Goal: Task Accomplishment & Management: Manage account settings

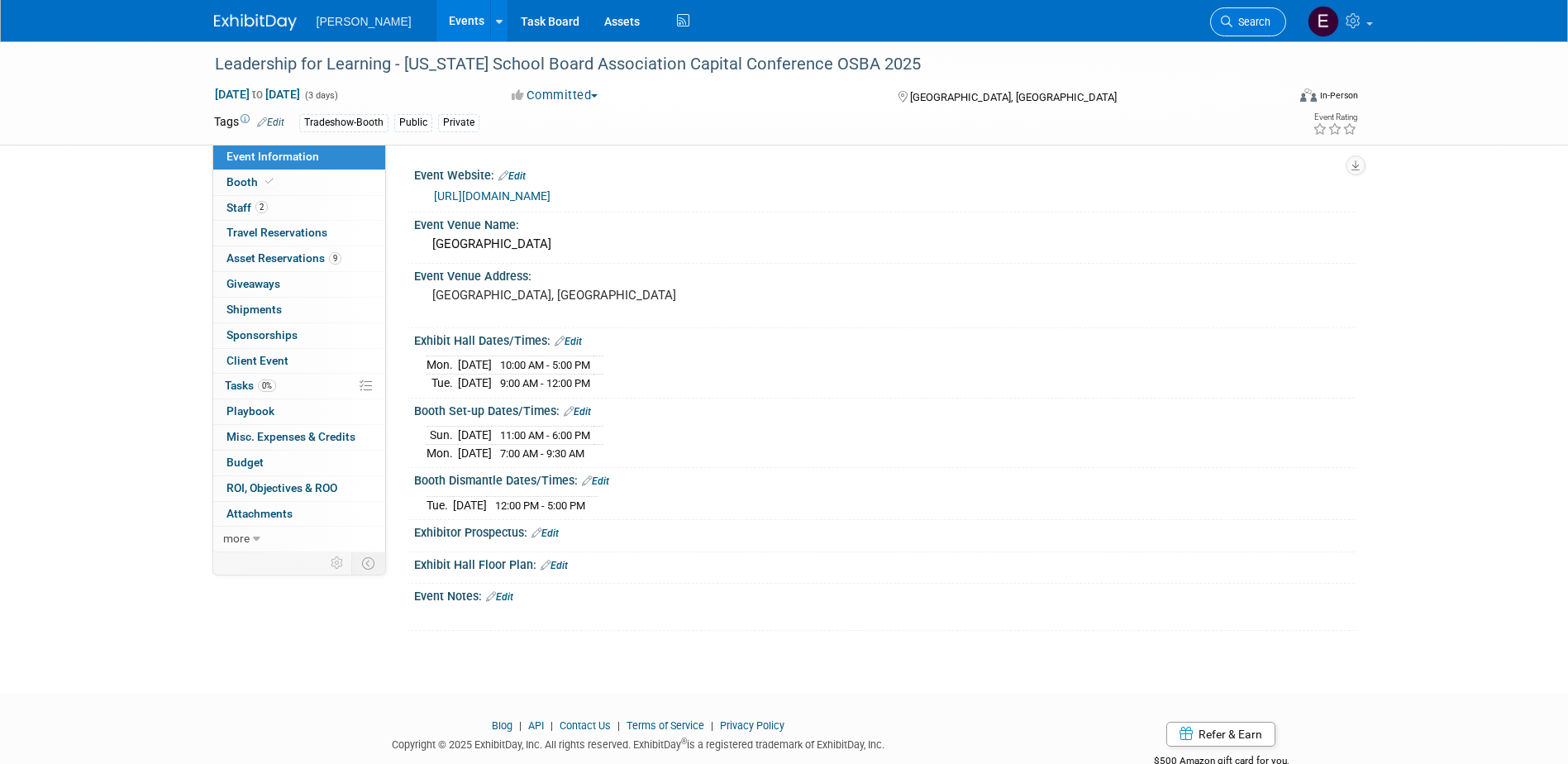
click at [1246, 12] on link "Search" at bounding box center [1248, 22] width 76 height 29
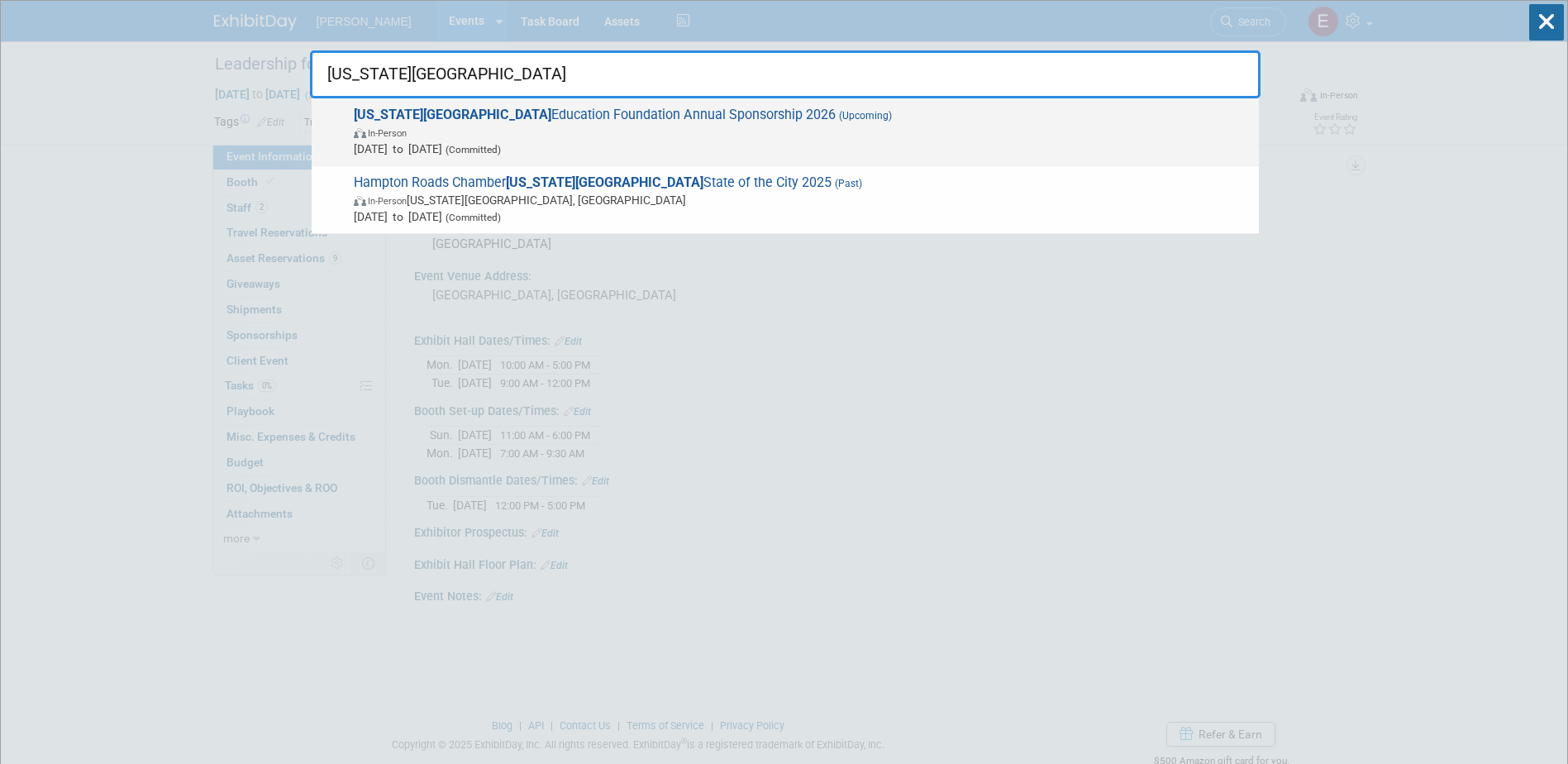
type input "virginia beach"
click at [447, 117] on span "Virginia Beach Education Foundation Annual Sponsorship 2026 (Upcoming) In-Perso…" at bounding box center [799, 132] width 902 height 50
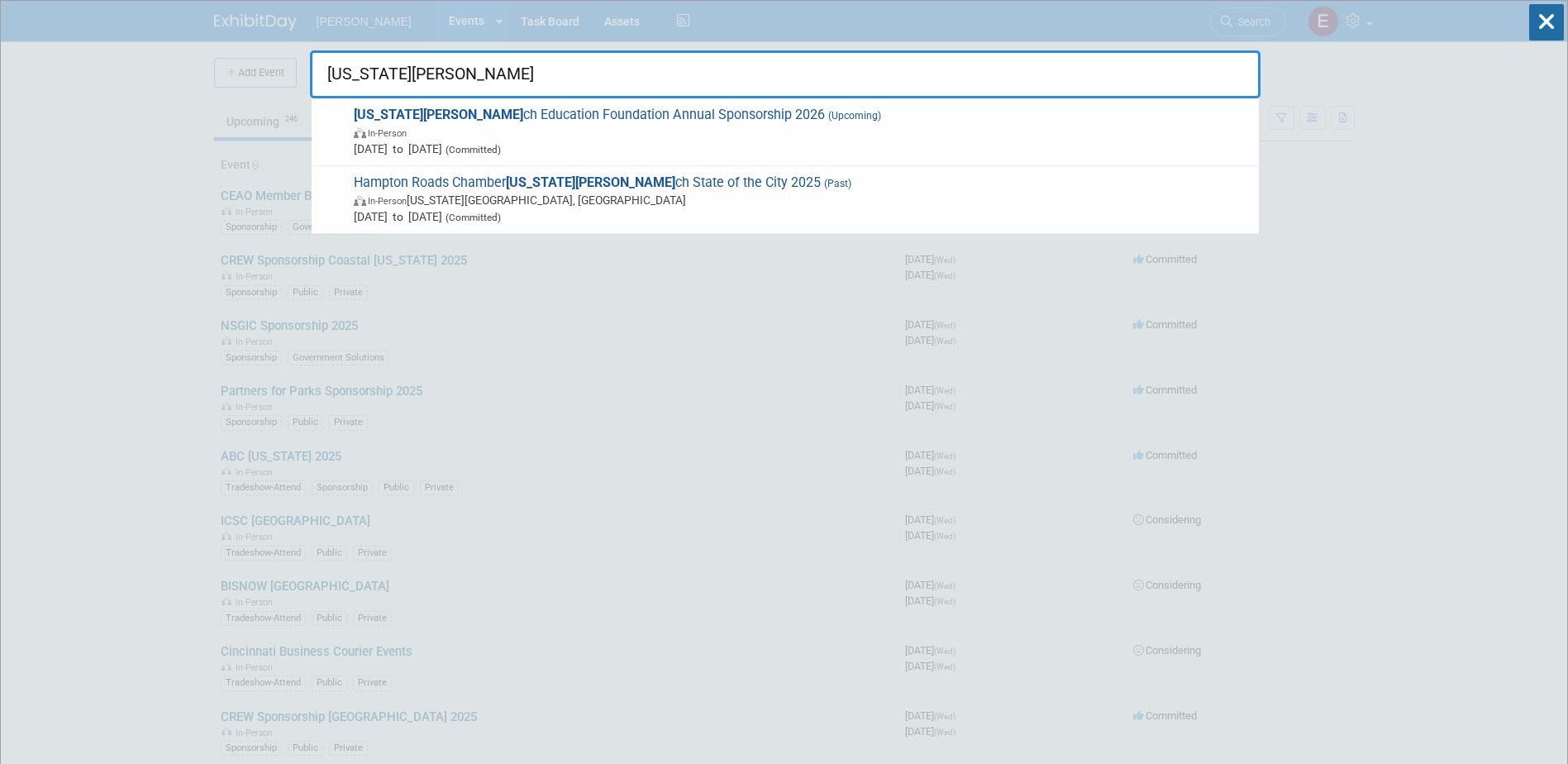
type input "virginia bea"
click at [623, 114] on span "Virginia Bea ch Education Foundation Annual Sponsorship 2026 (Upcoming) In-Pers…" at bounding box center [799, 132] width 902 height 50
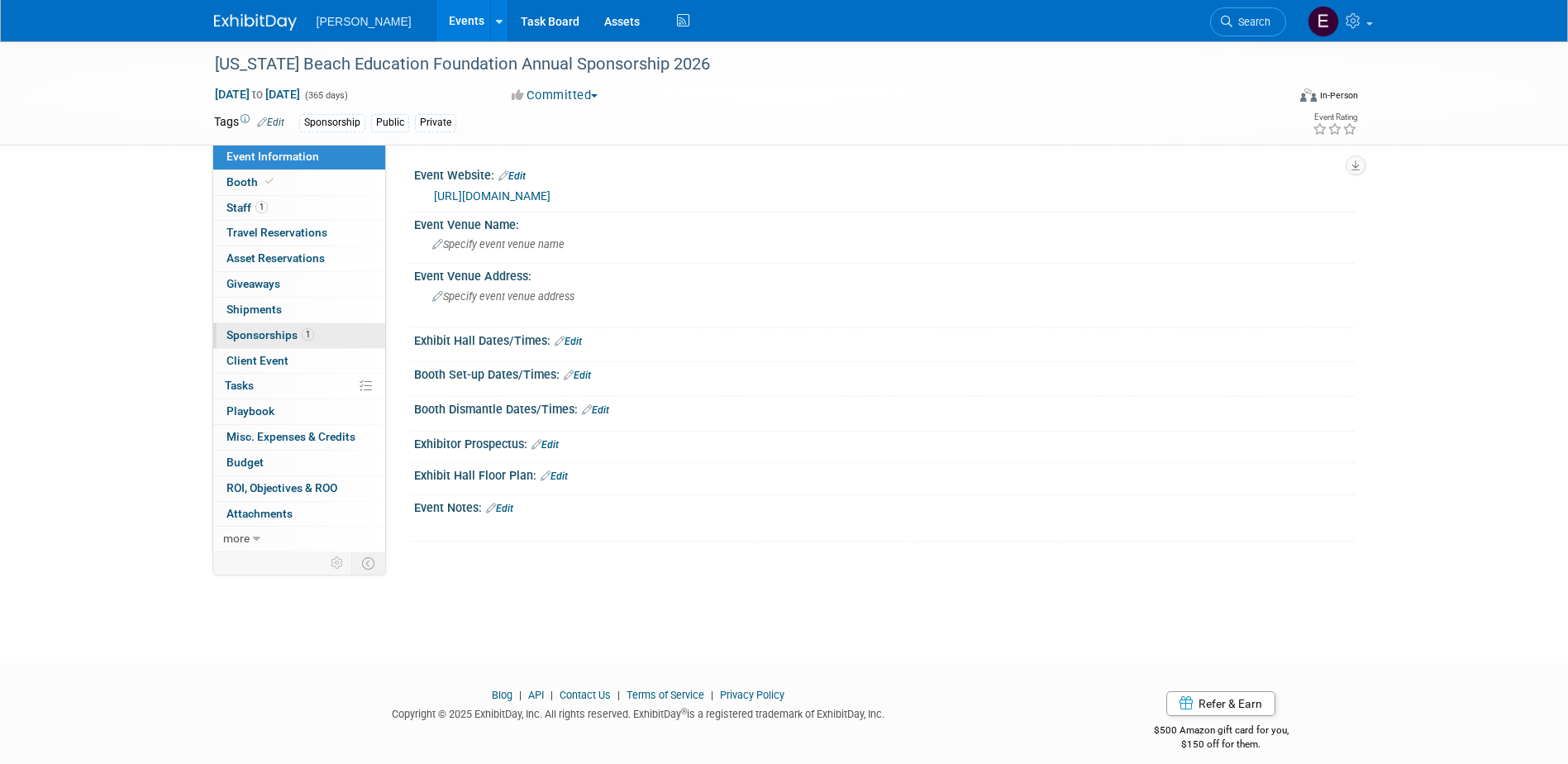
click at [270, 335] on span "Sponsorships 1" at bounding box center [270, 335] width 88 height 13
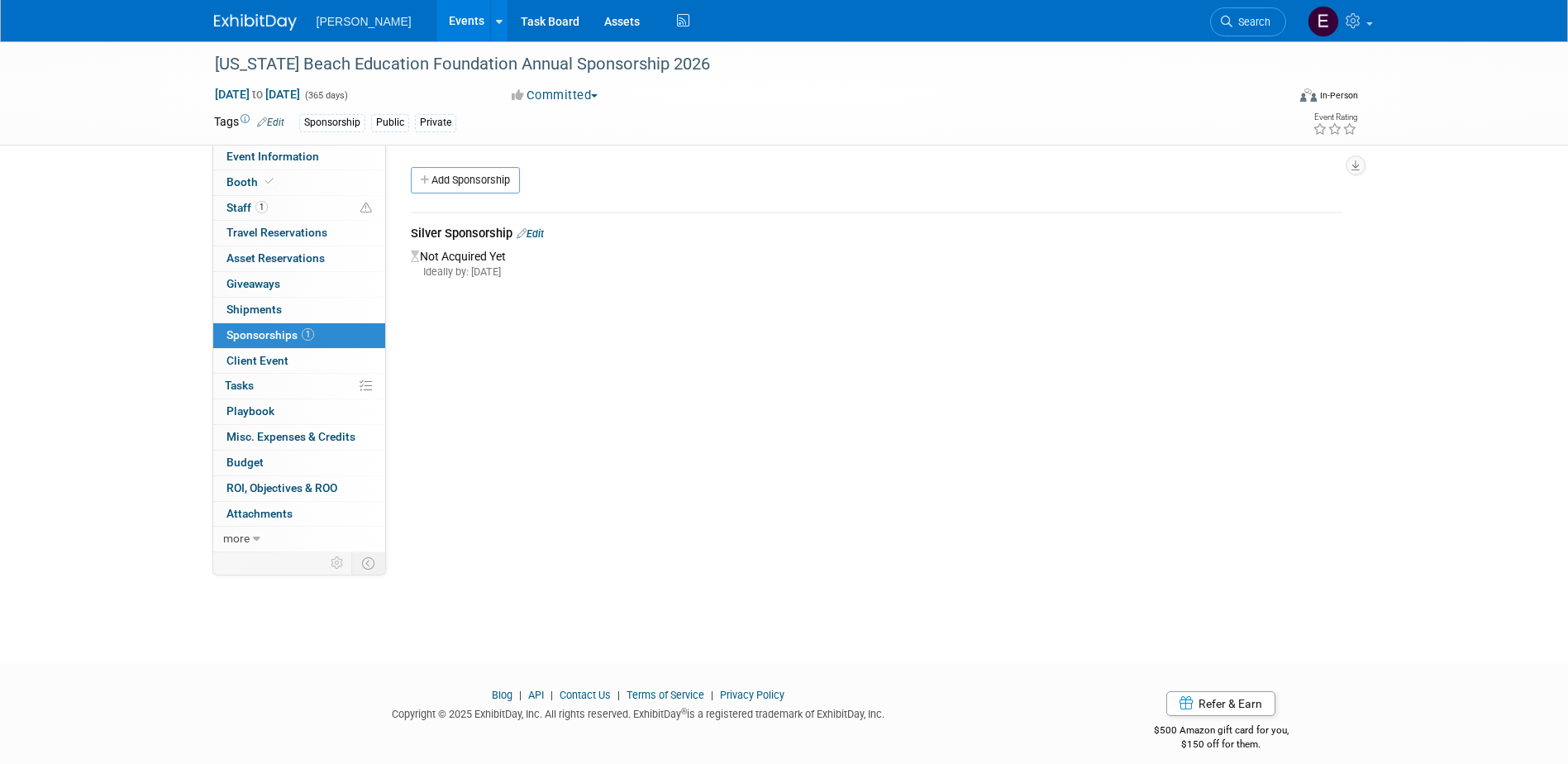
click at [537, 229] on link "Edit" at bounding box center [530, 233] width 28 height 13
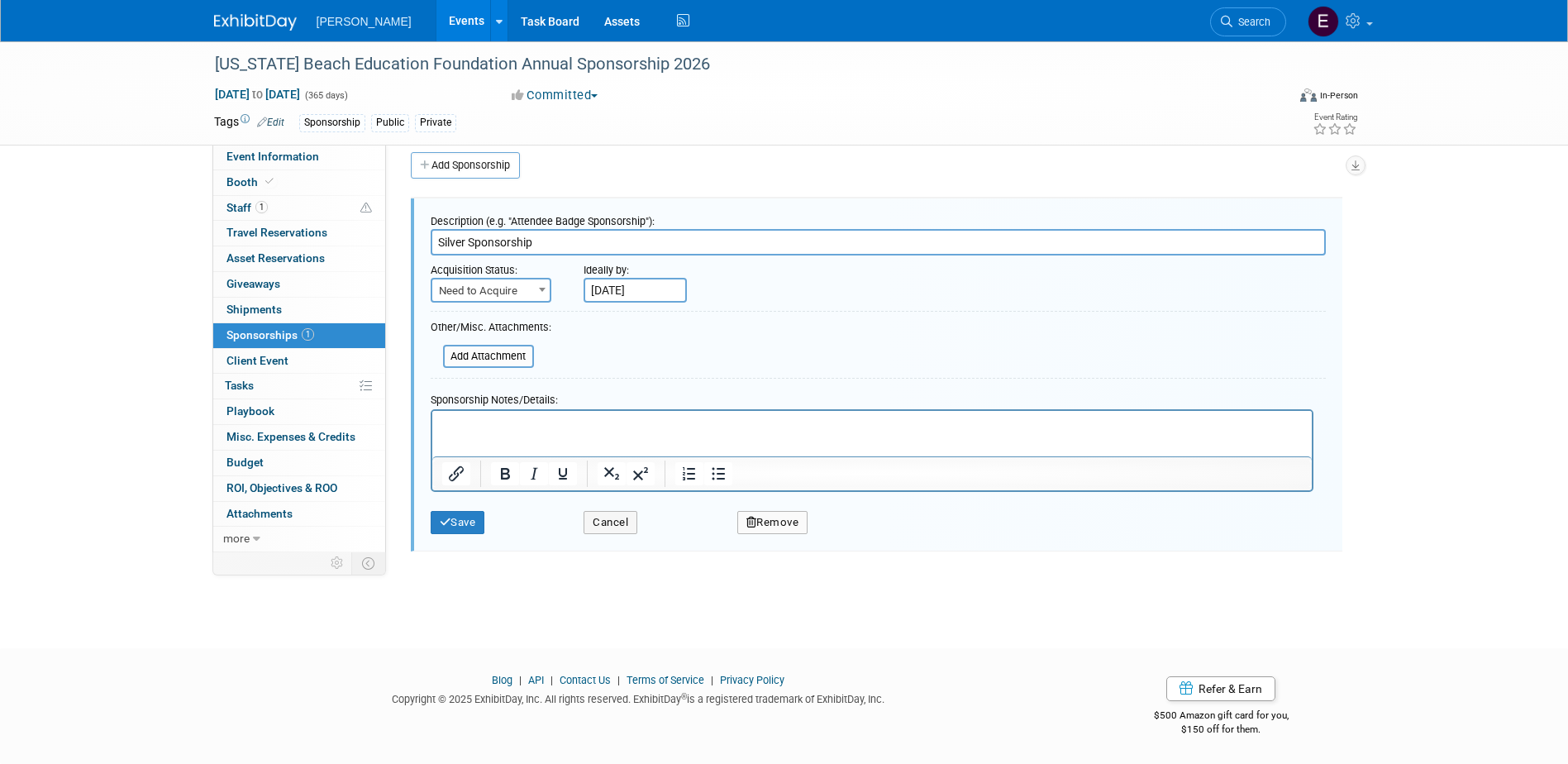
click at [515, 293] on span "Need to Acquire" at bounding box center [491, 291] width 118 height 23
select select "2"
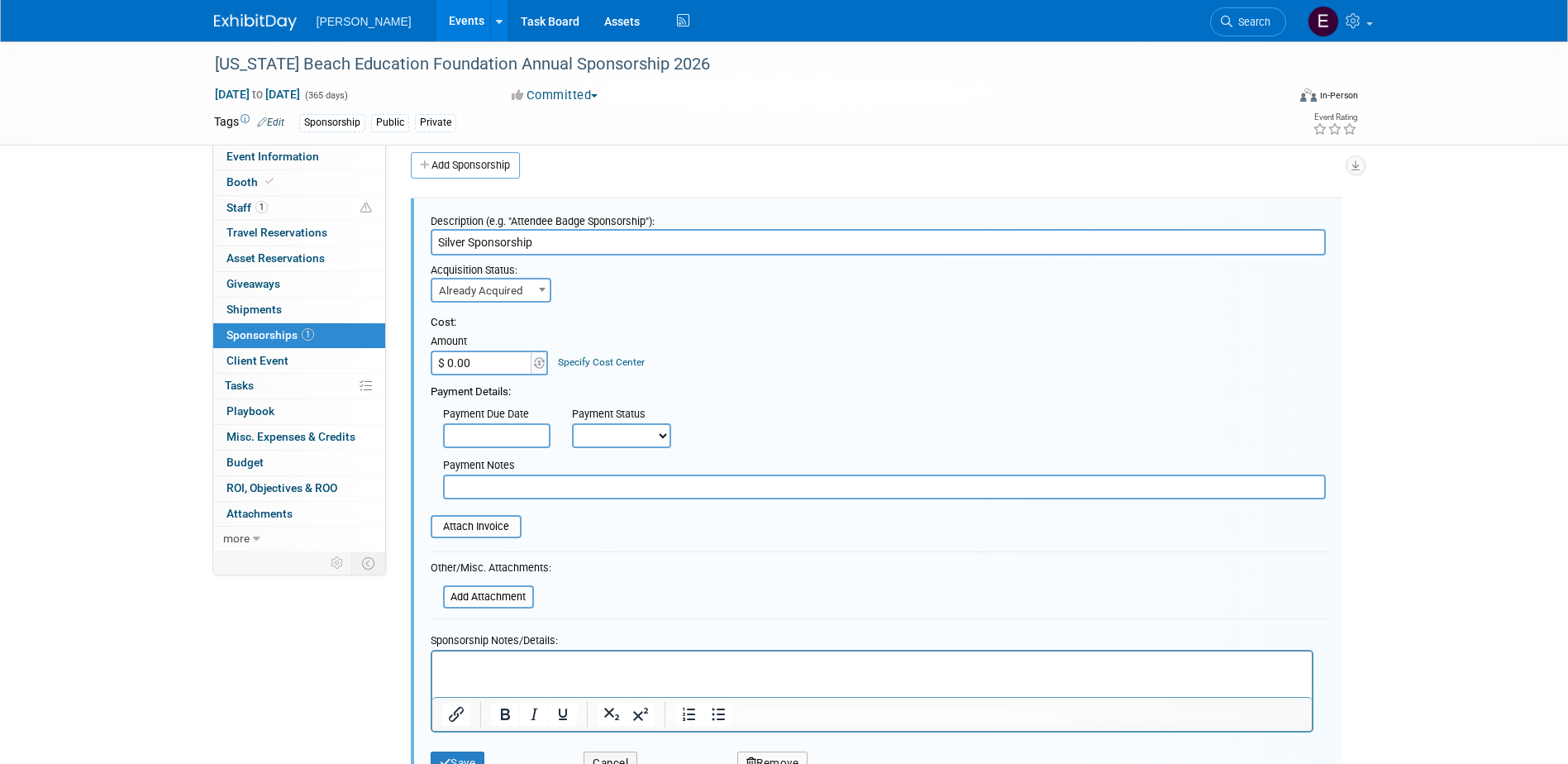
click at [495, 358] on input "$ 0.00" at bounding box center [482, 363] width 103 height 25
type input "$ 5,000.00"
click at [581, 360] on link "Specify Cost Center" at bounding box center [602, 362] width 87 height 12
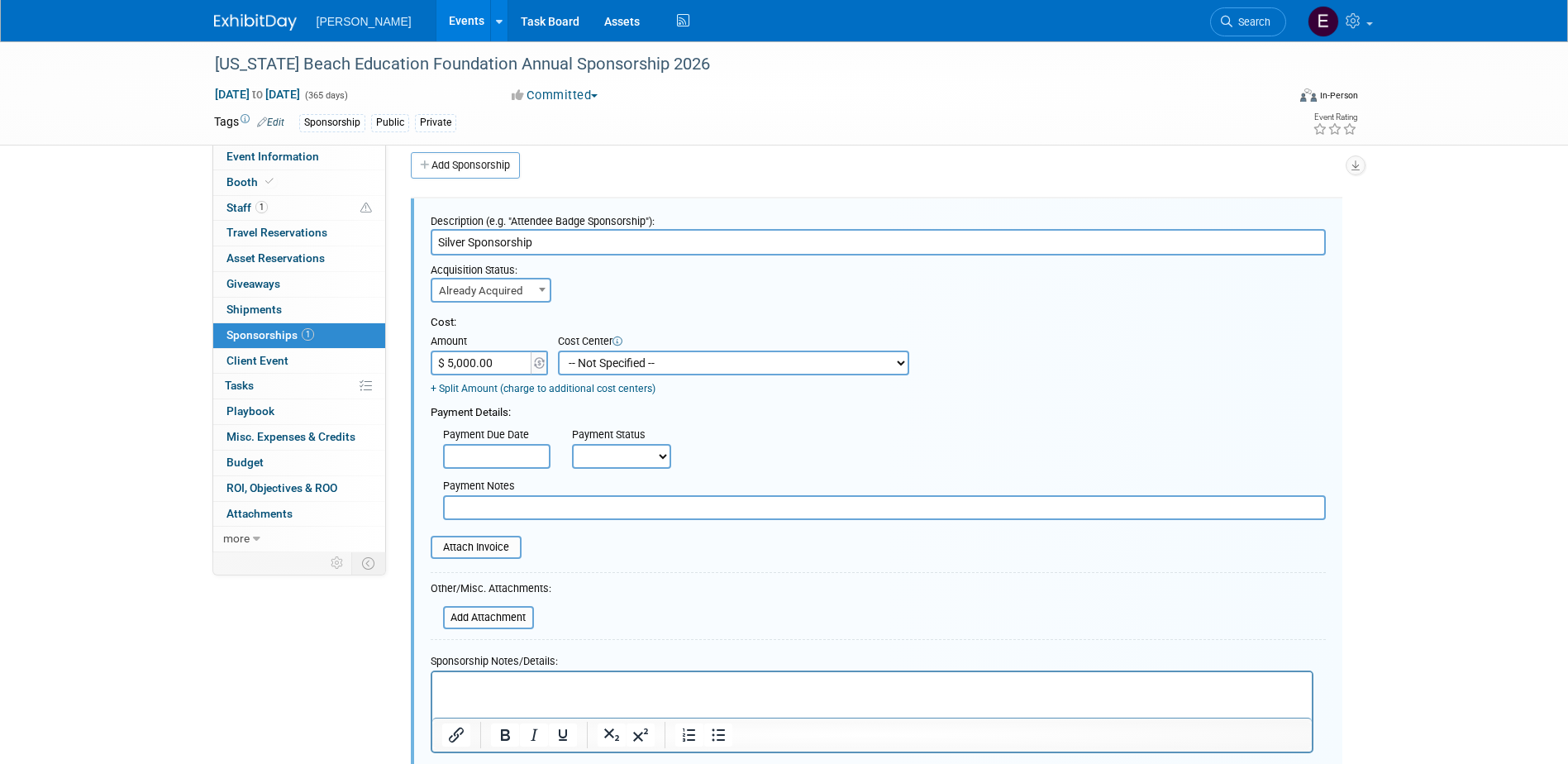
click at [581, 360] on select "-- Not Specified -- Advisory Services - Expenses_1001.502 Aerial Acquisition - …" at bounding box center [734, 363] width 351 height 25
select select "18966234"
click at [558, 351] on select "-- Not Specified -- Advisory Services - Expenses_1001.502 Aerial Acquisition - …" at bounding box center [734, 363] width 351 height 25
click at [630, 455] on select "Not Paid Yet Partially Paid Paid in Full" at bounding box center [621, 457] width 99 height 25
select select "1"
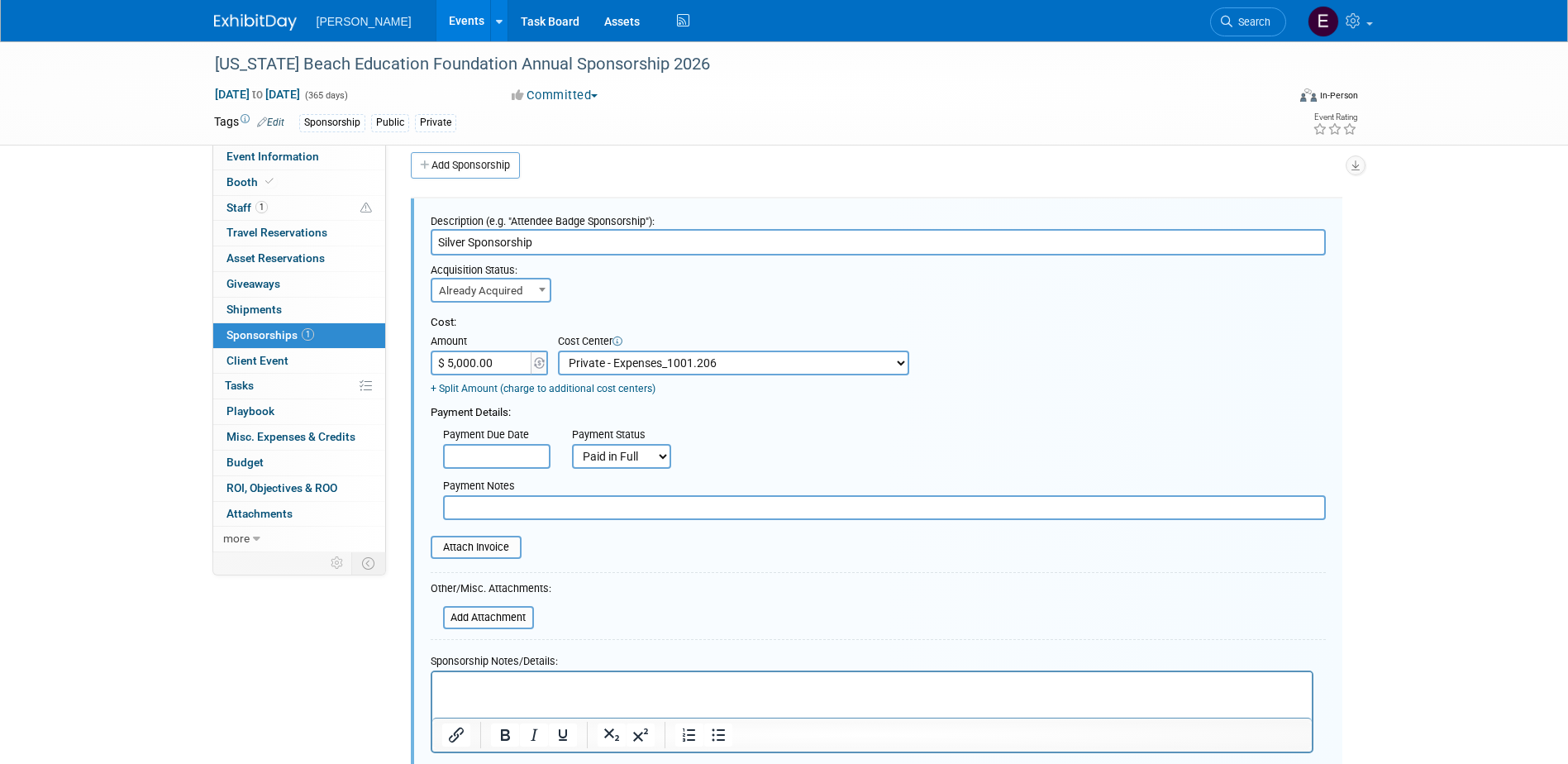
click at [572, 445] on select "Not Paid Yet Partially Paid Paid in Full" at bounding box center [621, 457] width 99 height 25
click at [636, 516] on input "text" at bounding box center [885, 508] width 883 height 25
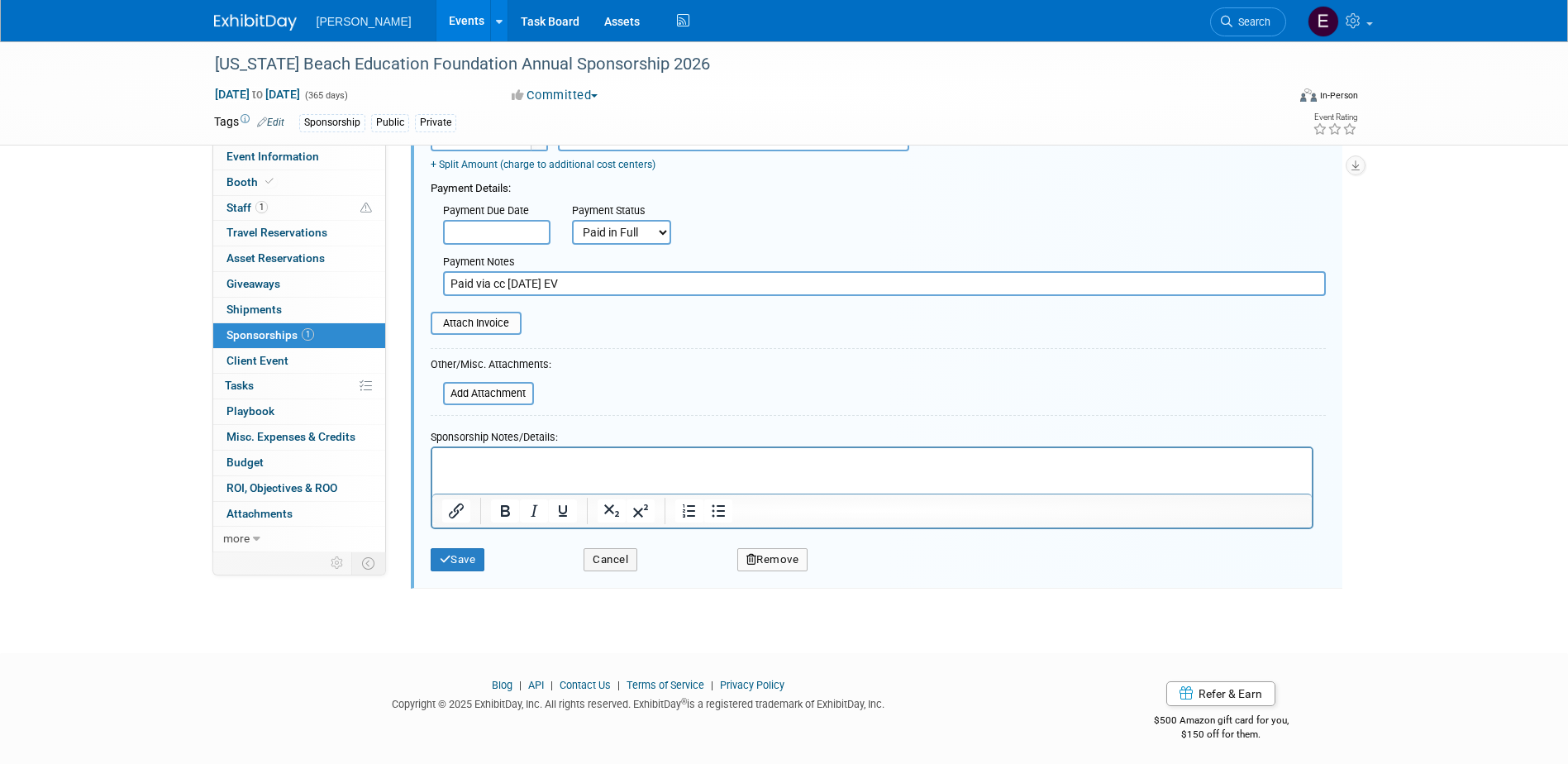
scroll to position [245, 0]
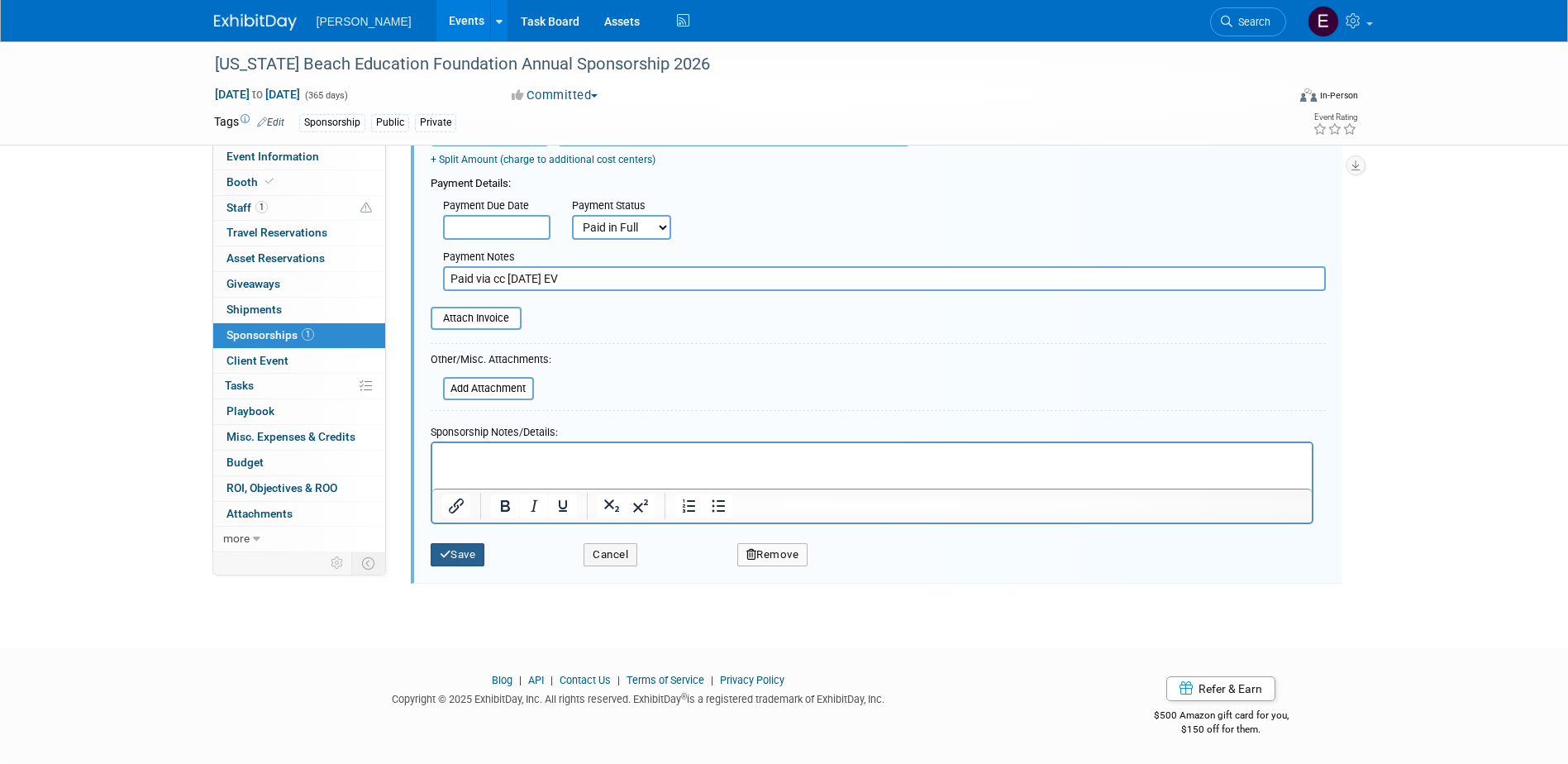
type input "Paid via cc [DATE] EV"
click at [466, 554] on button "Save" at bounding box center [457, 555] width 54 height 23
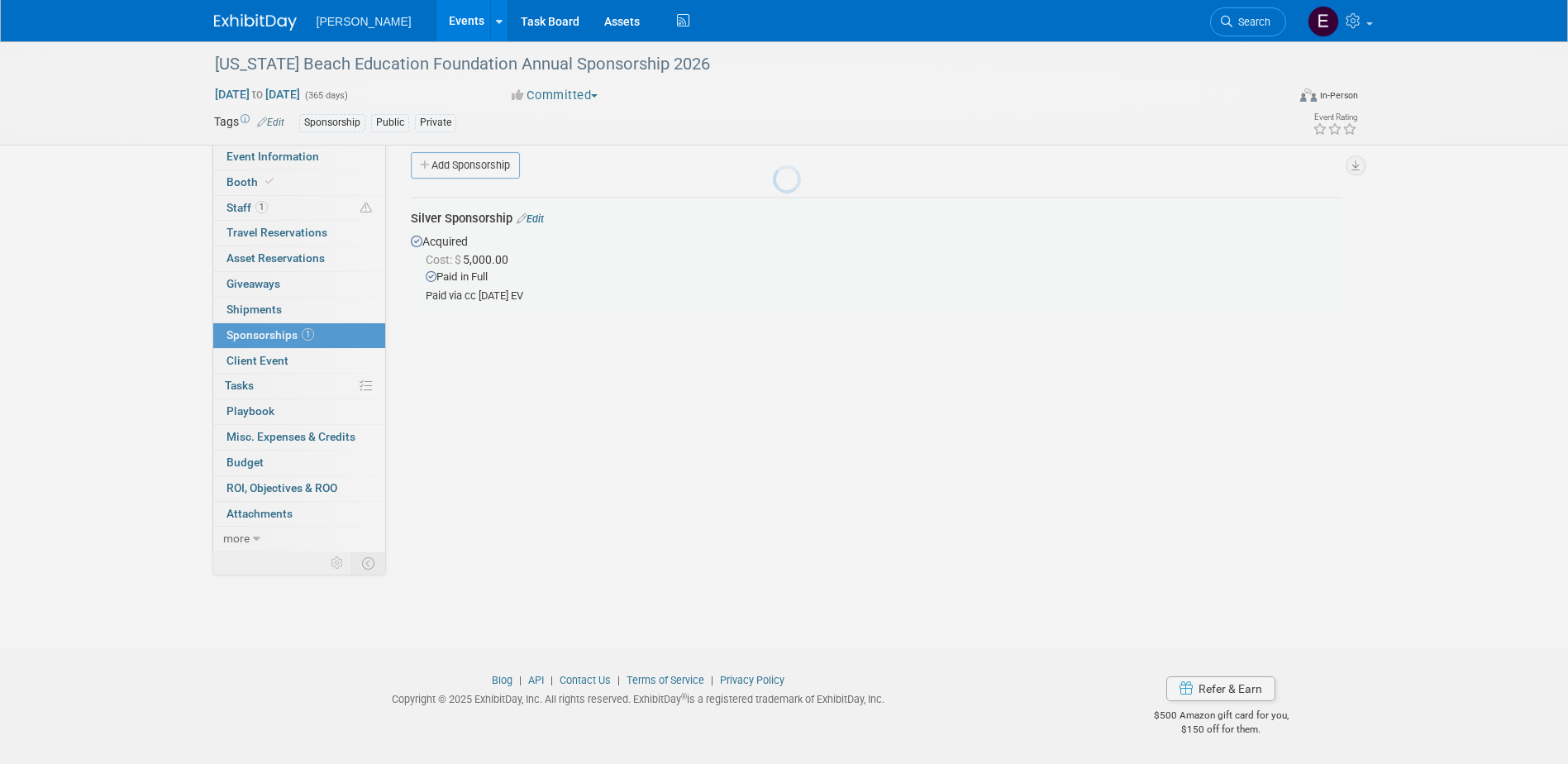
scroll to position [15, 0]
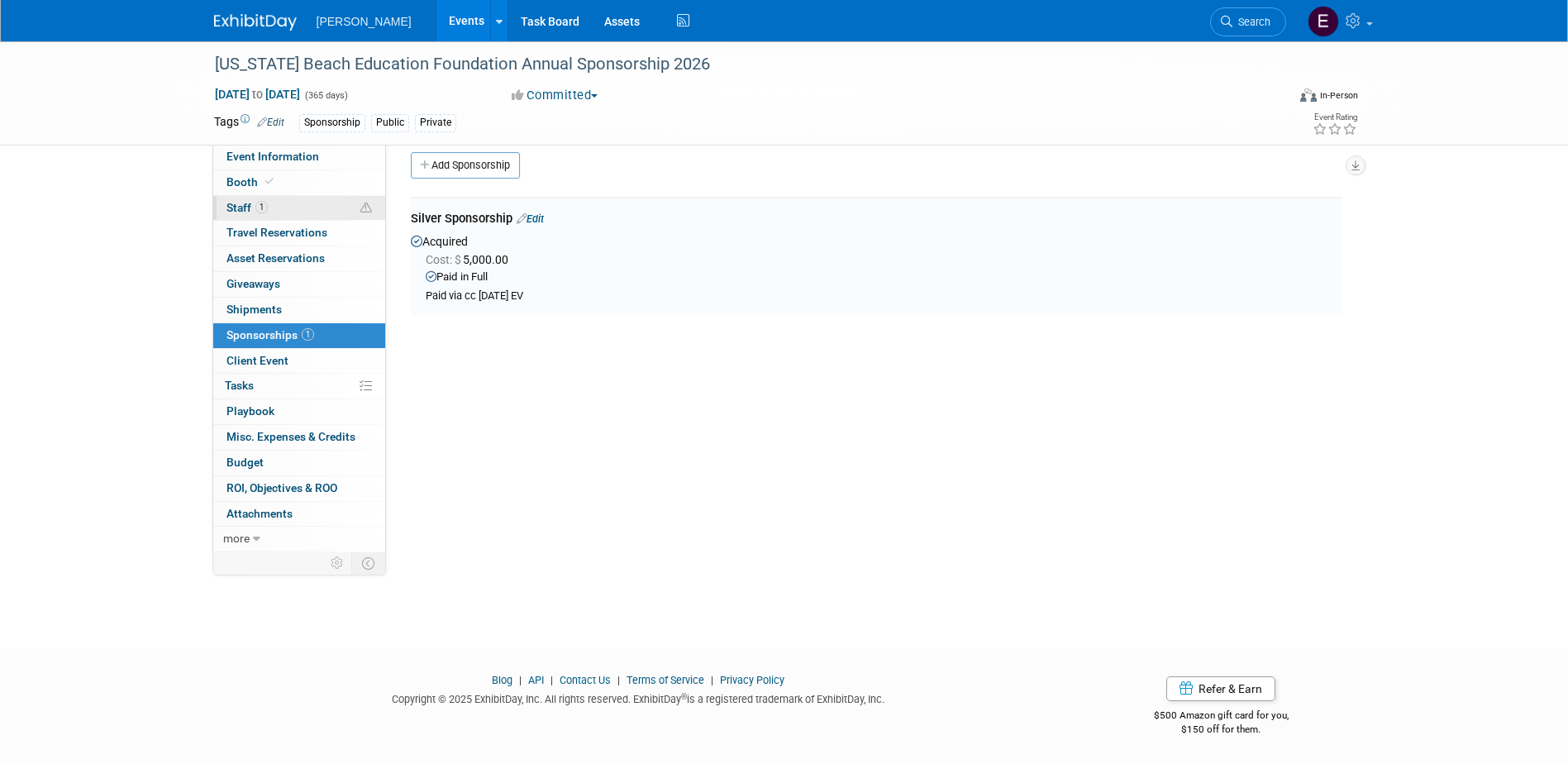
click at [290, 200] on link "1 Staff 1" at bounding box center [300, 209] width 172 height 25
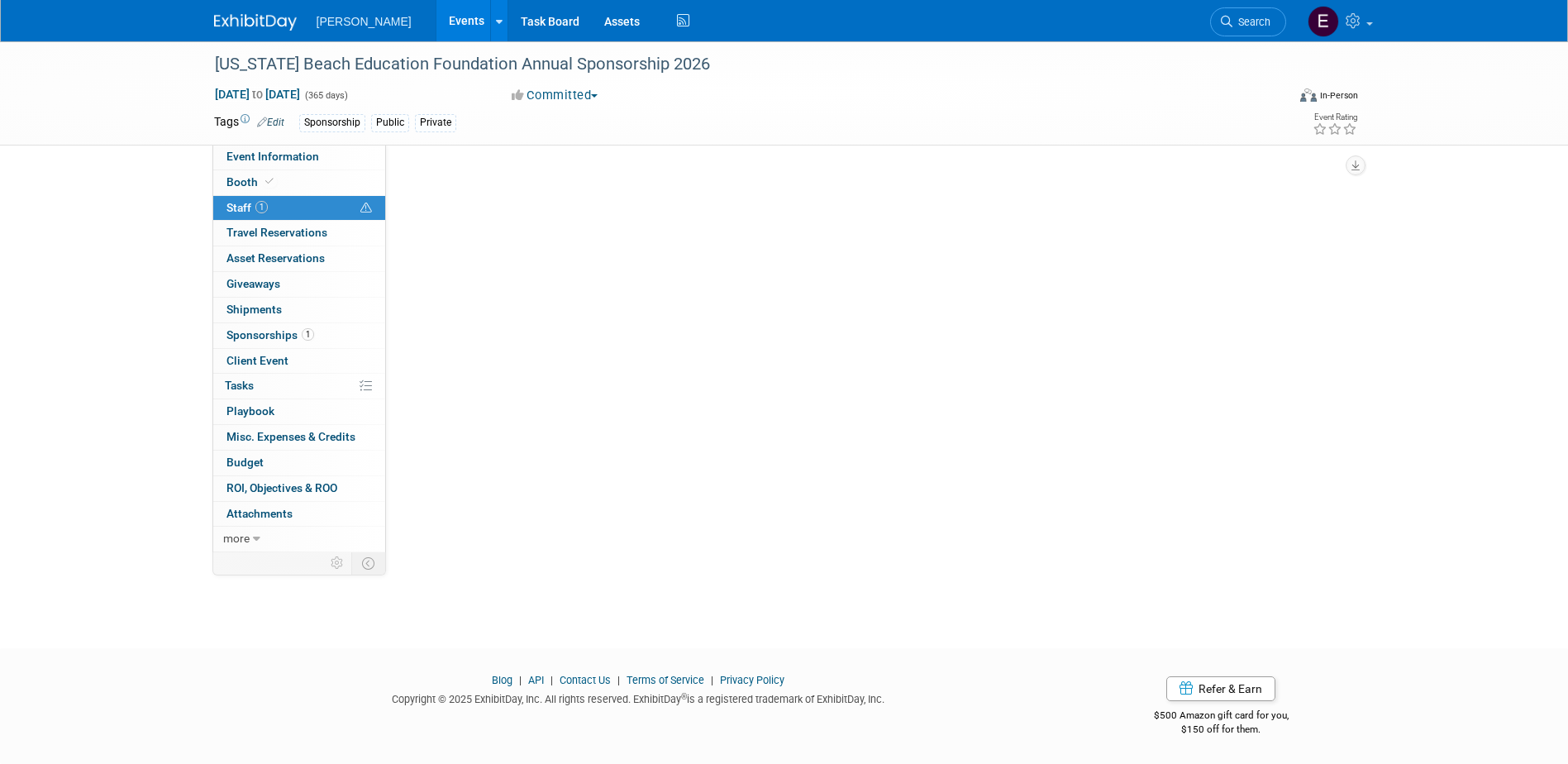
scroll to position [0, 0]
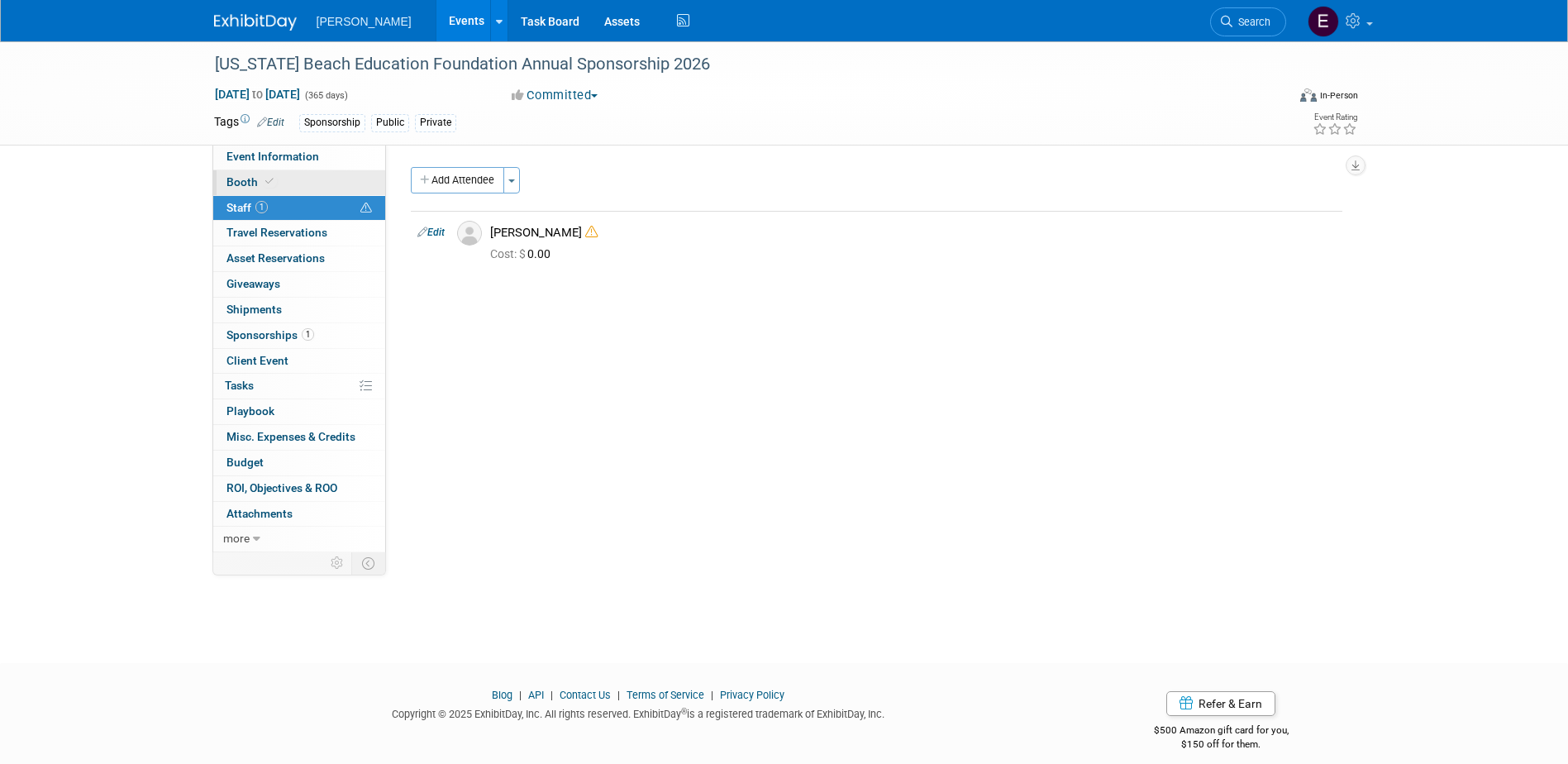
click at [293, 185] on link "Booth" at bounding box center [300, 183] width 172 height 25
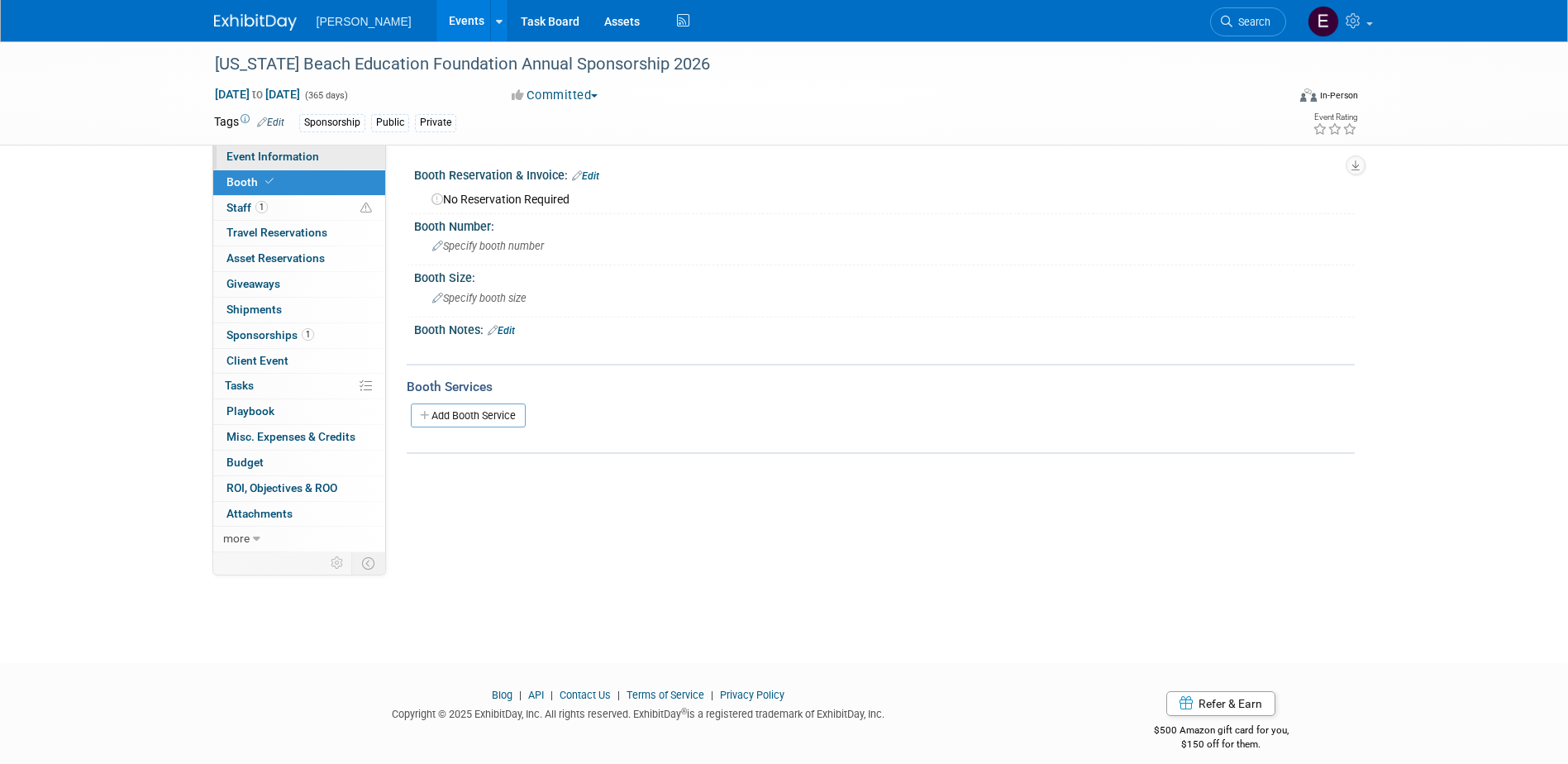
click at [293, 151] on span "Event Information" at bounding box center [272, 156] width 93 height 13
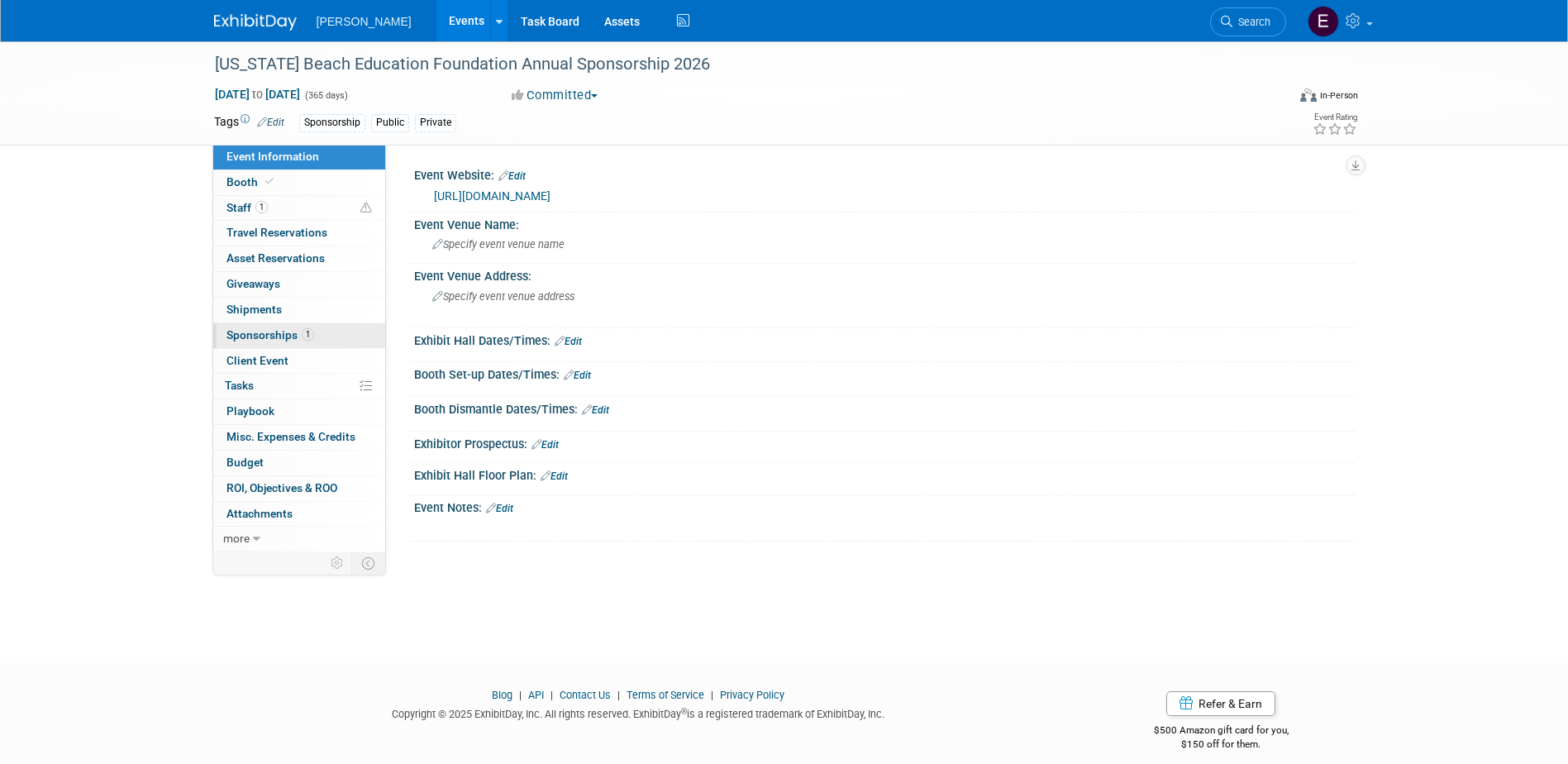
click at [266, 339] on span "Sponsorships 1" at bounding box center [270, 335] width 88 height 13
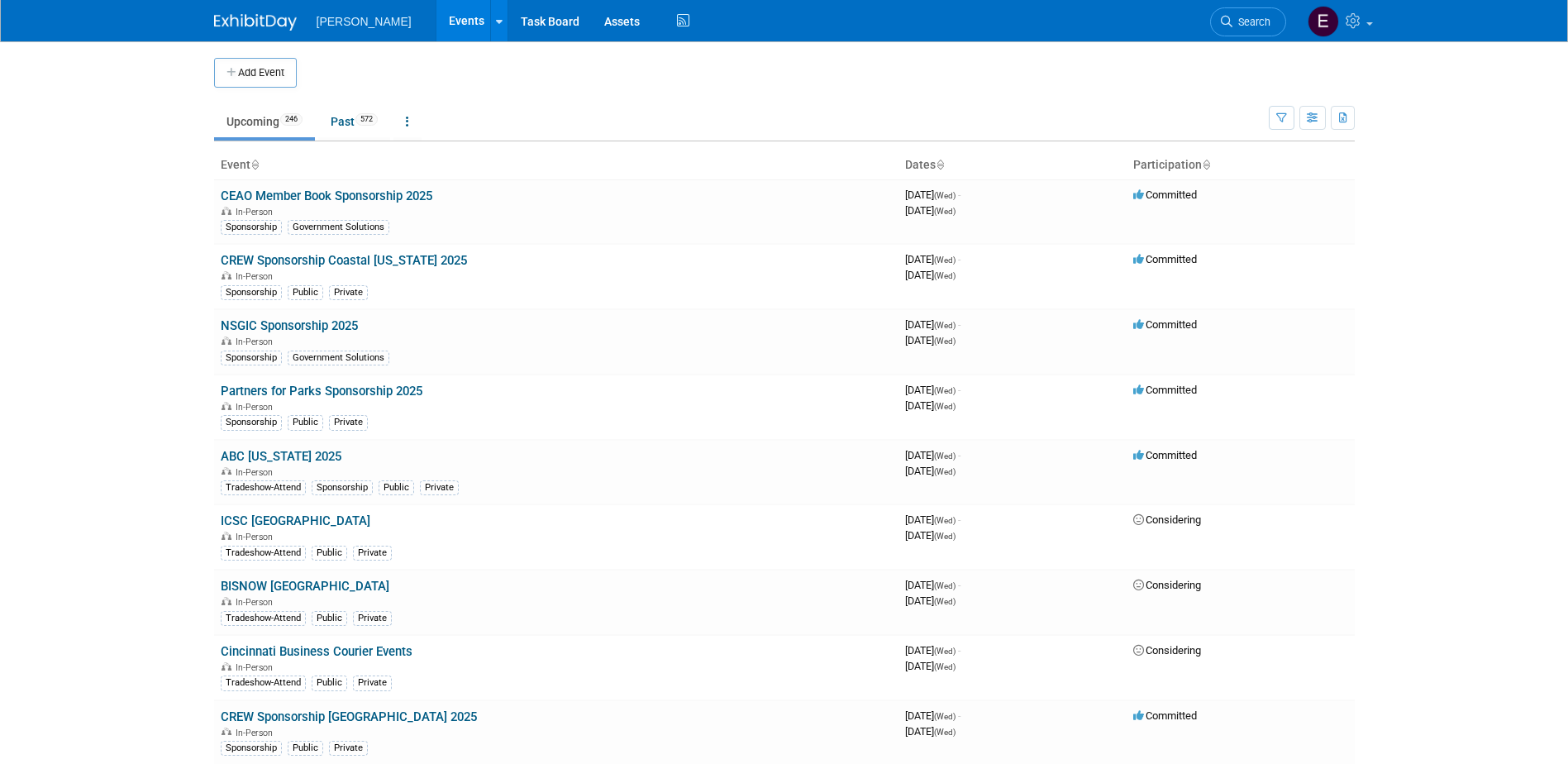
click at [436, 20] on link "Events" at bounding box center [466, 21] width 60 height 42
click at [1367, 19] on link at bounding box center [1339, 21] width 81 height 42
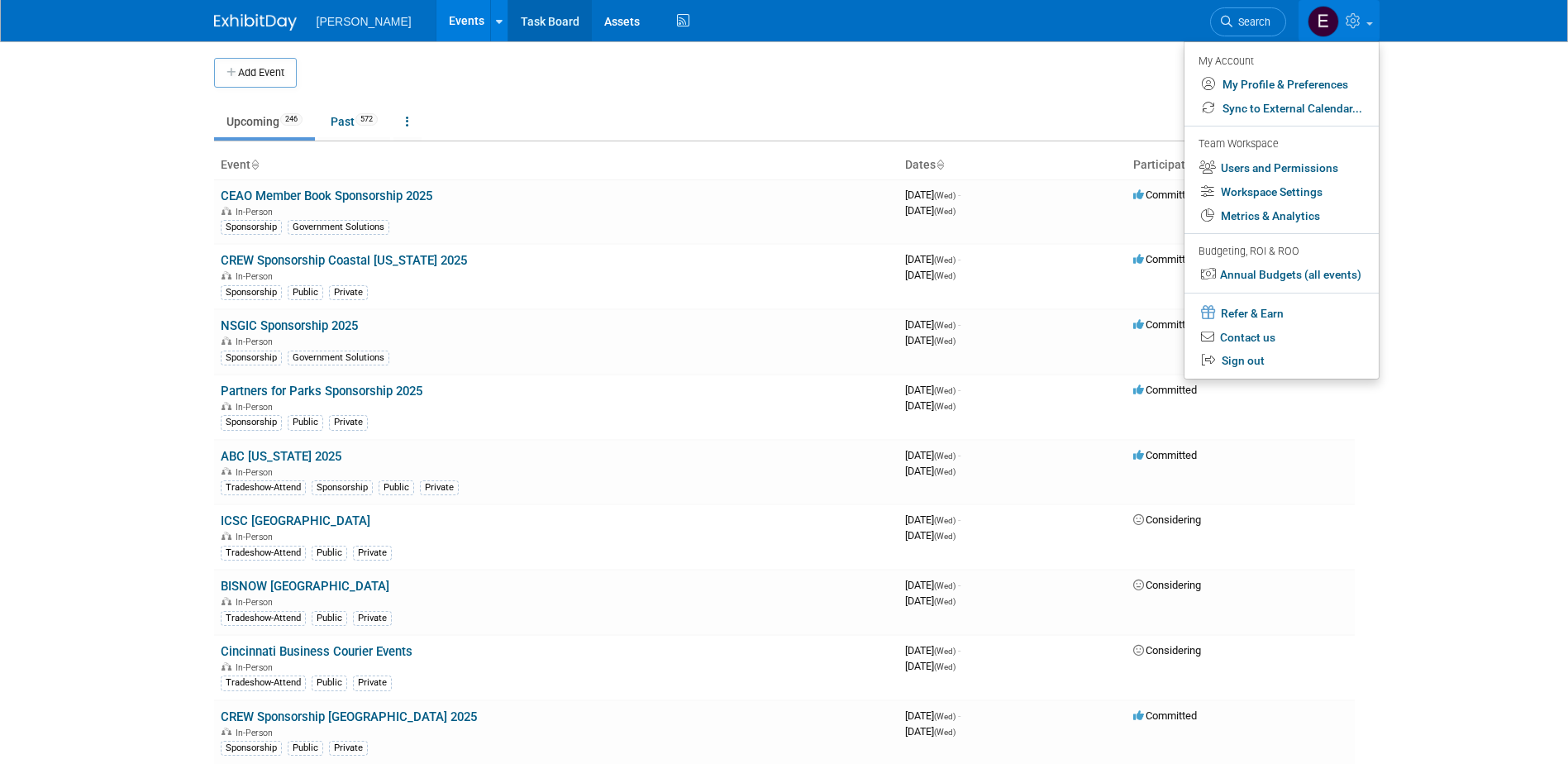
click at [508, 13] on link "Task Board" at bounding box center [550, 21] width 83 height 42
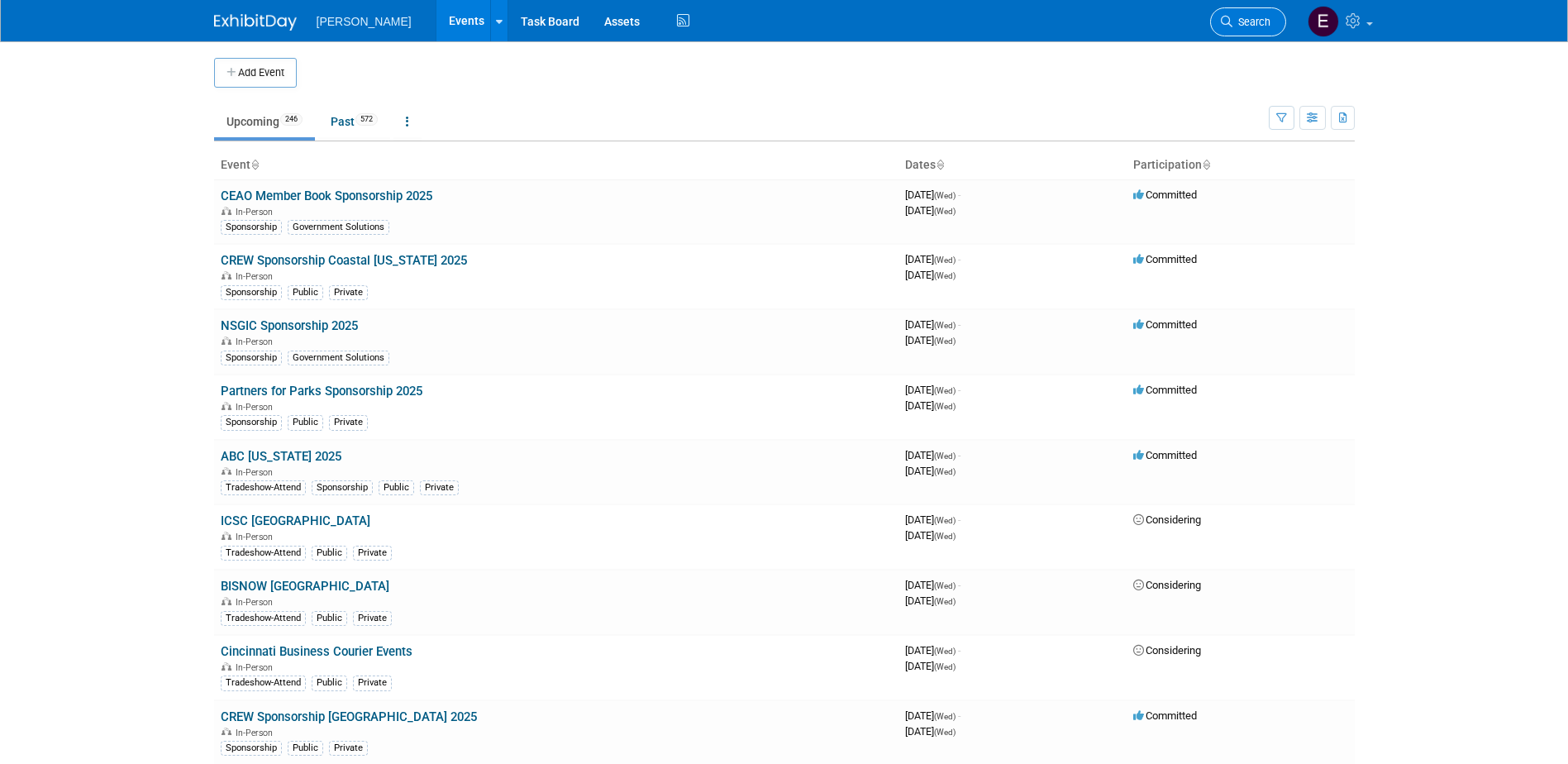
click at [1252, 28] on span "Search" at bounding box center [1252, 22] width 38 height 13
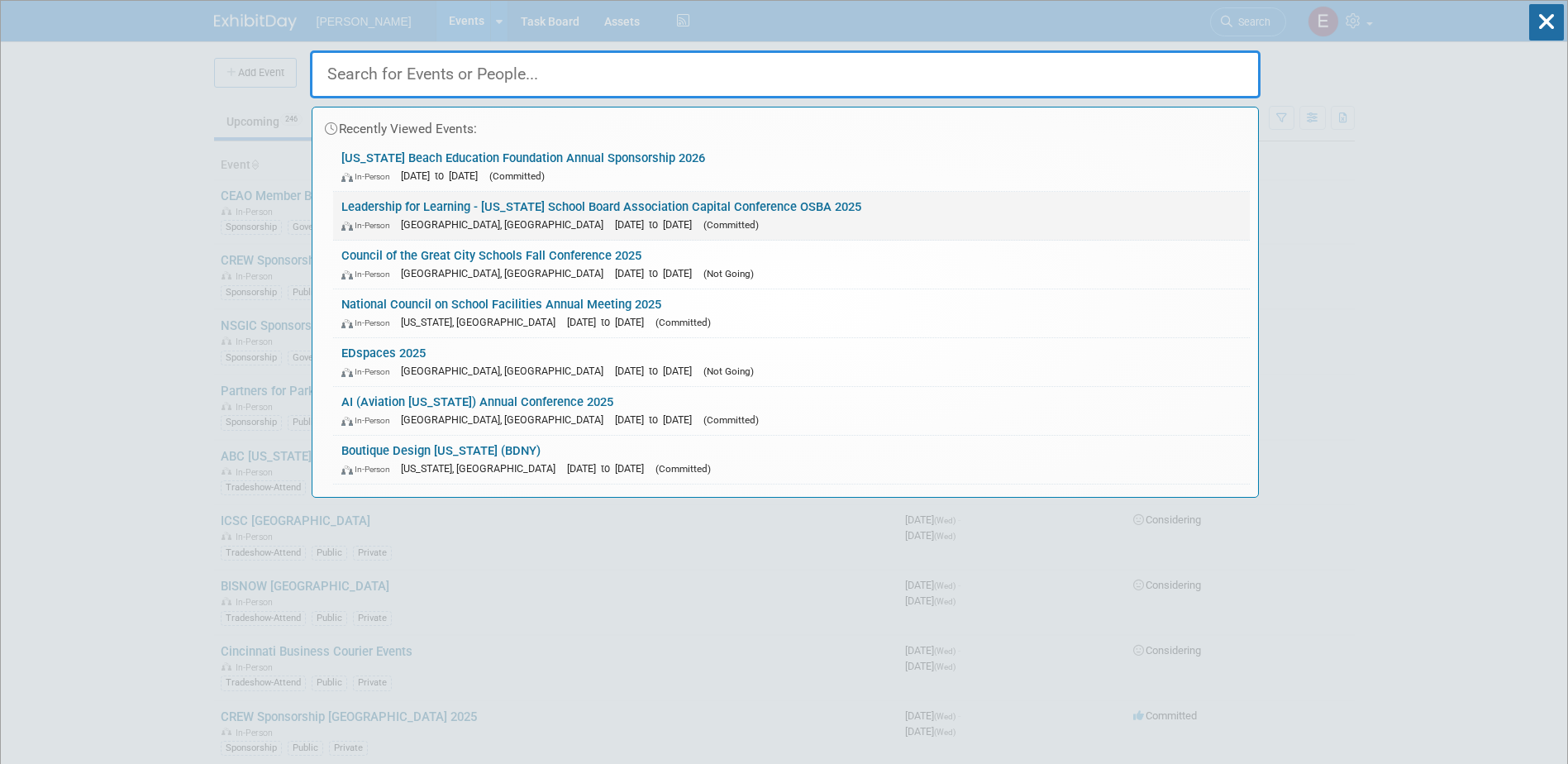
click at [455, 219] on span "[GEOGRAPHIC_DATA], [GEOGRAPHIC_DATA]" at bounding box center [506, 225] width 211 height 13
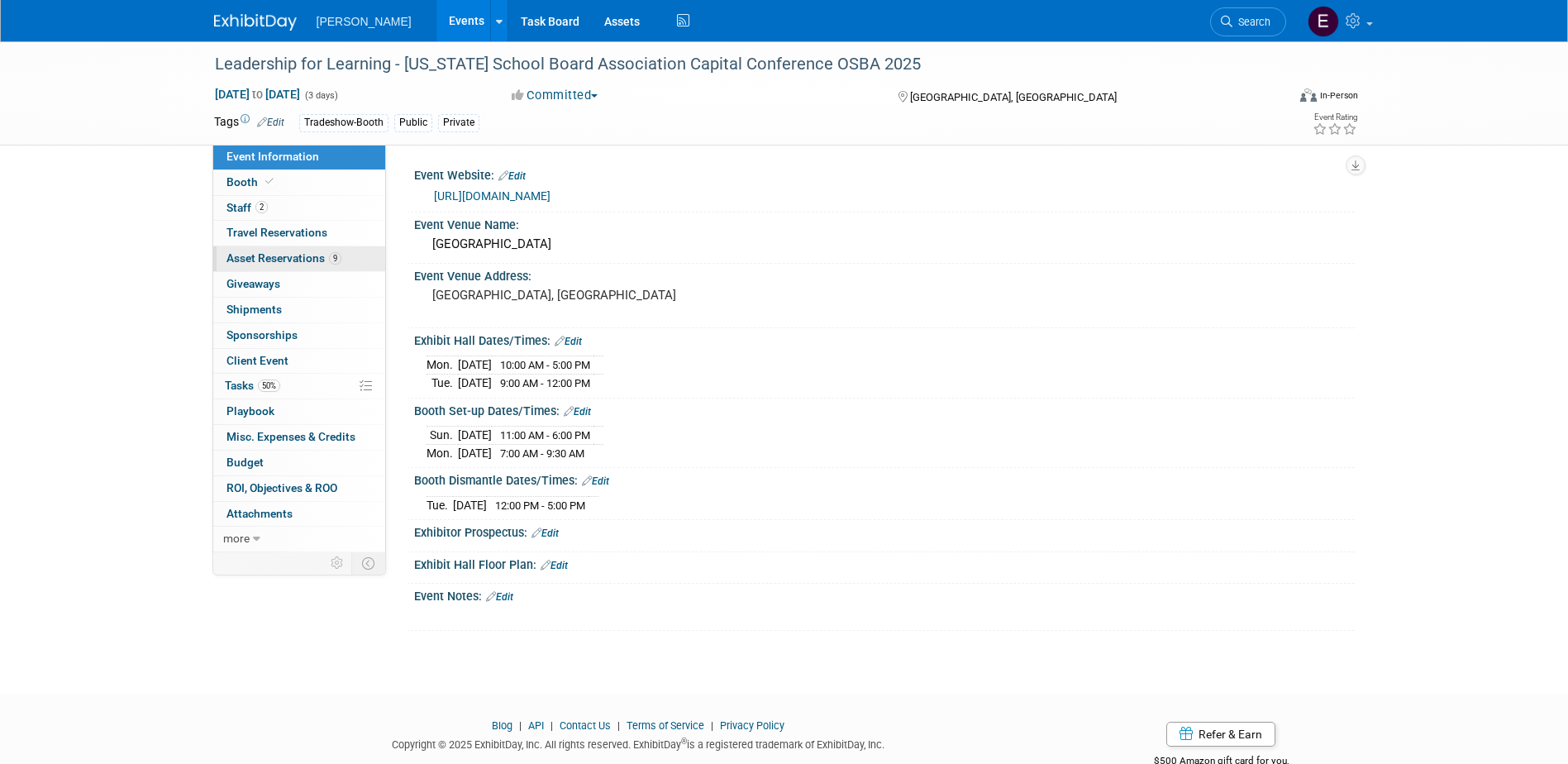
click at [290, 256] on span "Asset Reservations 9" at bounding box center [284, 258] width 115 height 13
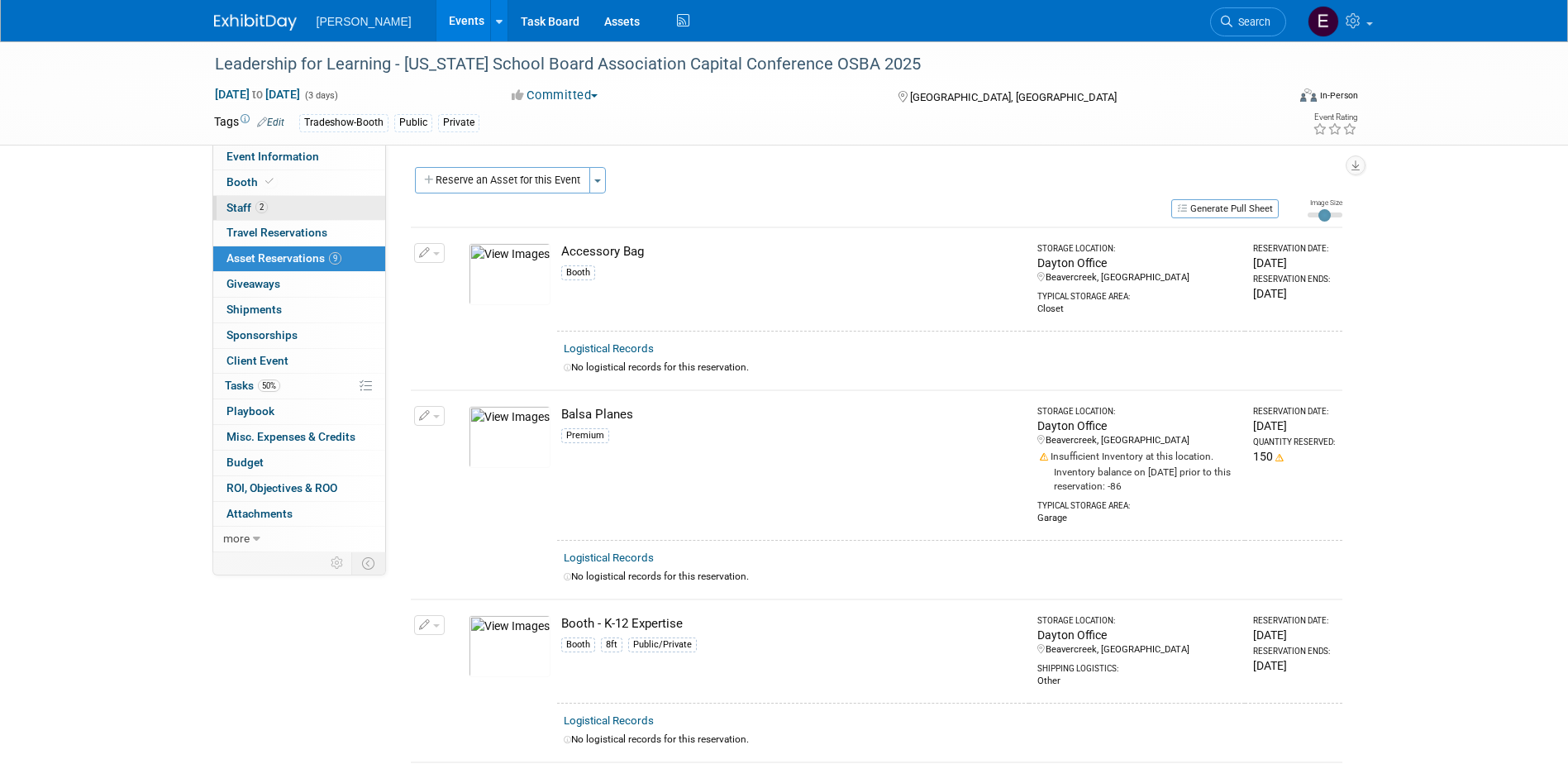
click at [278, 201] on link "2 Staff 2" at bounding box center [300, 209] width 172 height 25
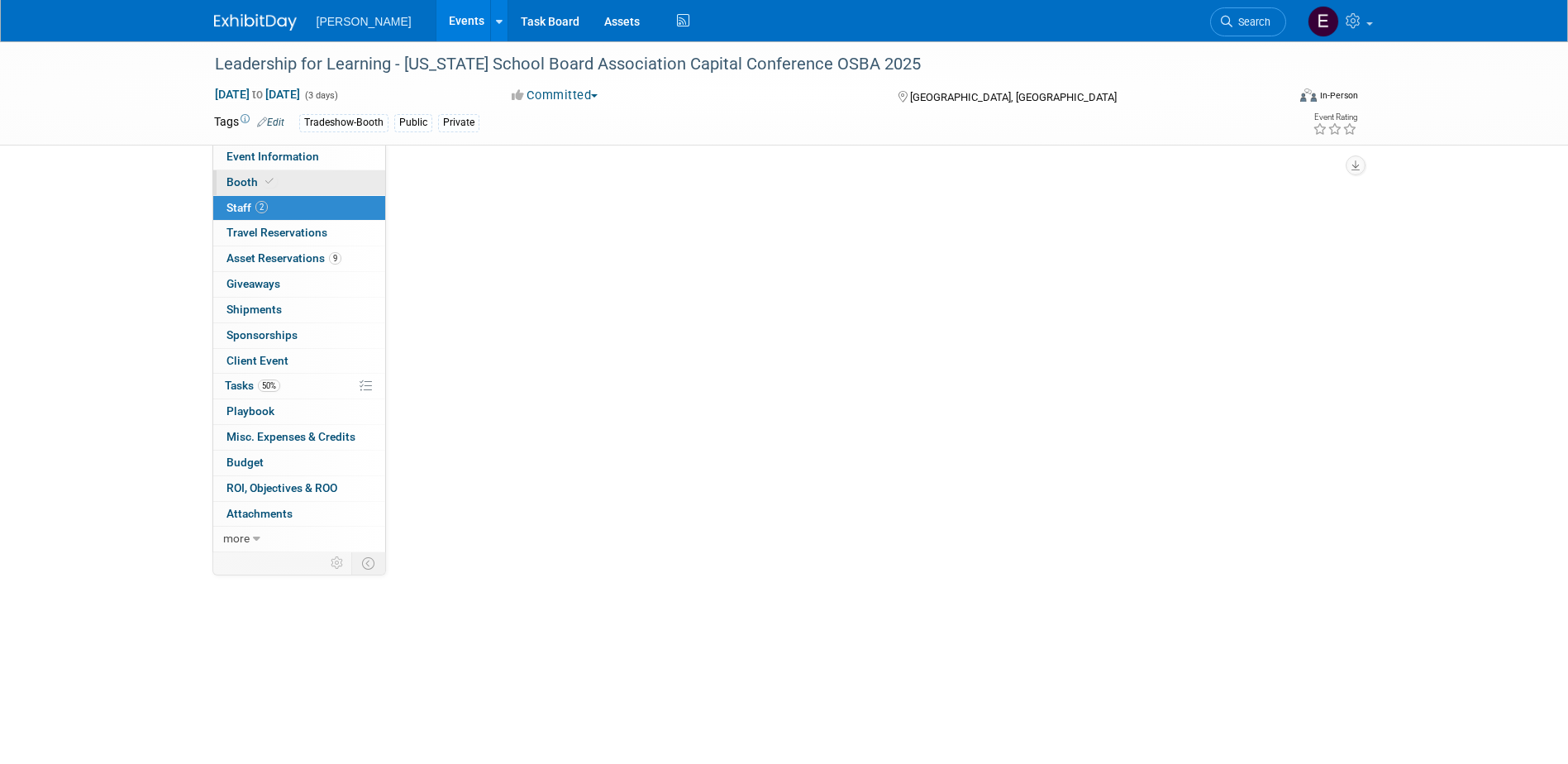
click at [271, 180] on icon at bounding box center [270, 181] width 8 height 9
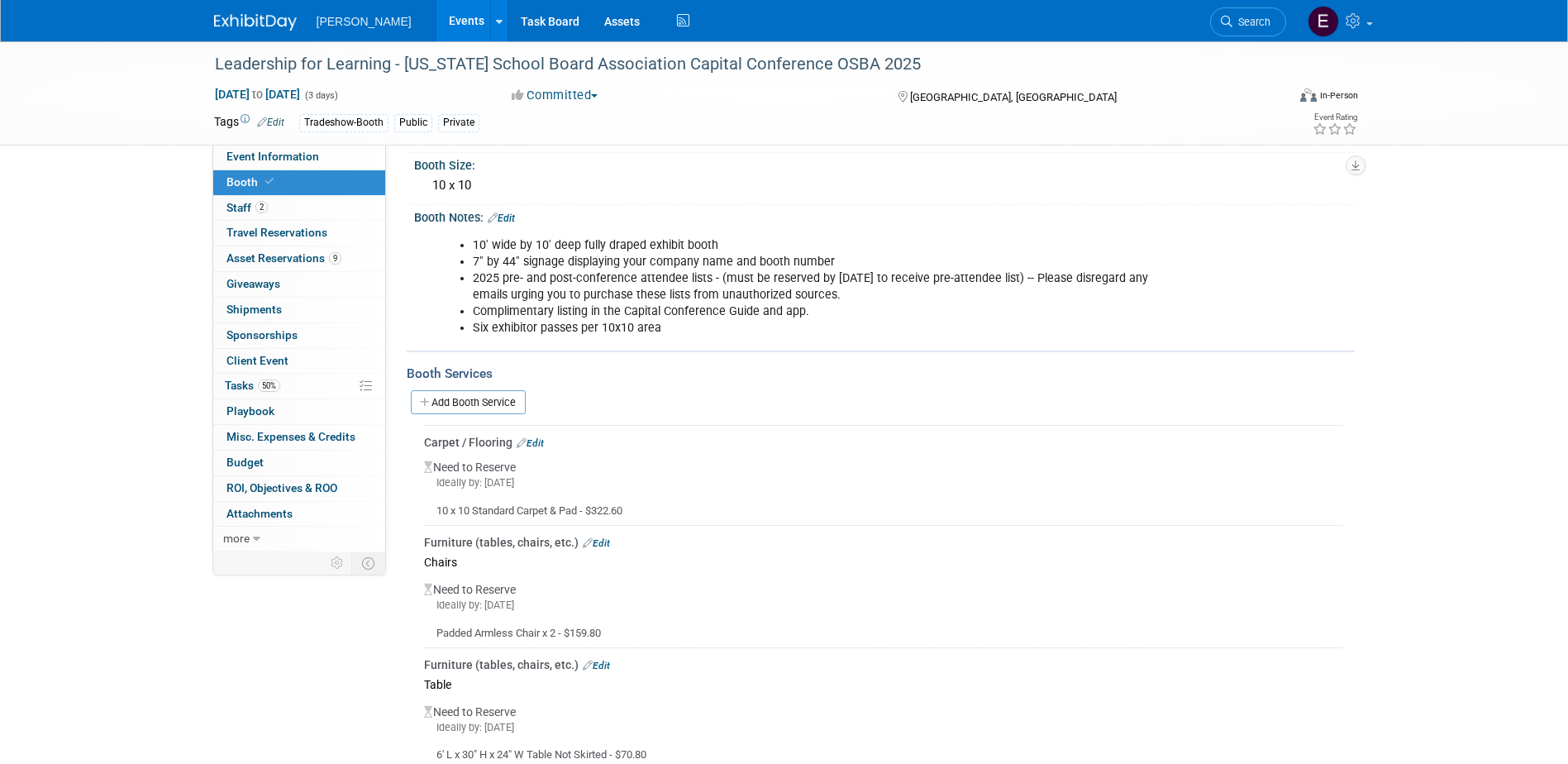
scroll to position [413, 0]
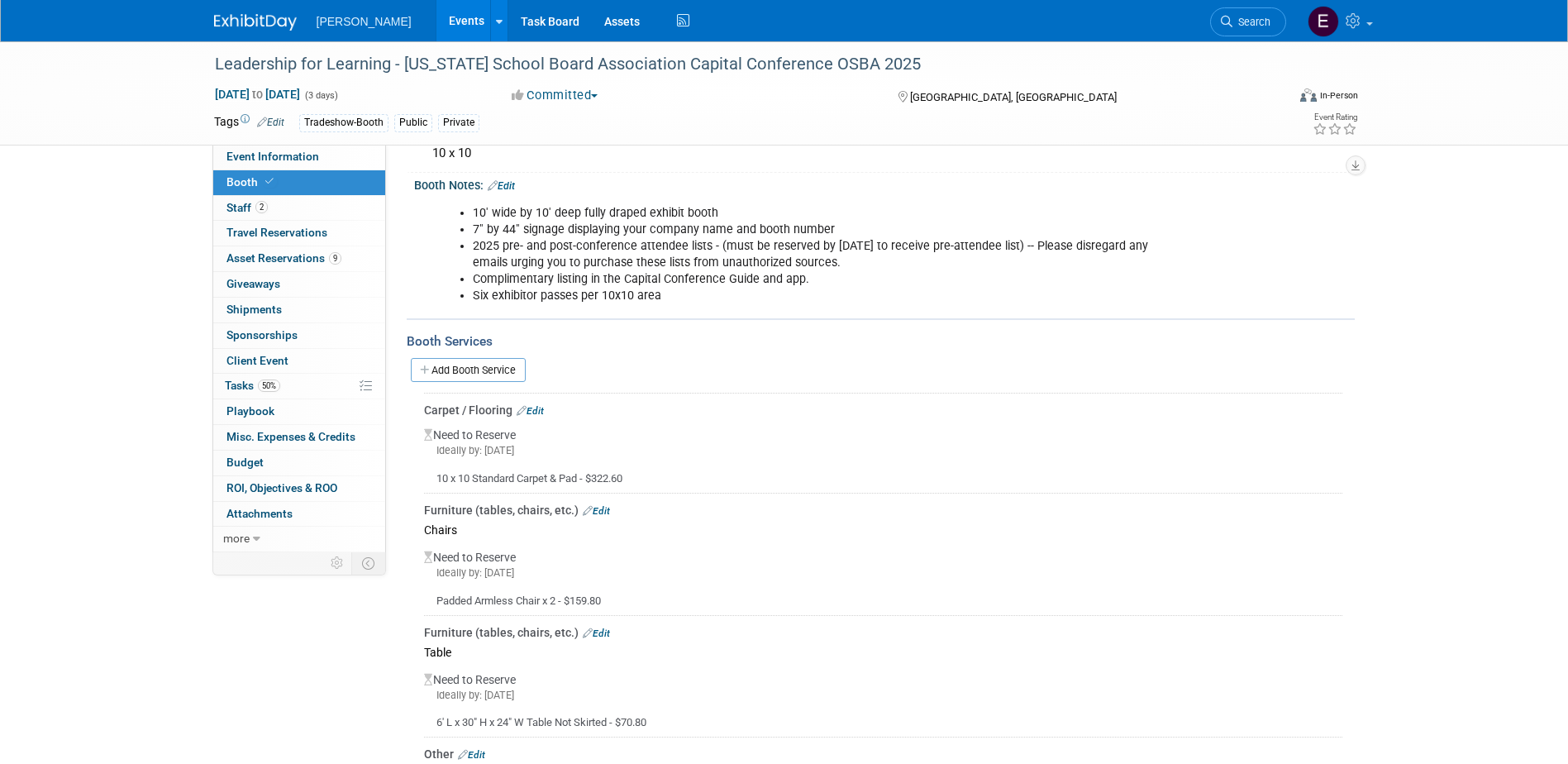
click at [532, 406] on link "Edit" at bounding box center [530, 411] width 28 height 12
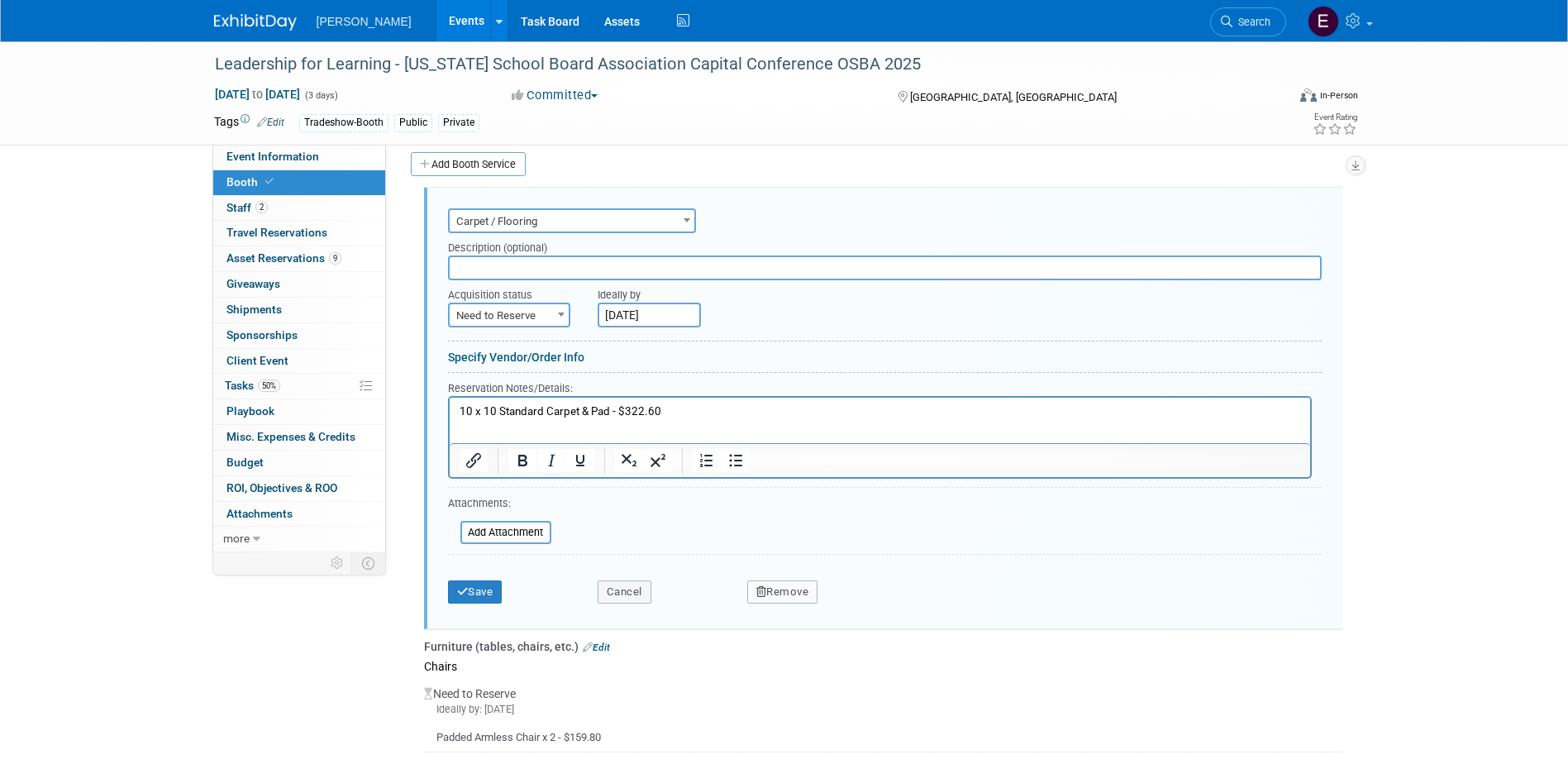
scroll to position [0, 0]
click at [546, 311] on span "Need to Reserve" at bounding box center [509, 316] width 119 height 23
select select "2"
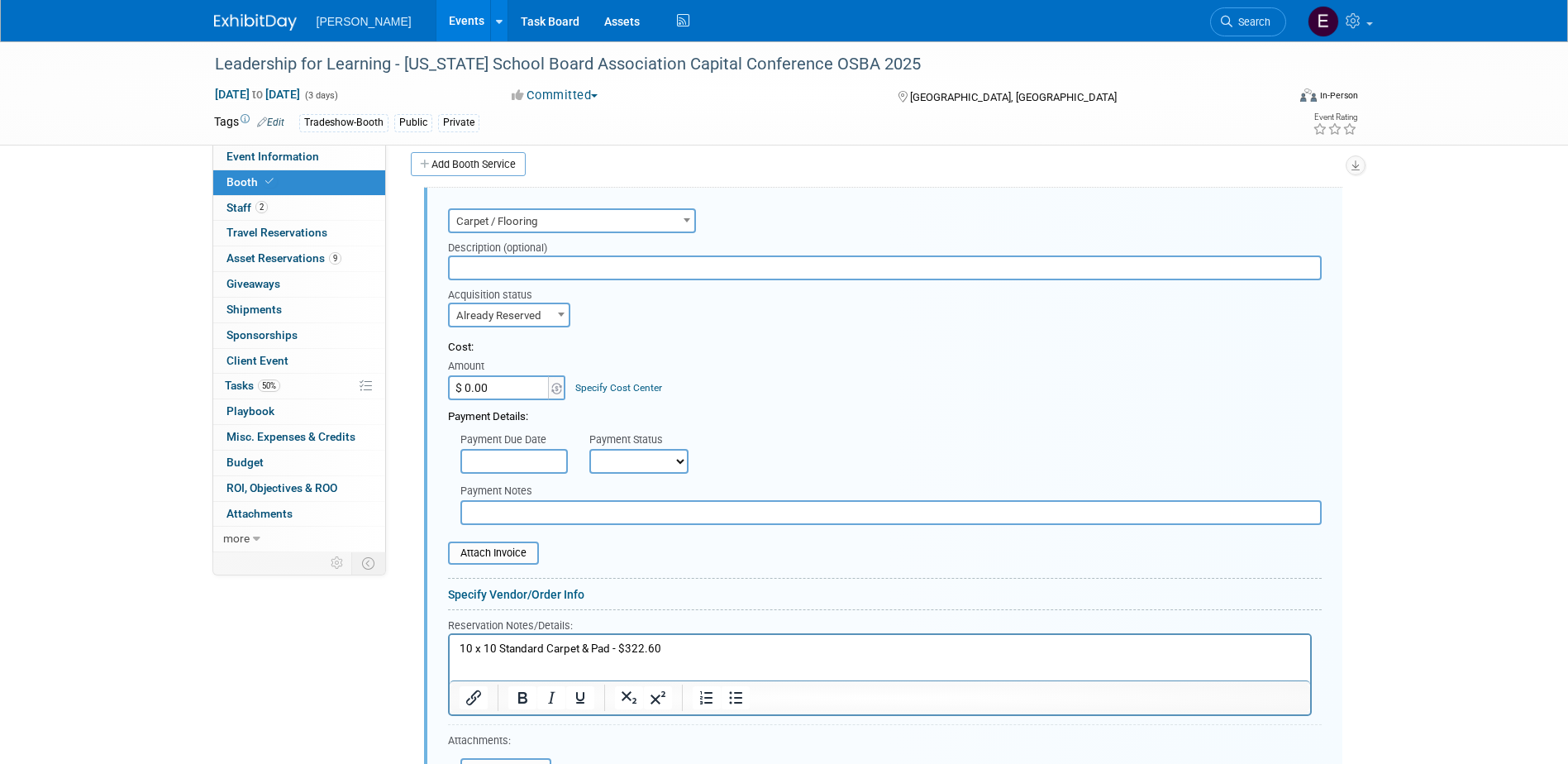
click at [513, 392] on input "$ 0.00" at bounding box center [500, 388] width 103 height 25
type input "$ 322.60"
click at [629, 386] on link "Specify Cost Center" at bounding box center [618, 388] width 87 height 12
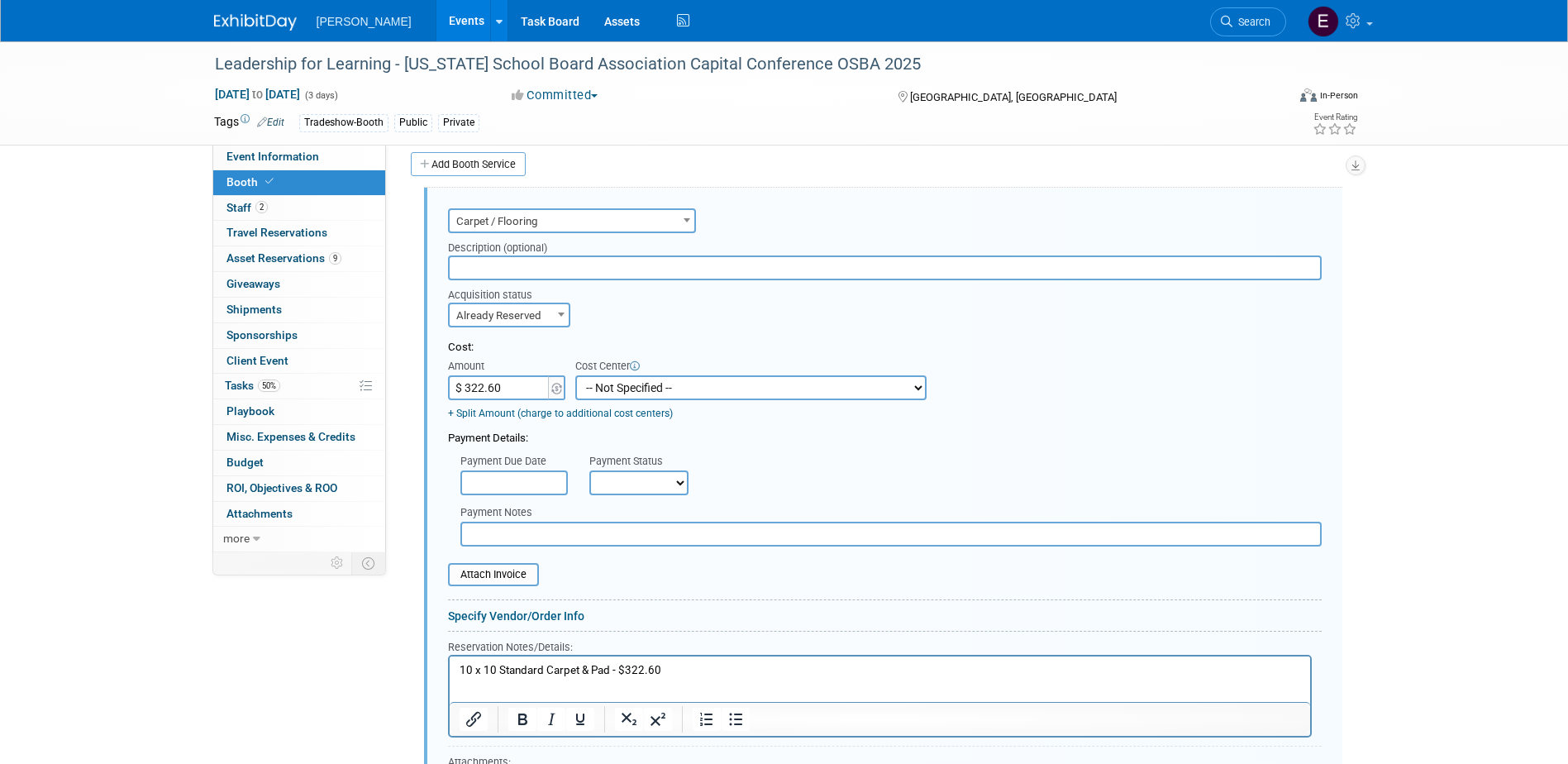
click at [629, 386] on select "-- Not Specified -- Advisory Services - Expenses_1001.502 Aerial Acquisition - …" at bounding box center [750, 388] width 351 height 25
select select "18966234"
click at [575, 376] on select "-- Not Specified -- Advisory Services - Expenses_1001.502 Aerial Acquisition - …" at bounding box center [750, 388] width 351 height 25
drag, startPoint x: 628, startPoint y: 478, endPoint x: 626, endPoint y: 491, distance: 13.2
click at [628, 478] on select "Not Paid Yet Partially Paid Paid in Full" at bounding box center [638, 483] width 99 height 25
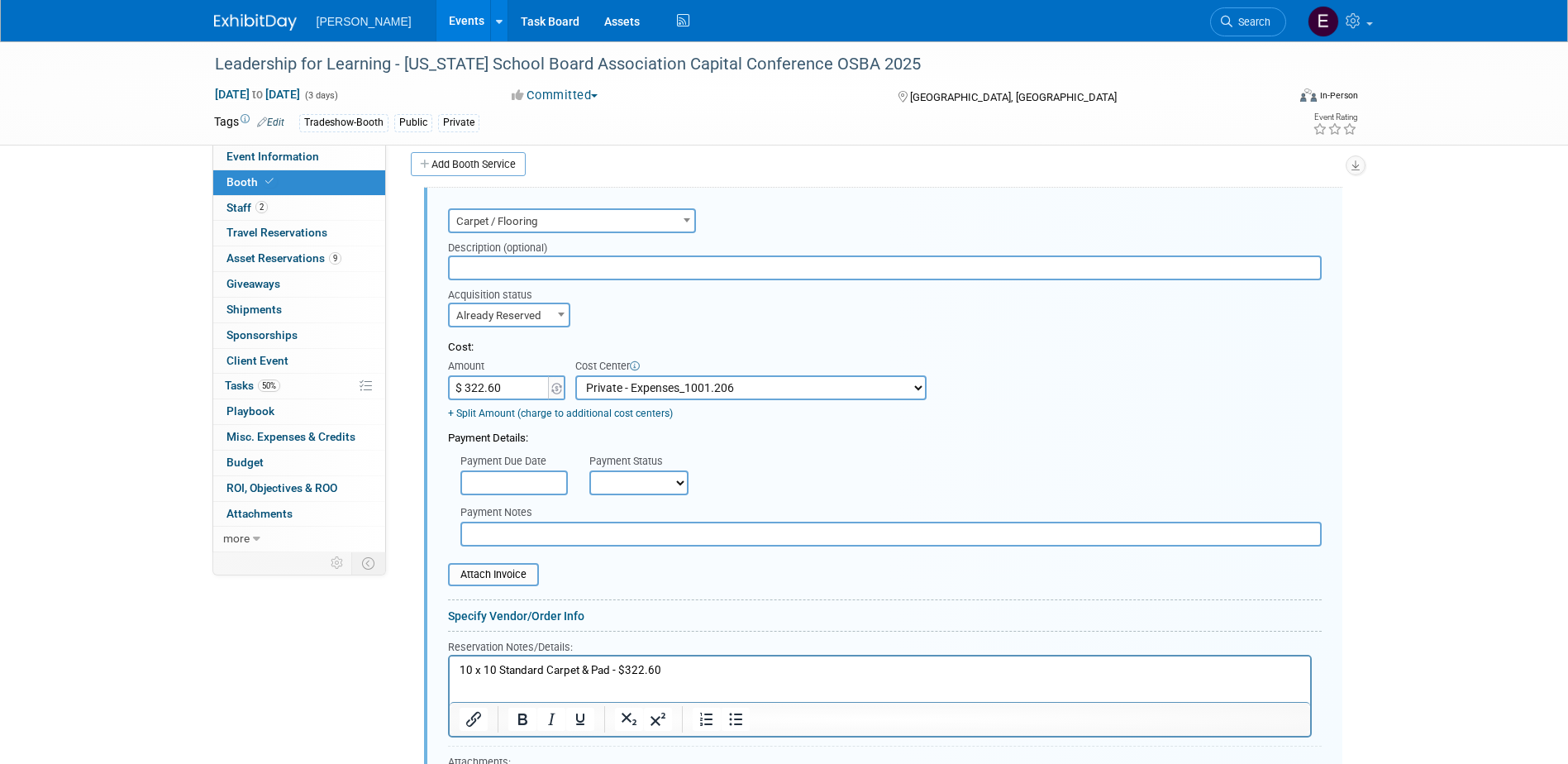
select select "1"
click at [589, 471] on select "Not Paid Yet Partially Paid Paid in Full" at bounding box center [638, 483] width 99 height 25
click at [615, 539] on input "text" at bounding box center [891, 534] width 861 height 25
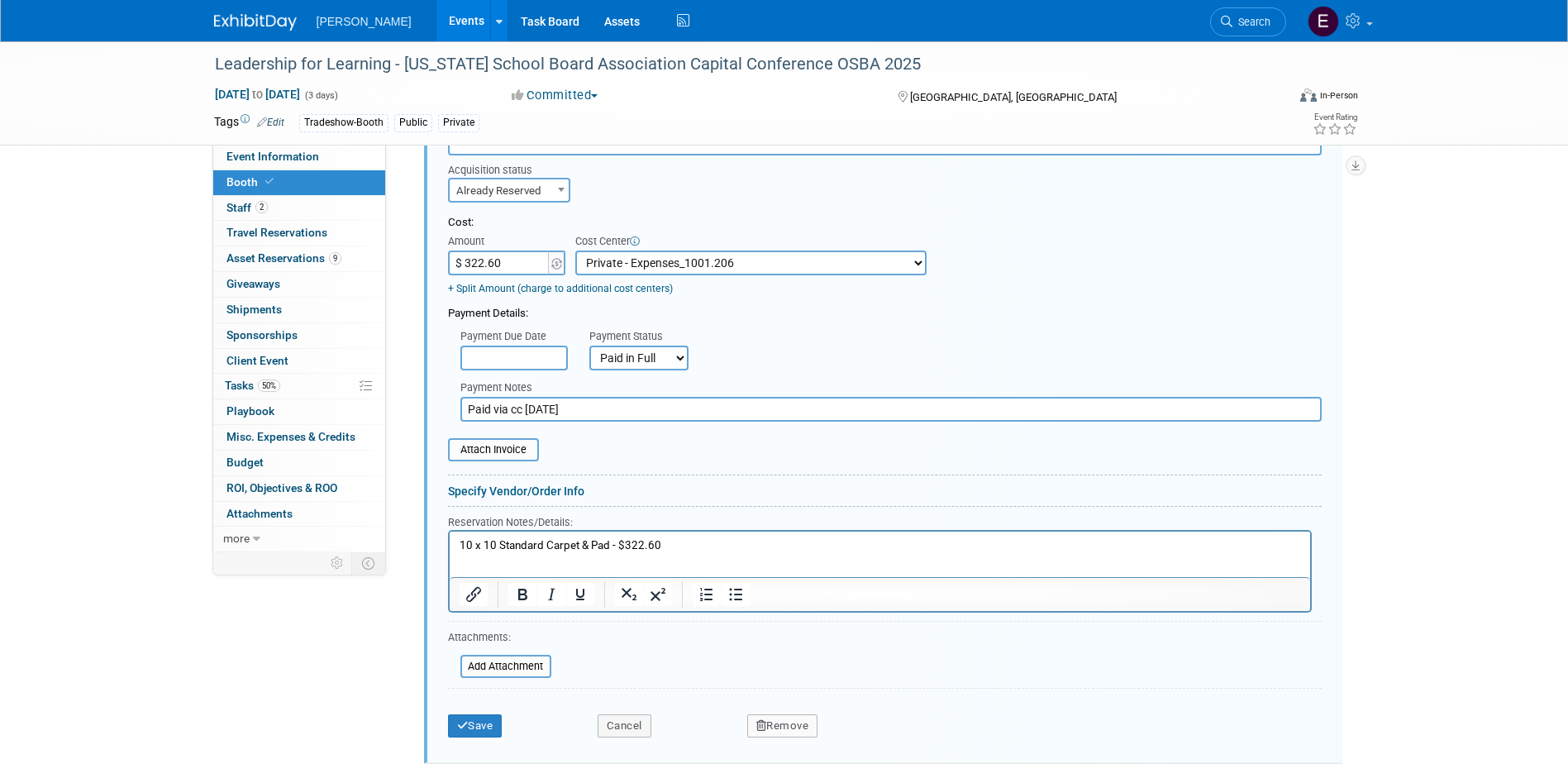
scroll to position [537, 0]
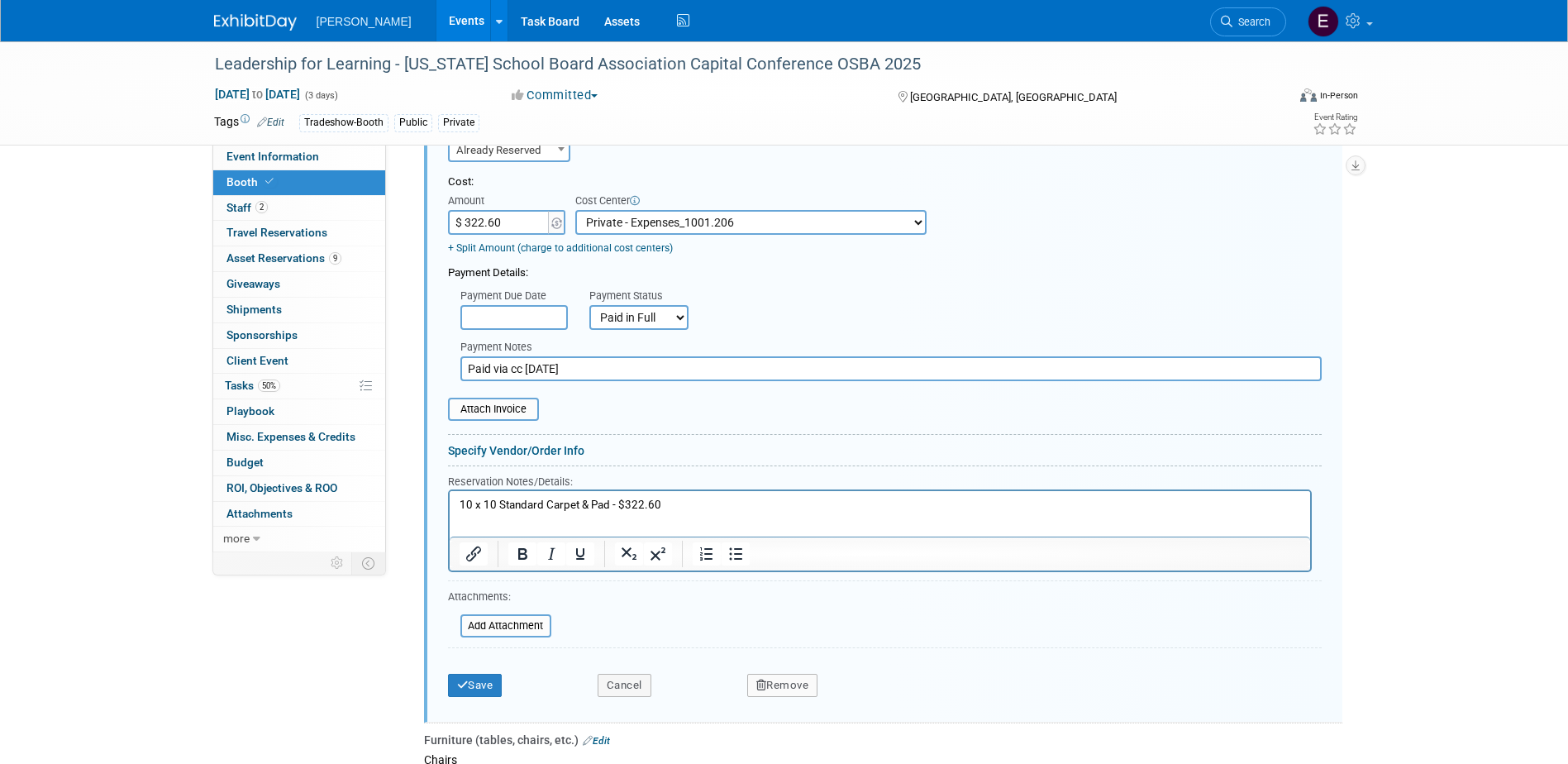
type input "Paid via cc [DATE]"
drag, startPoint x: 668, startPoint y: 498, endPoint x: 609, endPoint y: 500, distance: 59.0
click at [609, 500] on p "10 x 10 Standard Carpet & Pad - $322.60" at bounding box center [880, 504] width 841 height 16
click at [487, 686] on button "Save" at bounding box center [475, 686] width 54 height 23
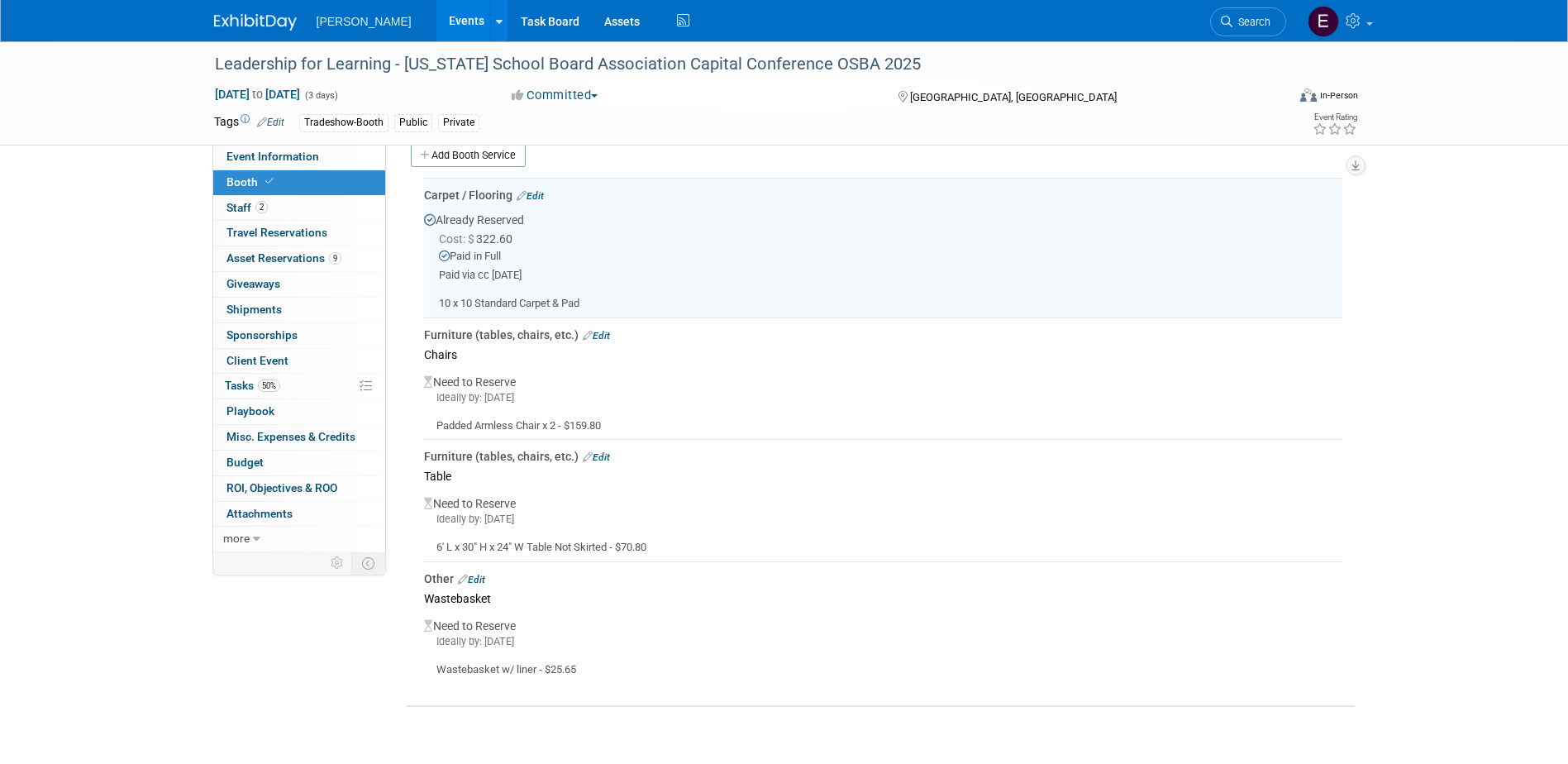
scroll to position [372, 0]
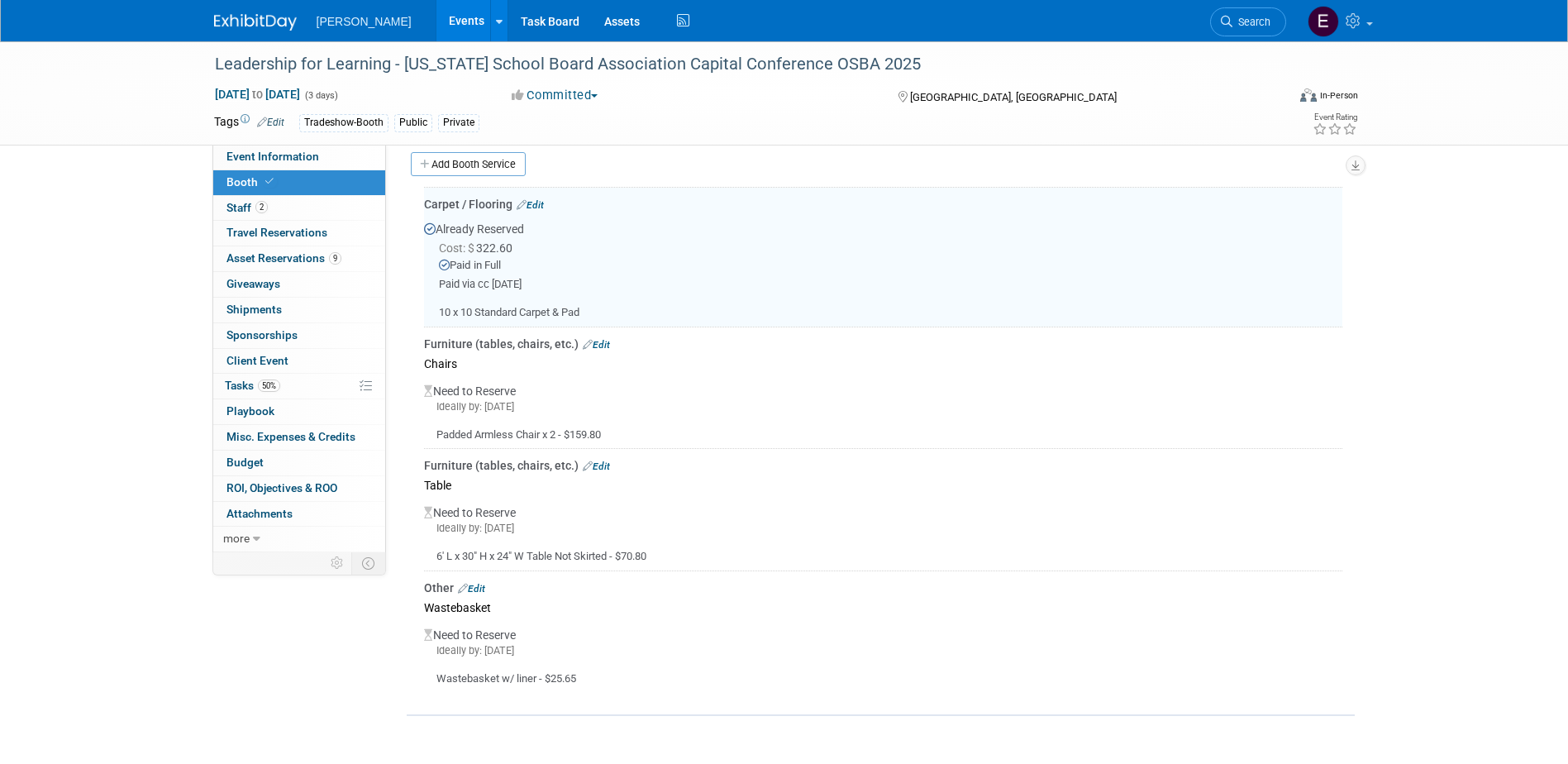
click at [606, 341] on link "Edit" at bounding box center [596, 345] width 28 height 12
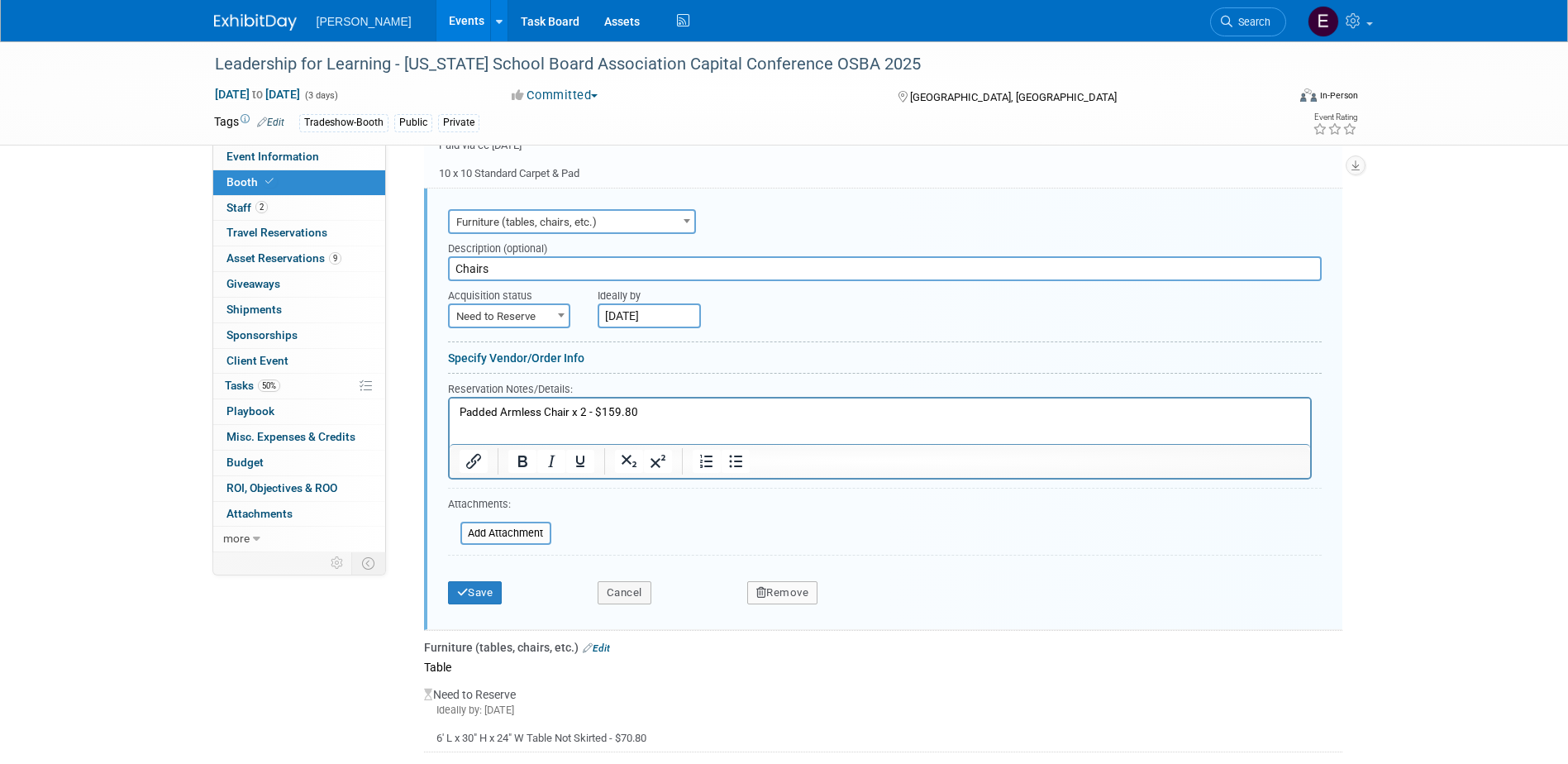
scroll to position [0, 0]
click at [631, 319] on input "[DATE]" at bounding box center [649, 316] width 103 height 25
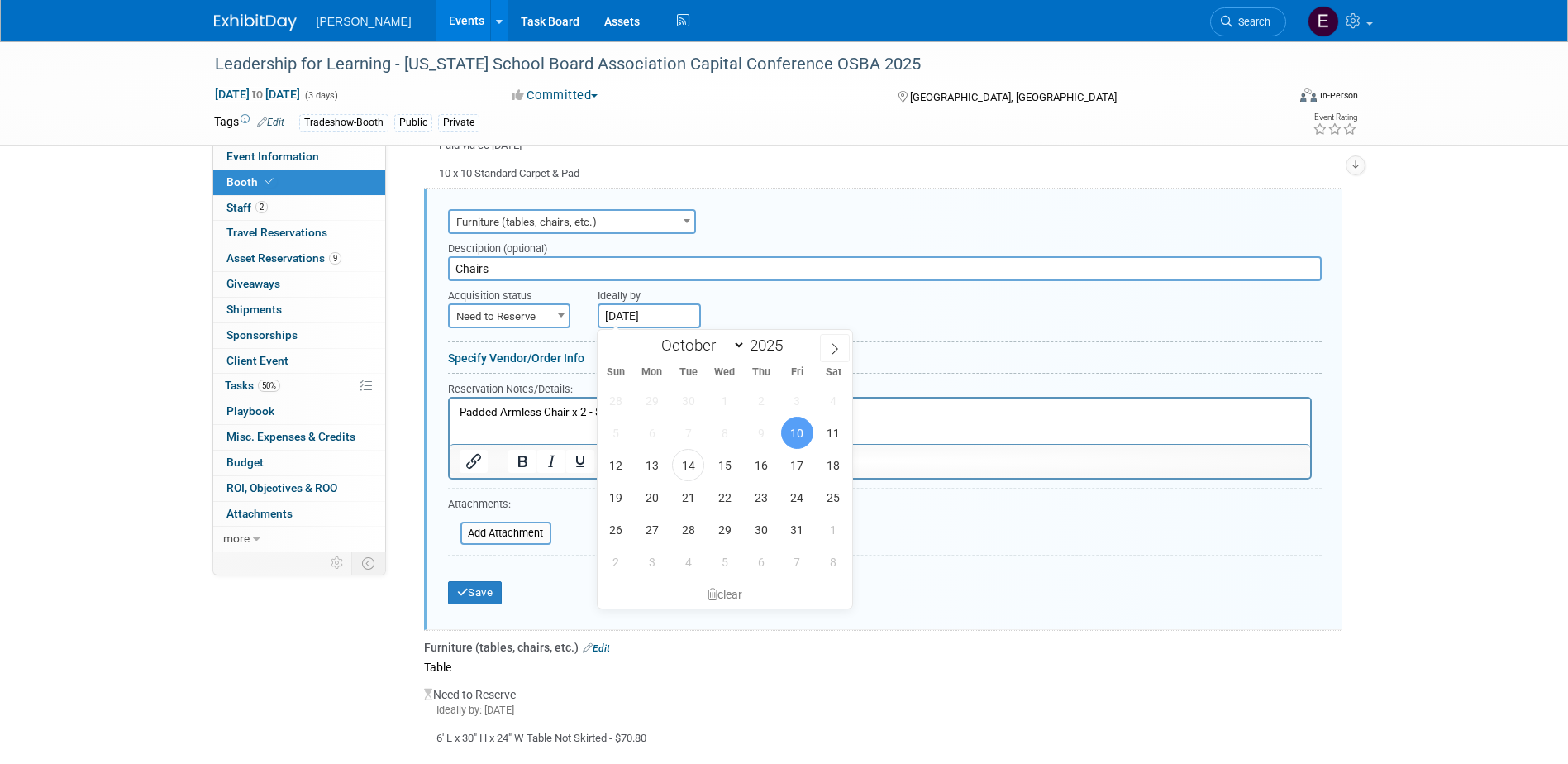
click at [597, 270] on input "Chairs" at bounding box center [885, 269] width 874 height 25
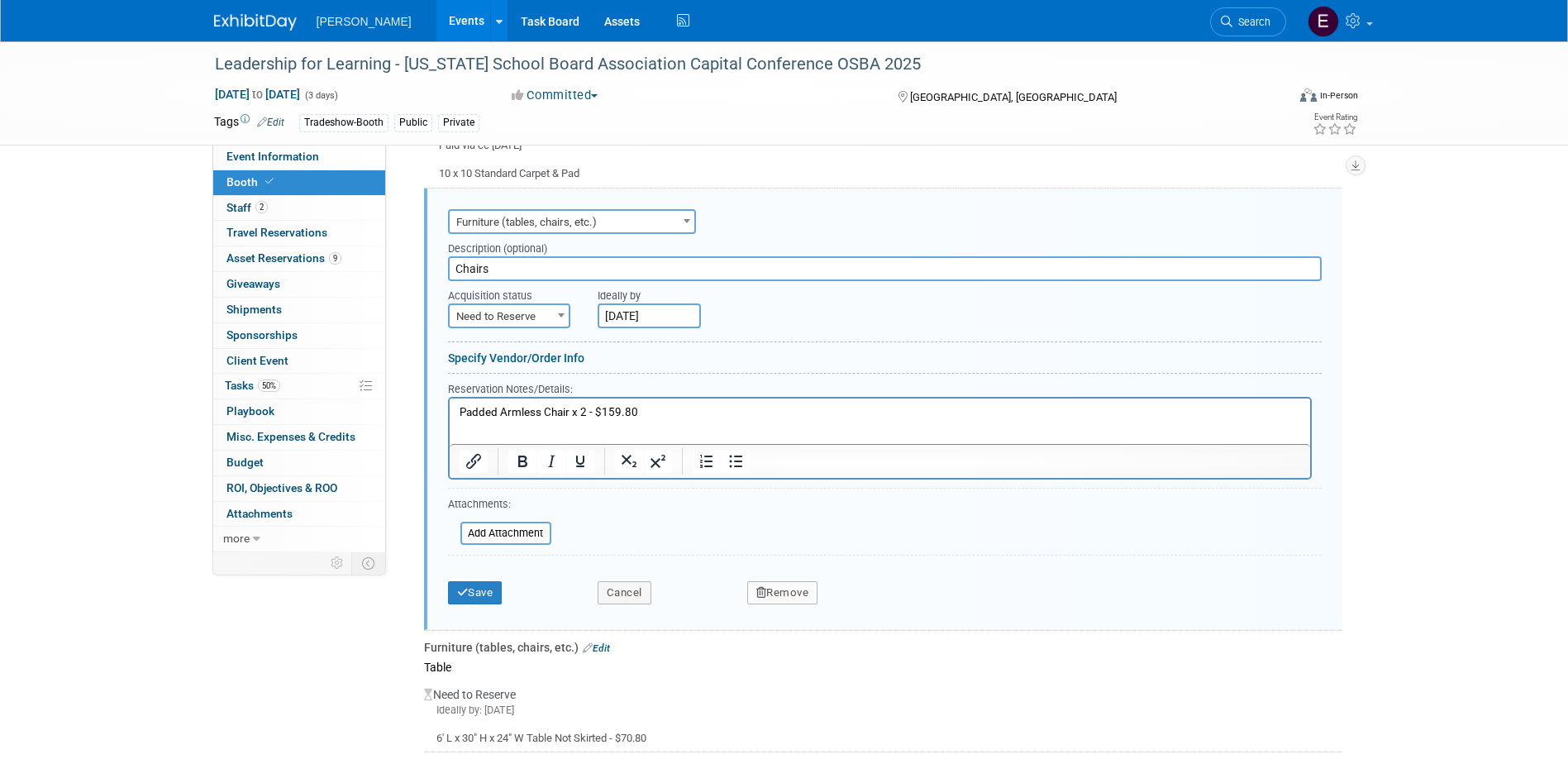
click at [548, 311] on span "Need to Reserve" at bounding box center [509, 317] width 119 height 23
select select "2"
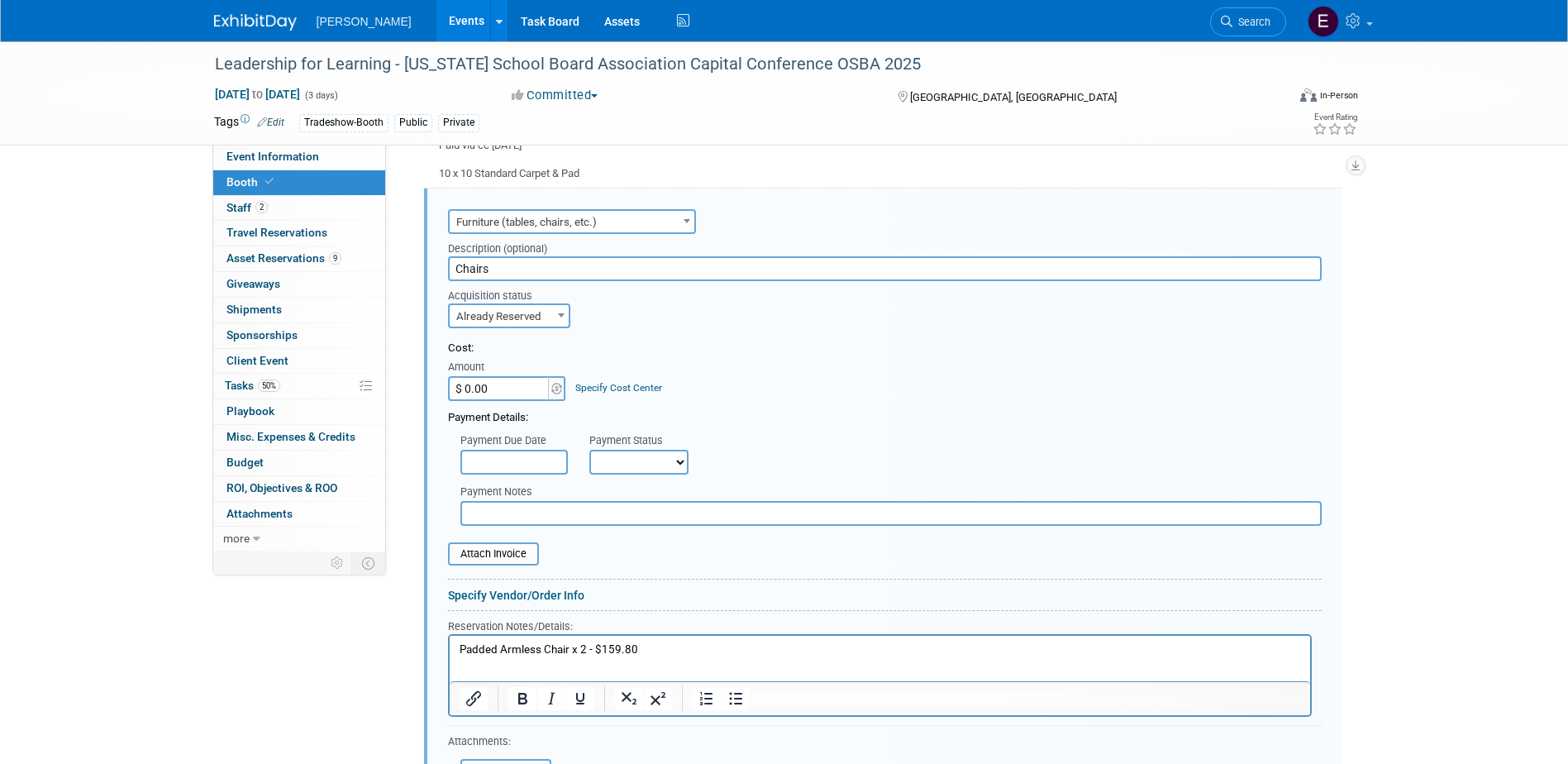
click at [510, 390] on input "$ 0.00" at bounding box center [500, 389] width 103 height 25
type input "$ 159.80"
click at [617, 462] on select "Not Paid Yet Partially Paid Paid in Full" at bounding box center [638, 463] width 99 height 25
select select "1"
click at [589, 450] on select "Not Paid Yet Partially Paid Paid in Full" at bounding box center [638, 463] width 99 height 25
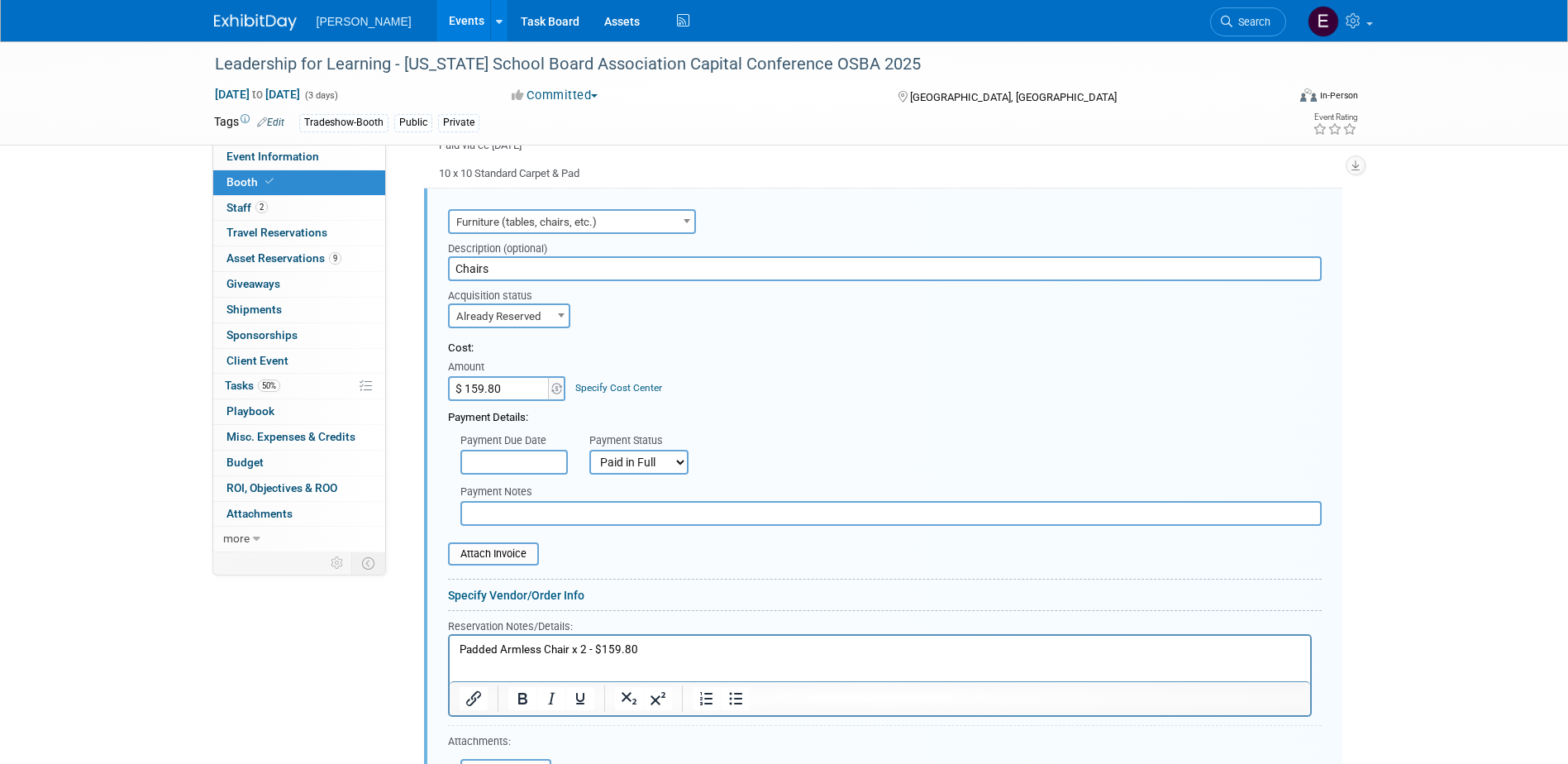
click at [565, 504] on input "text" at bounding box center [891, 514] width 861 height 25
type input "Paid via cc [DATE] EV"
click at [645, 646] on p "Padded Armless Chair x 2 - $159.80" at bounding box center [880, 650] width 841 height 16
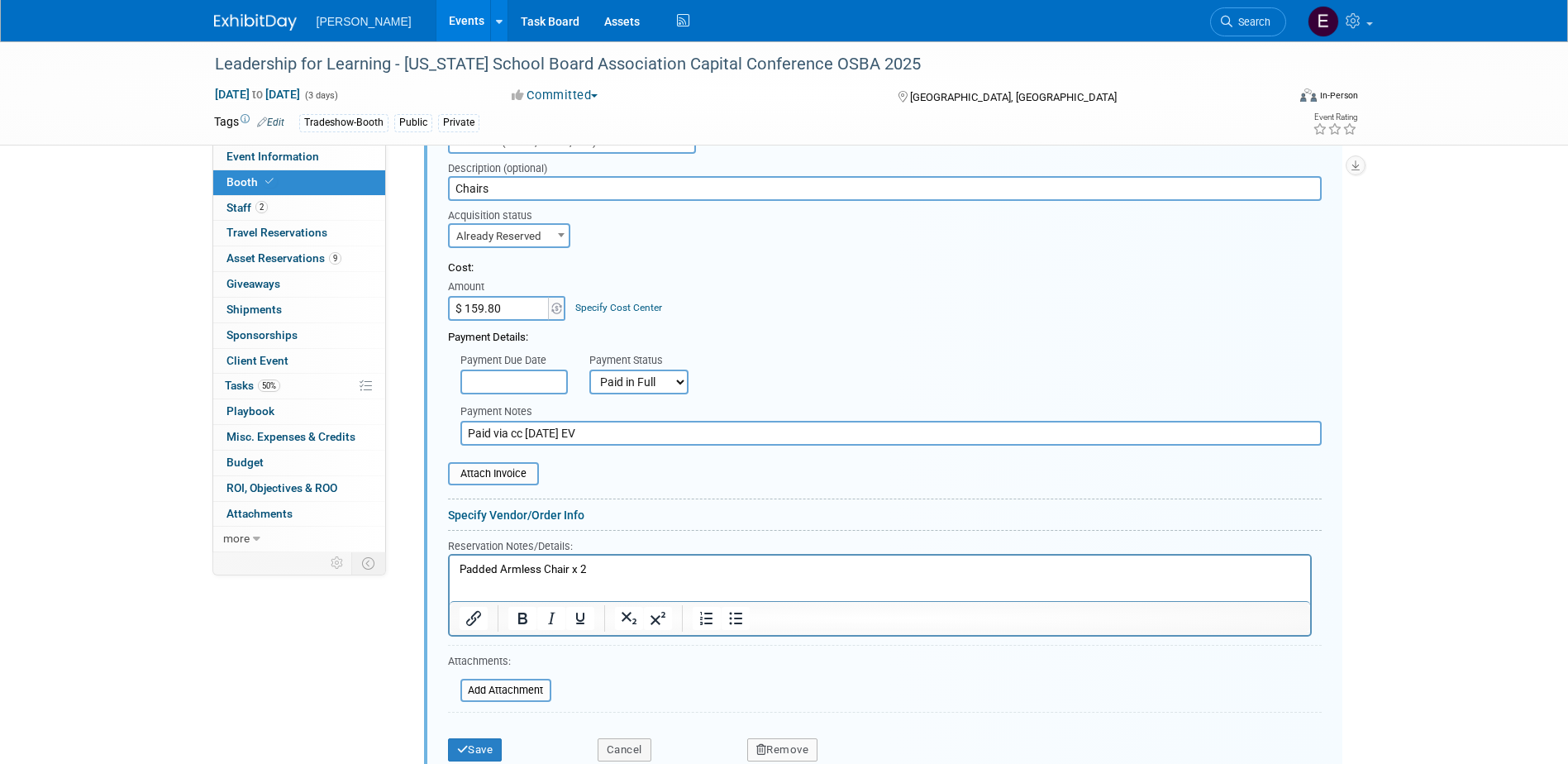
scroll to position [675, 0]
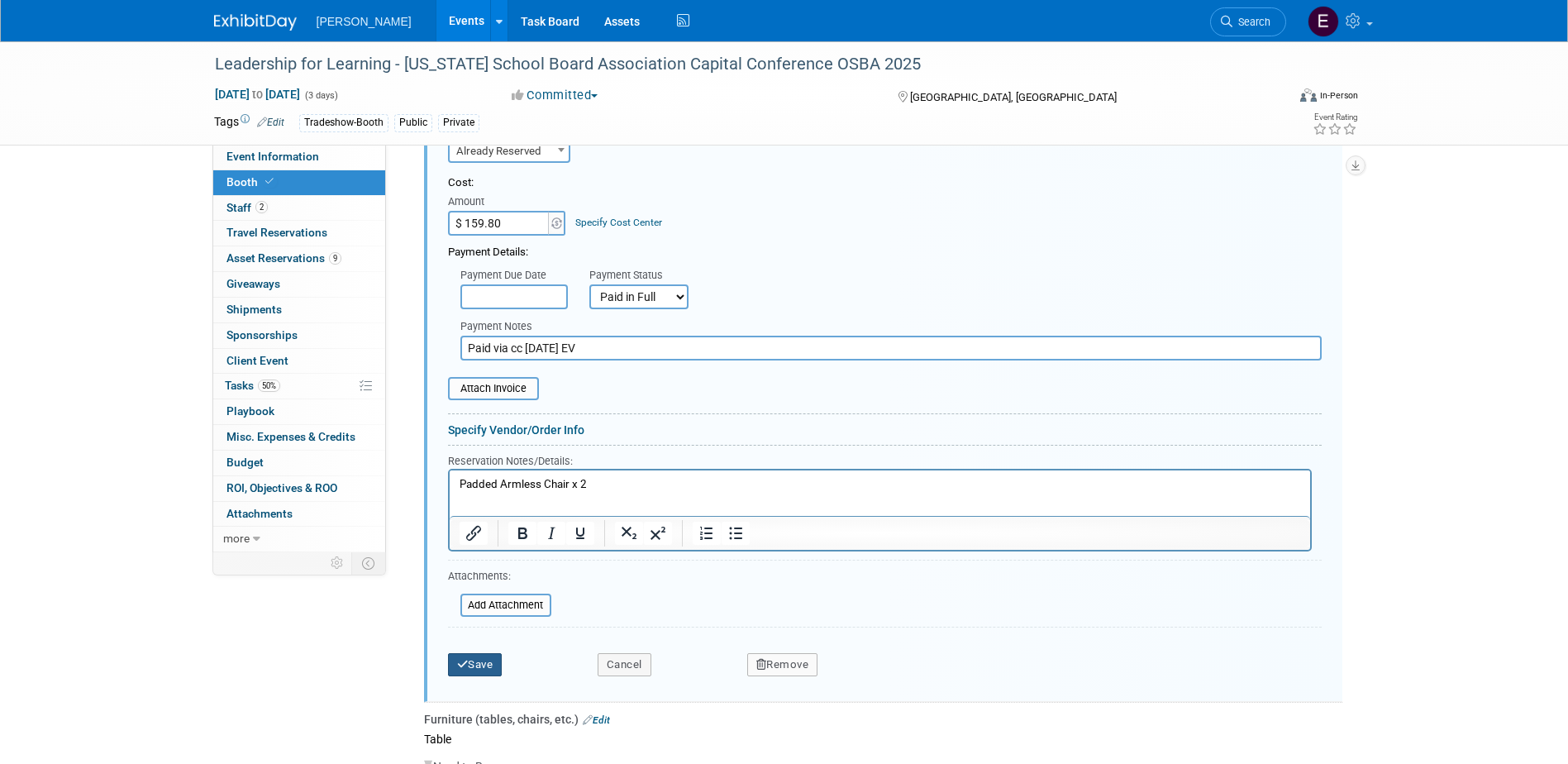
click at [483, 658] on button "Save" at bounding box center [475, 665] width 54 height 23
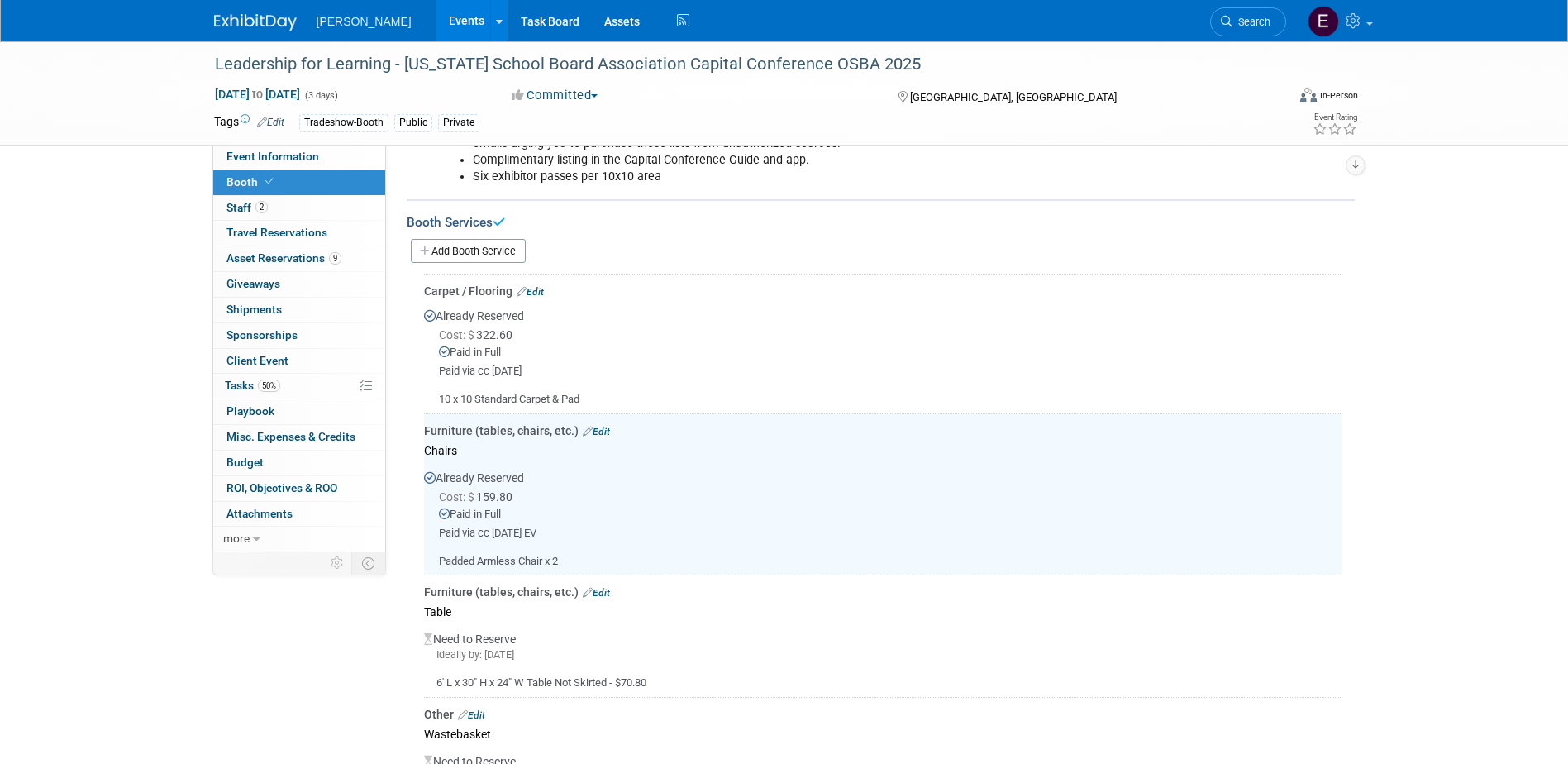
scroll to position [262, 0]
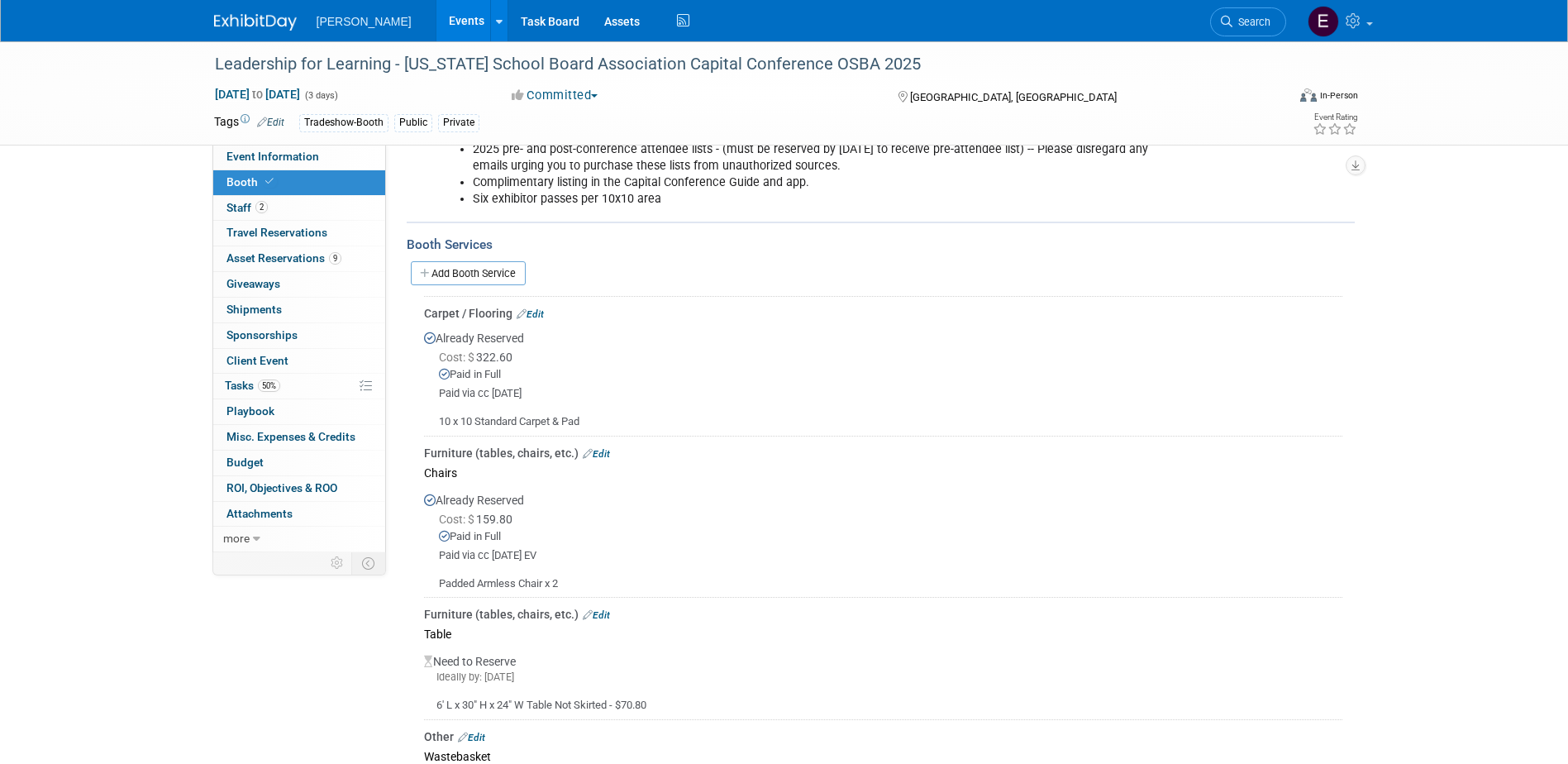
click at [608, 610] on link "Edit" at bounding box center [596, 615] width 28 height 12
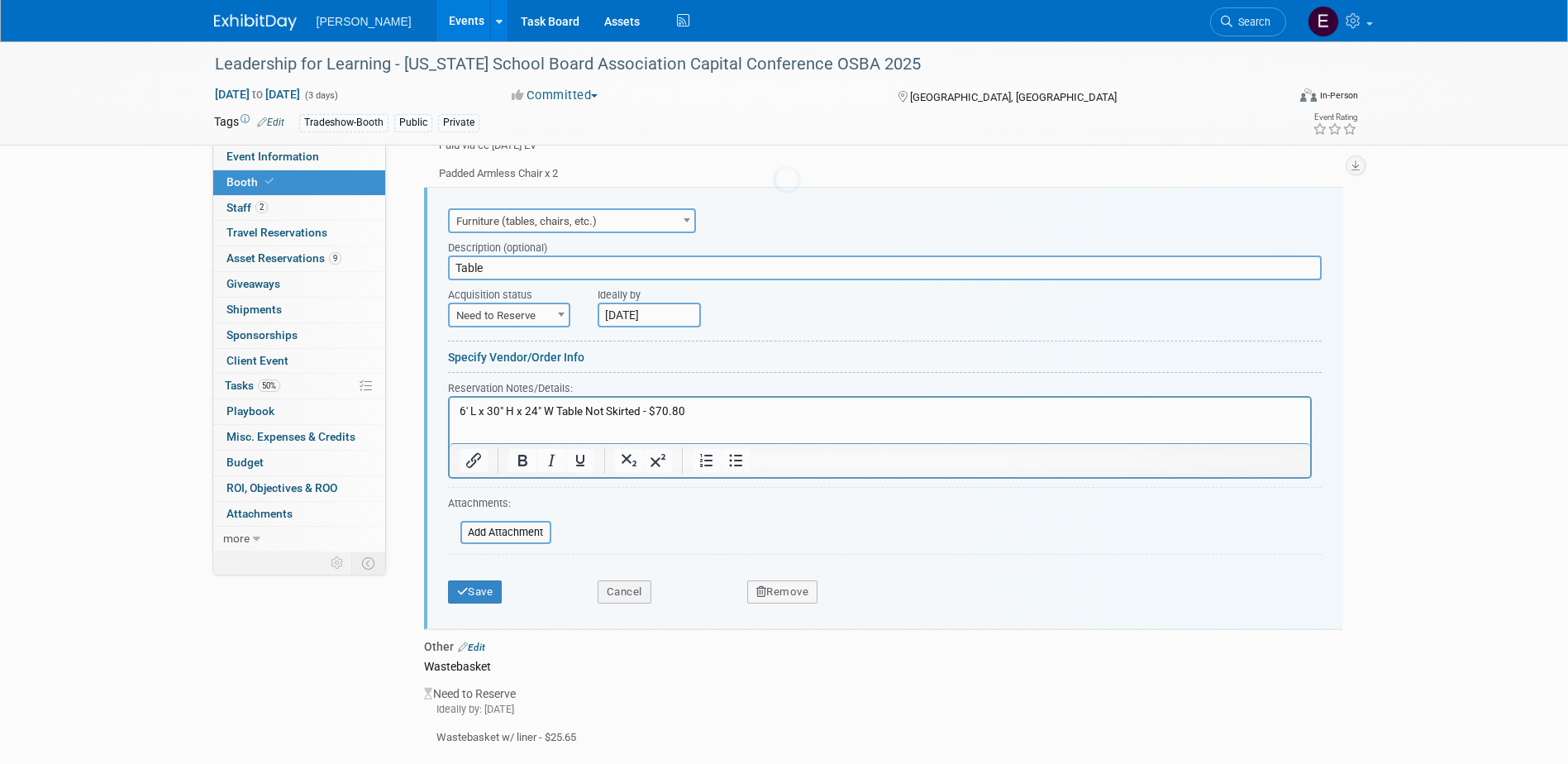
scroll to position [0, 0]
drag, startPoint x: 703, startPoint y: 416, endPoint x: 638, endPoint y: 414, distance: 65.0
click at [638, 414] on p "6' L x 30" H x 24" W Table Not Skirted - $70.80" at bounding box center [880, 412] width 841 height 16
click at [497, 313] on span "Need to Reserve" at bounding box center [509, 316] width 119 height 23
select select "2"
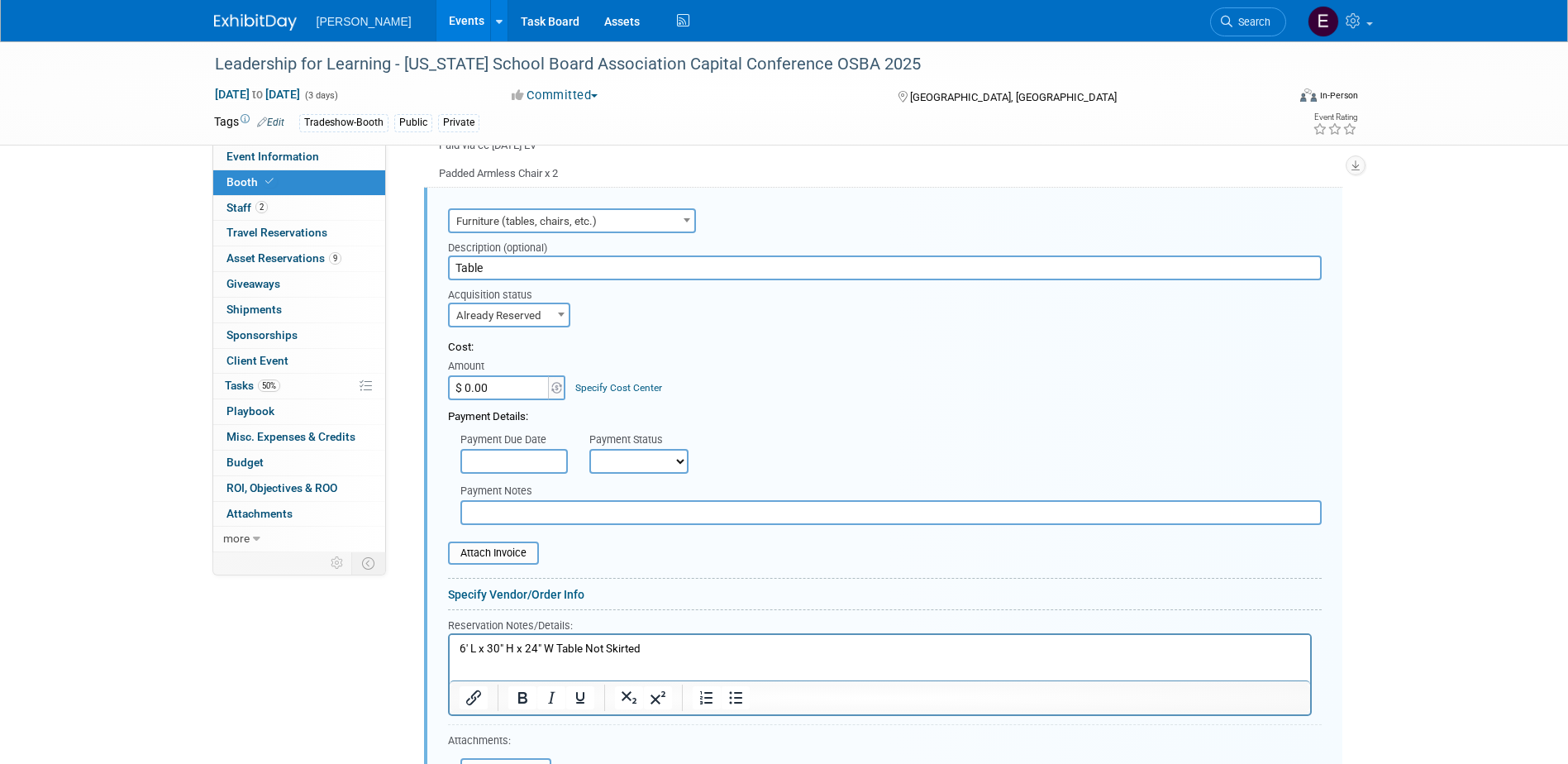
click at [508, 392] on input "$ 0.00" at bounding box center [500, 388] width 103 height 25
type input "$ 70.80"
click at [600, 386] on link "Specify Cost Center" at bounding box center [618, 388] width 87 height 12
click at [0, 0] on select "-- Not Specified -- Advisory Services - Expenses_1001.502 Aerial Acquisition - …" at bounding box center [0, 0] width 0 height 0
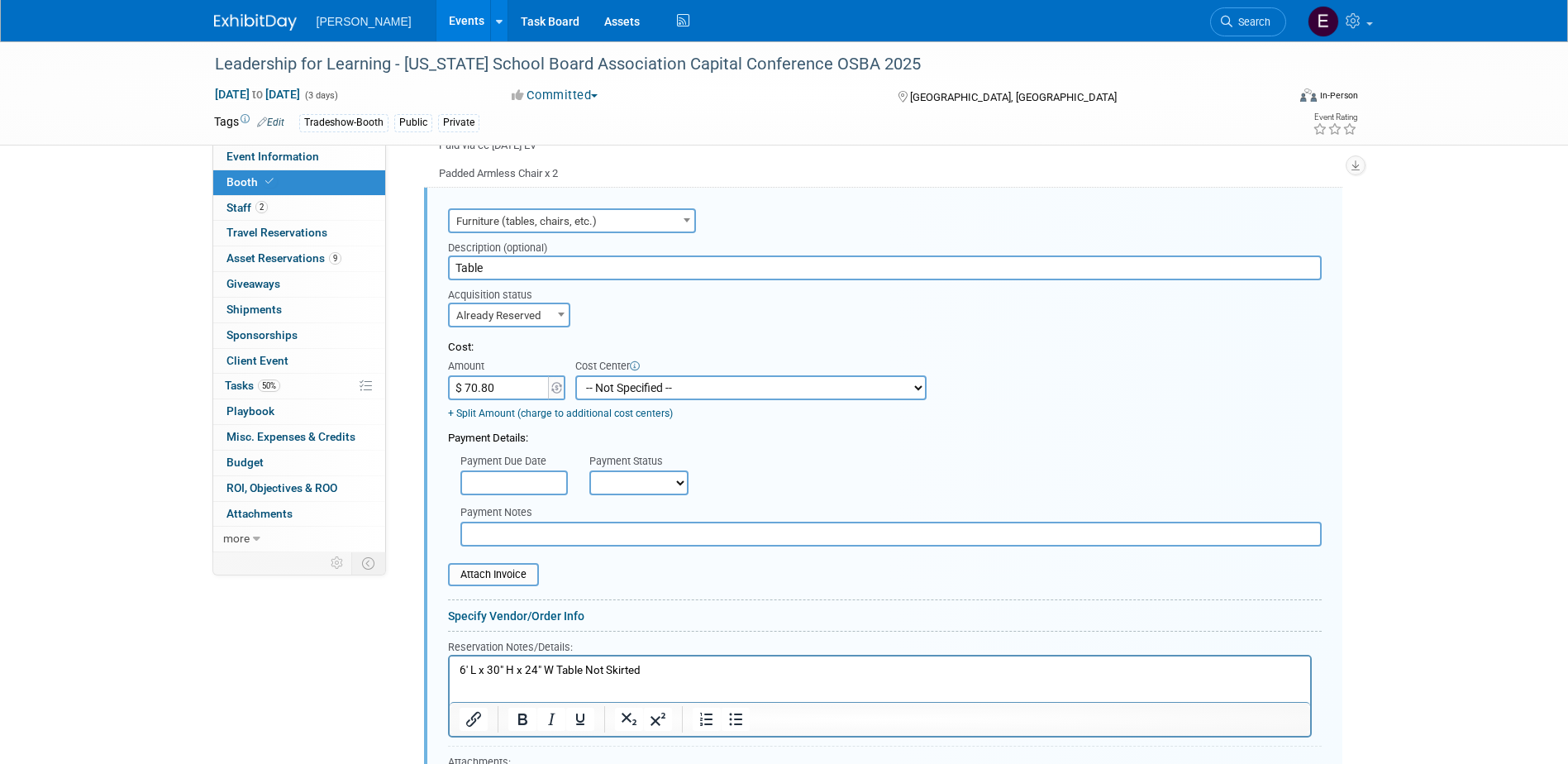
select select "18966234"
click at [575, 376] on select "-- Not Specified -- Advisory Services - Expenses_1001.502 Aerial Acquisition - …" at bounding box center [750, 388] width 351 height 25
drag, startPoint x: 653, startPoint y: 477, endPoint x: 653, endPoint y: 490, distance: 13.0
click at [653, 477] on select "Not Paid Yet Partially Paid Paid in Full" at bounding box center [638, 483] width 99 height 25
select select "1"
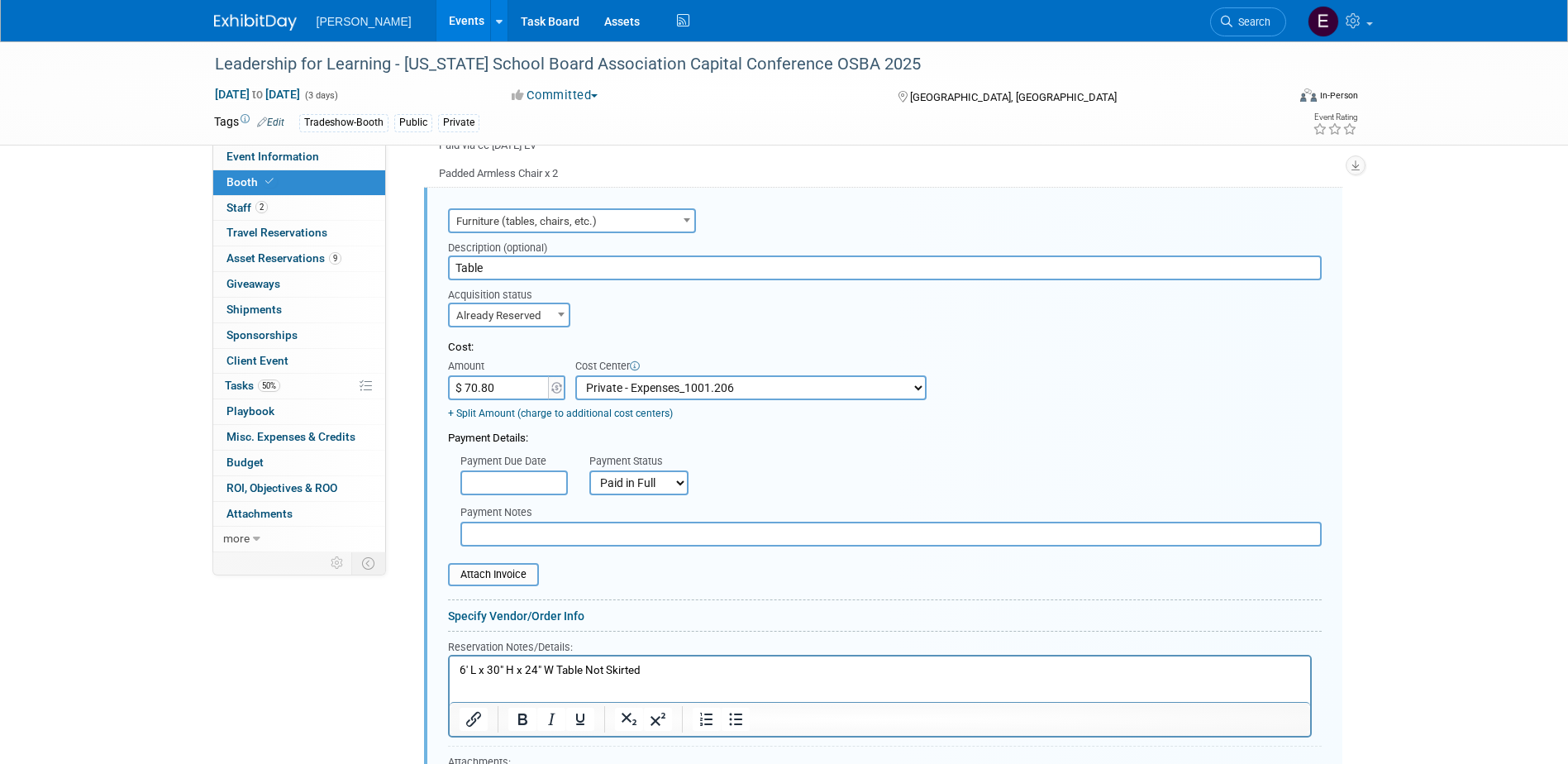
click at [589, 471] on select "Not Paid Yet Partially Paid Paid in Full" at bounding box center [638, 483] width 99 height 25
click at [641, 538] on input "text" at bounding box center [891, 534] width 861 height 25
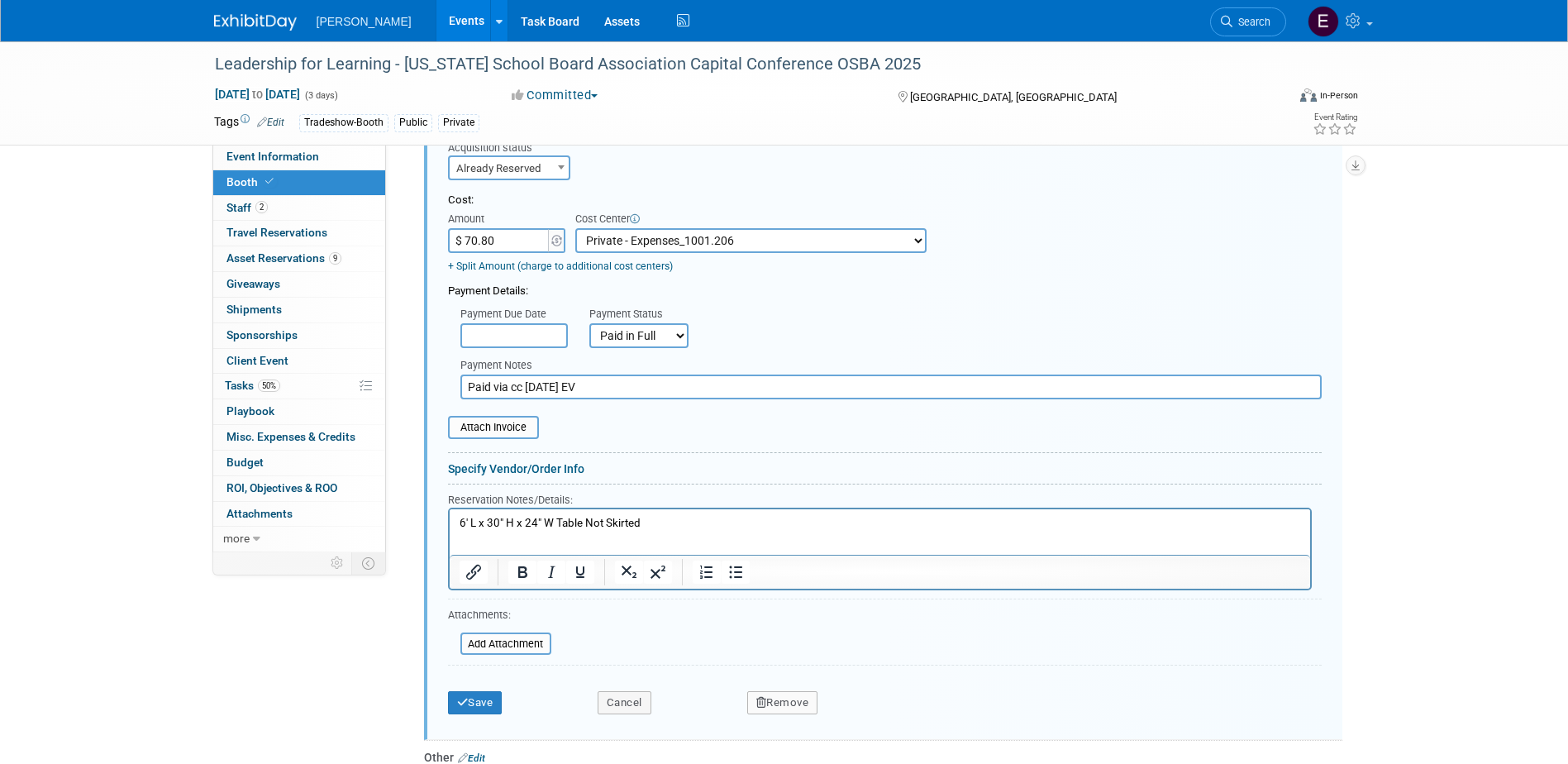
scroll to position [1004, 0]
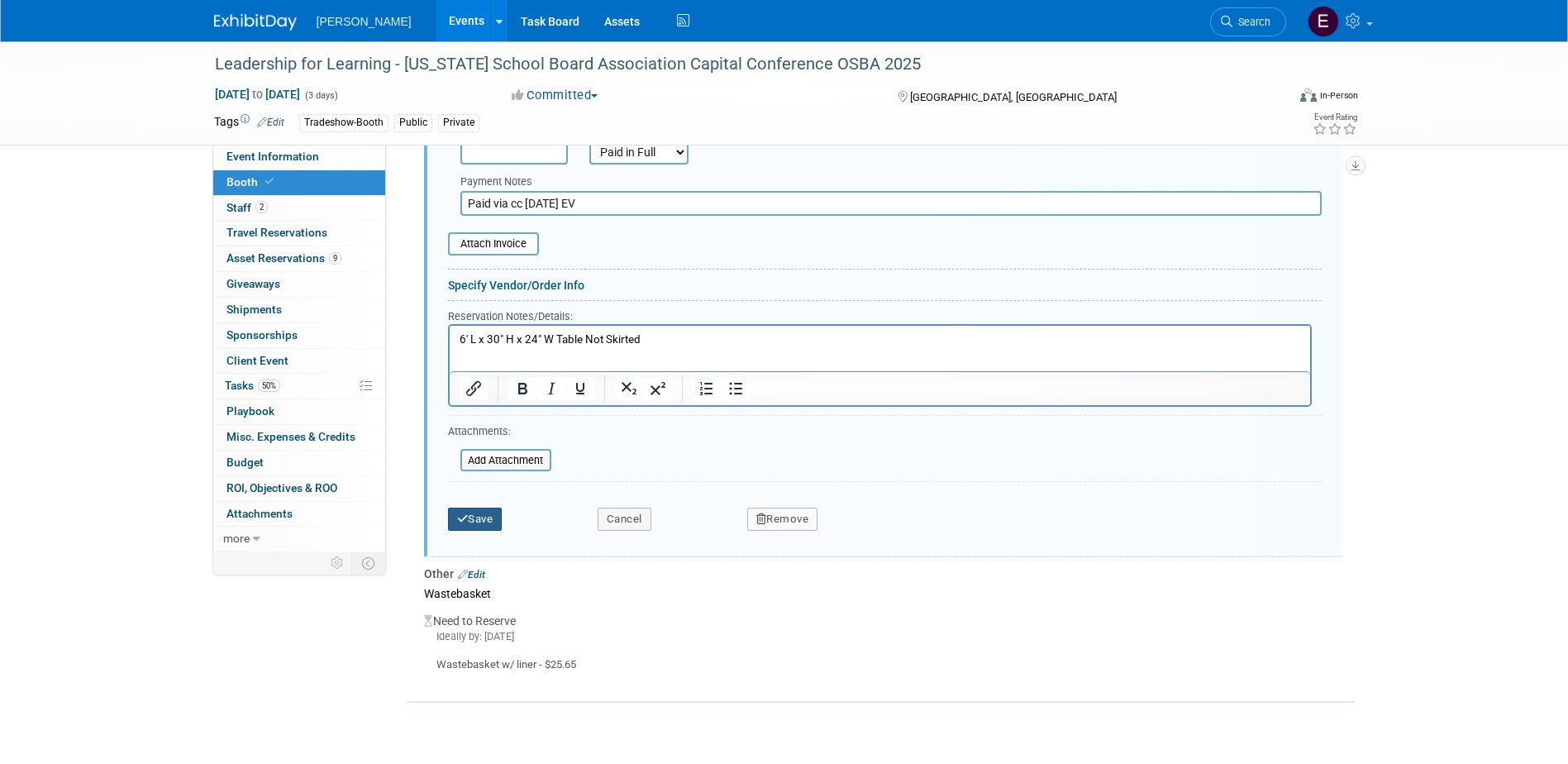
type input "Paid via cc [DATE] EV"
click at [491, 518] on button "Save" at bounding box center [475, 519] width 54 height 23
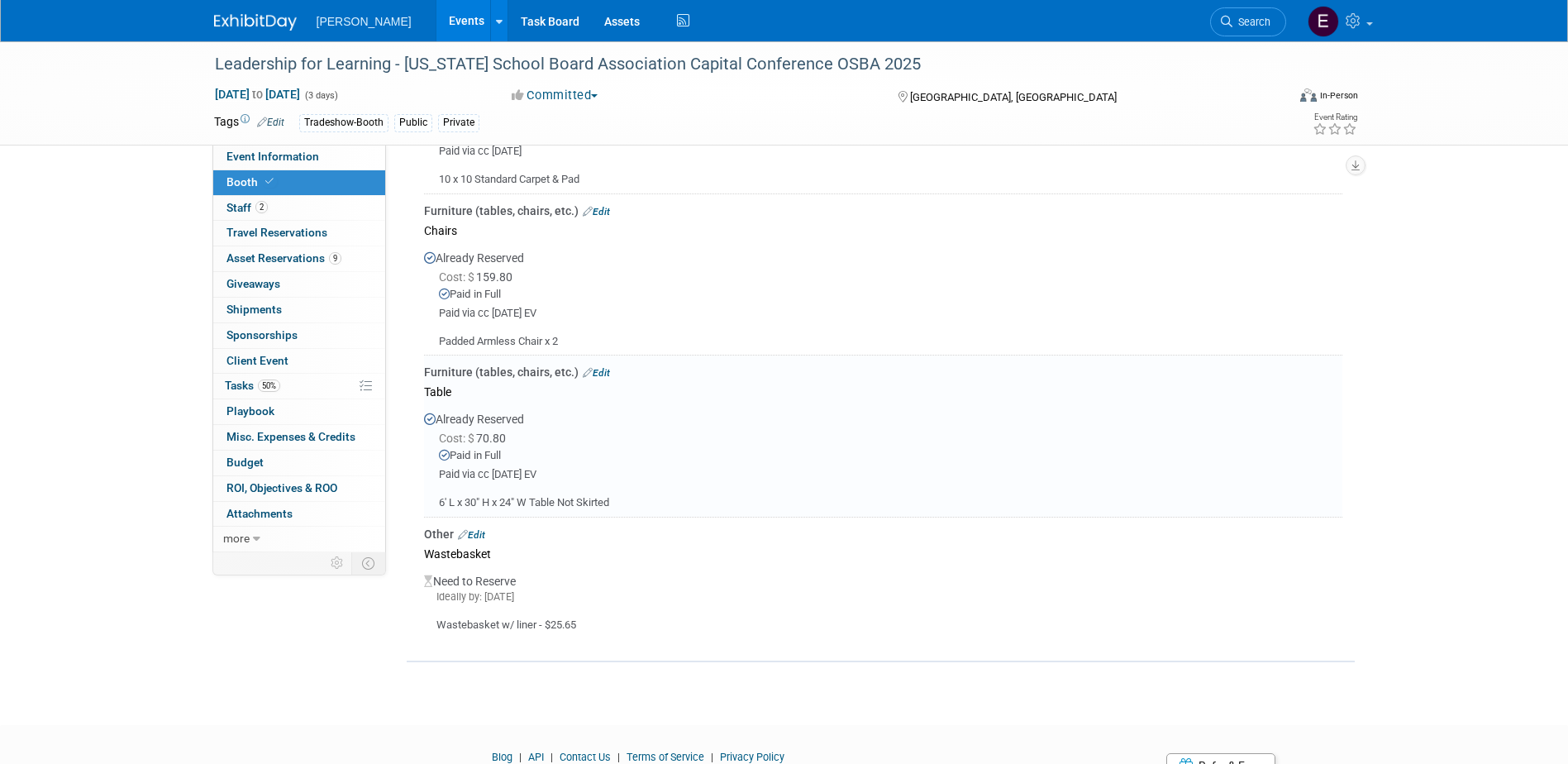
scroll to position [581, 0]
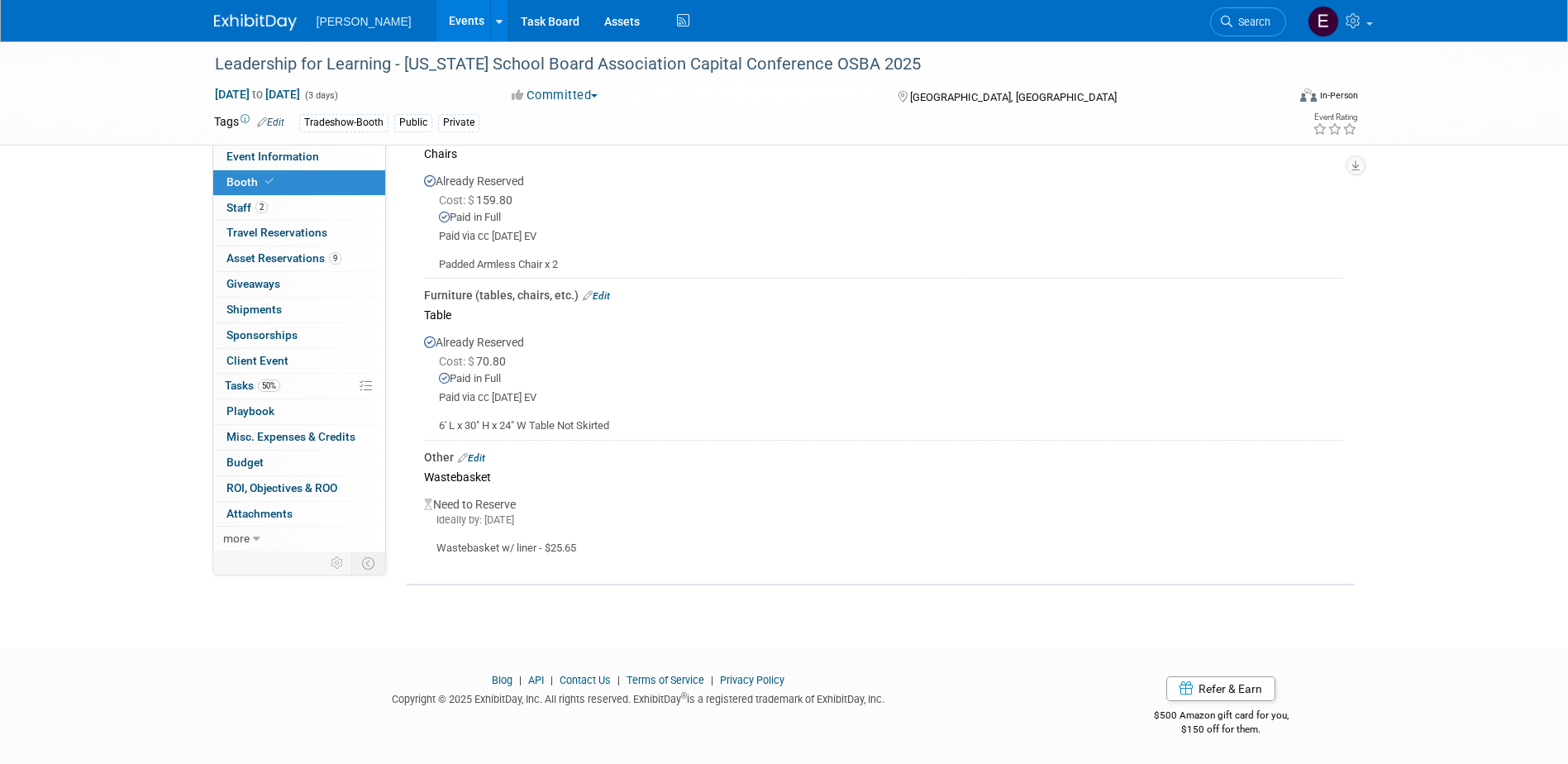
click at [478, 450] on div "Other Edit" at bounding box center [883, 458] width 919 height 17
click at [479, 456] on link "Edit" at bounding box center [471, 458] width 28 height 12
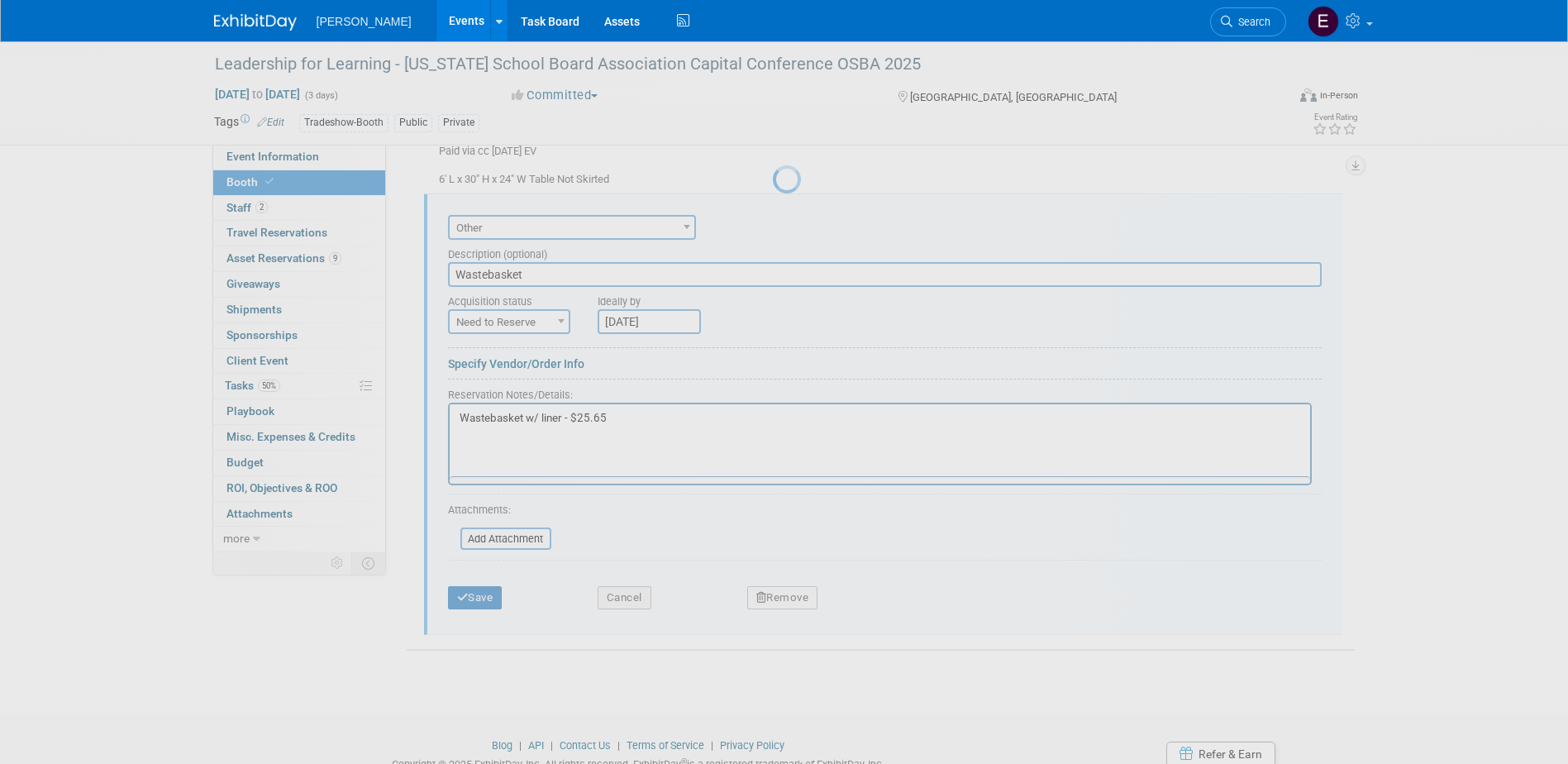
scroll to position [0, 0]
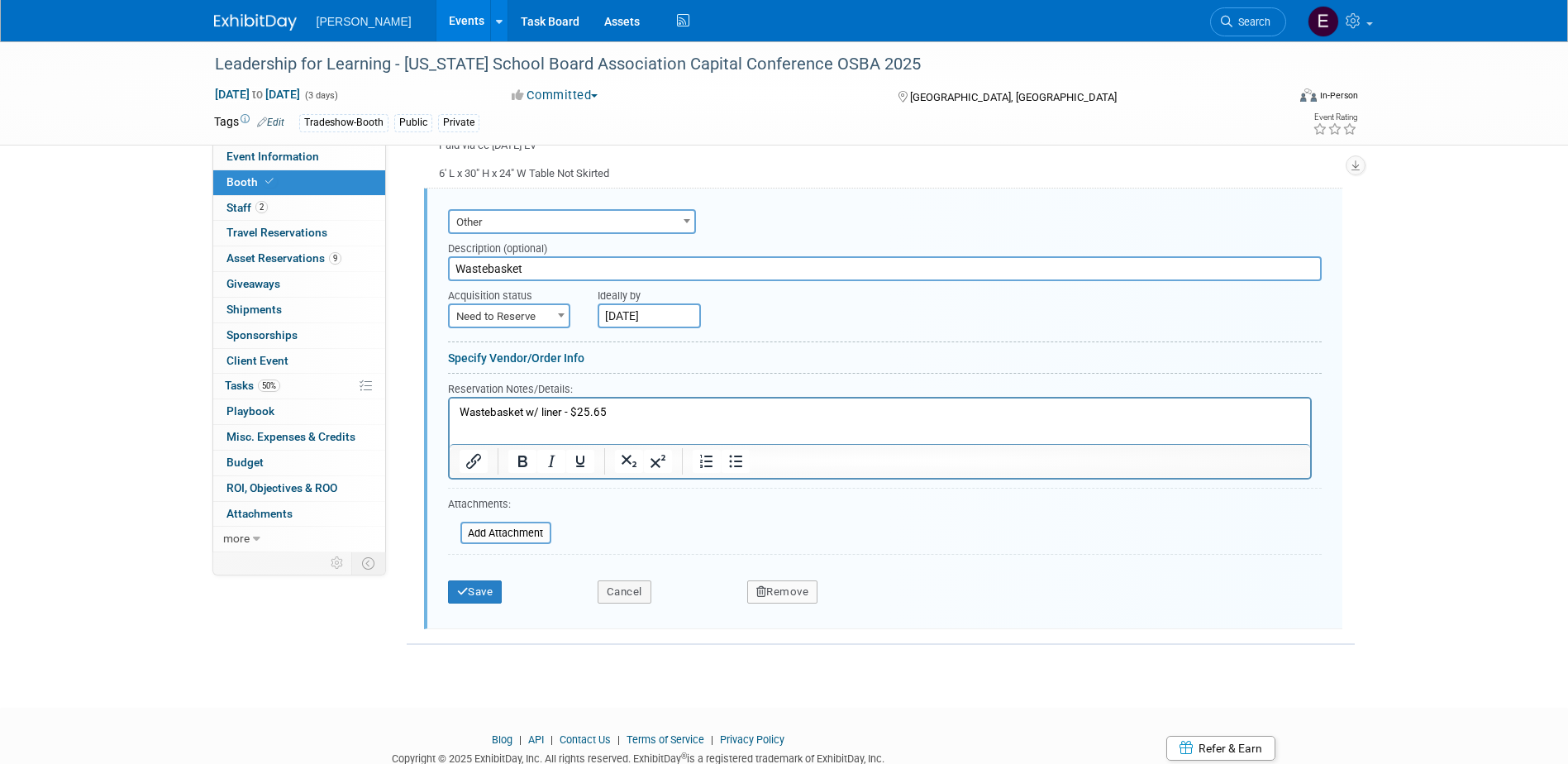
click at [527, 315] on span "Need to Reserve" at bounding box center [509, 317] width 119 height 23
select select "2"
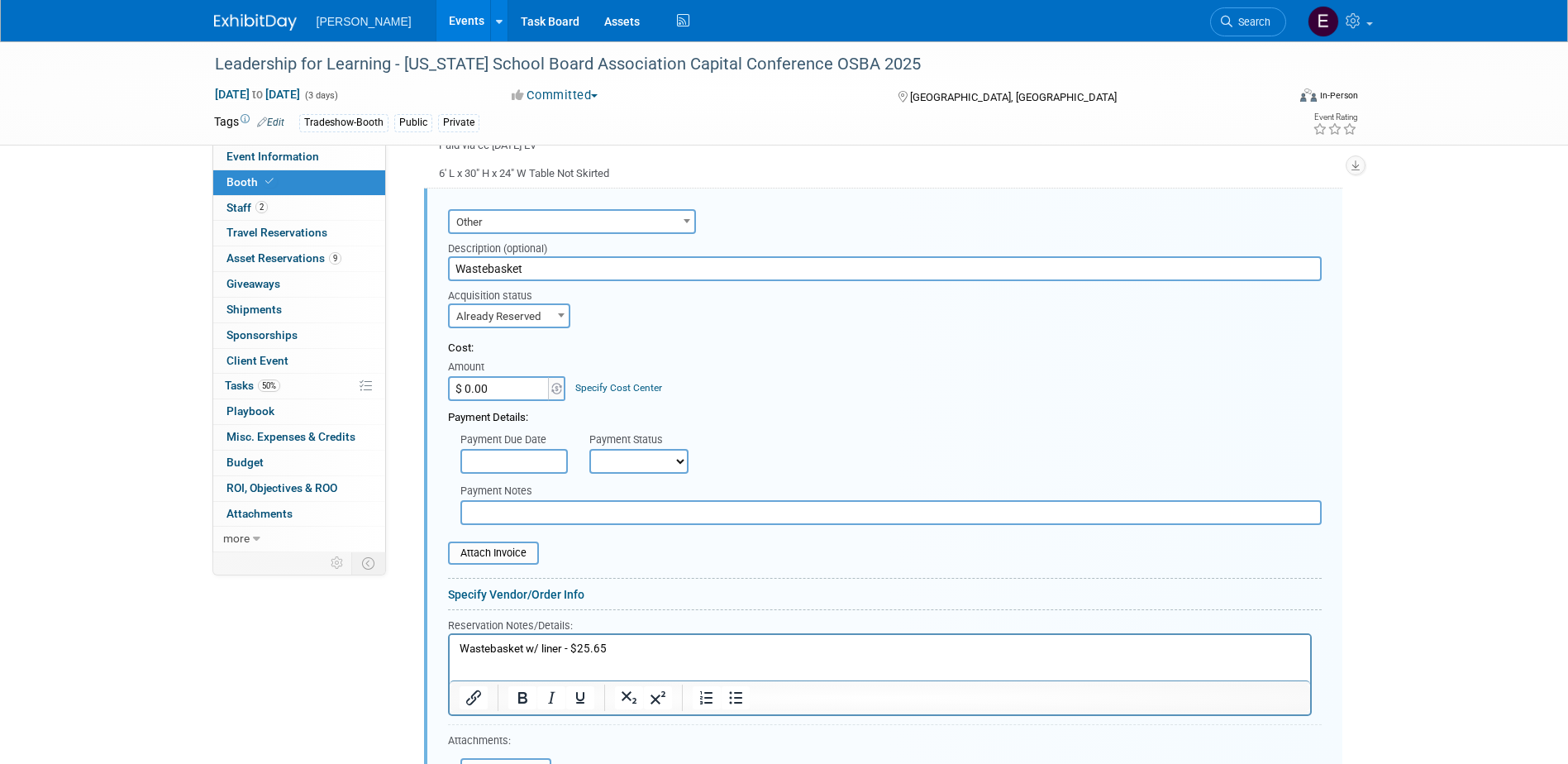
click at [515, 383] on input "$ 0.00" at bounding box center [500, 389] width 103 height 25
type input "$ 25.65"
click at [609, 383] on link "Specify Cost Center" at bounding box center [618, 388] width 87 height 12
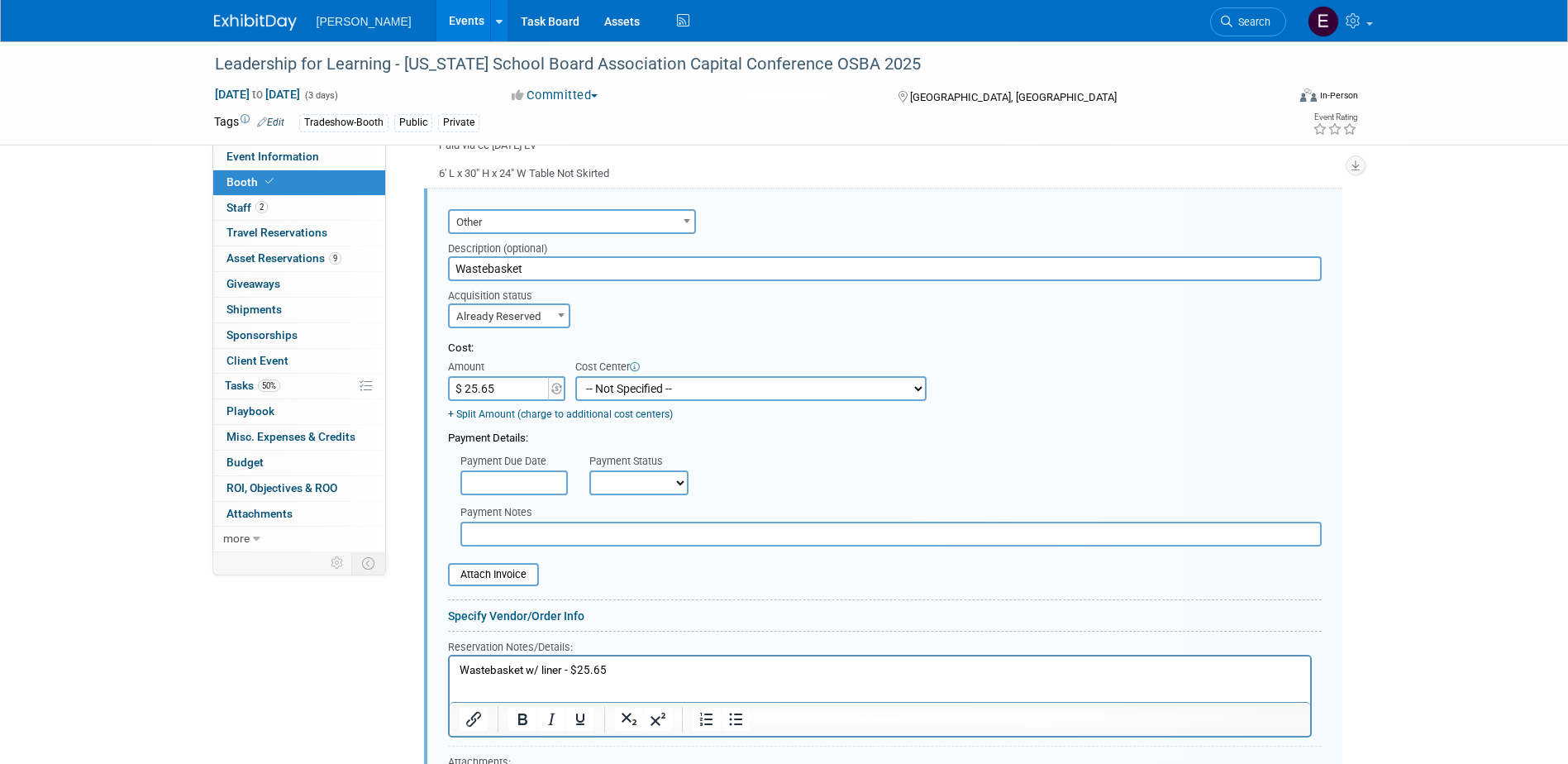
click at [609, 383] on select "-- Not Specified -- Advisory Services - Expenses_1001.502 Aerial Acquisition - …" at bounding box center [750, 389] width 351 height 25
select select "18966234"
click at [575, 377] on select "-- Not Specified -- Advisory Services - Expenses_1001.502 Aerial Acquisition - …" at bounding box center [750, 389] width 351 height 25
click at [643, 486] on select "Not Paid Yet Partially Paid Paid in Full" at bounding box center [638, 483] width 99 height 25
select select "1"
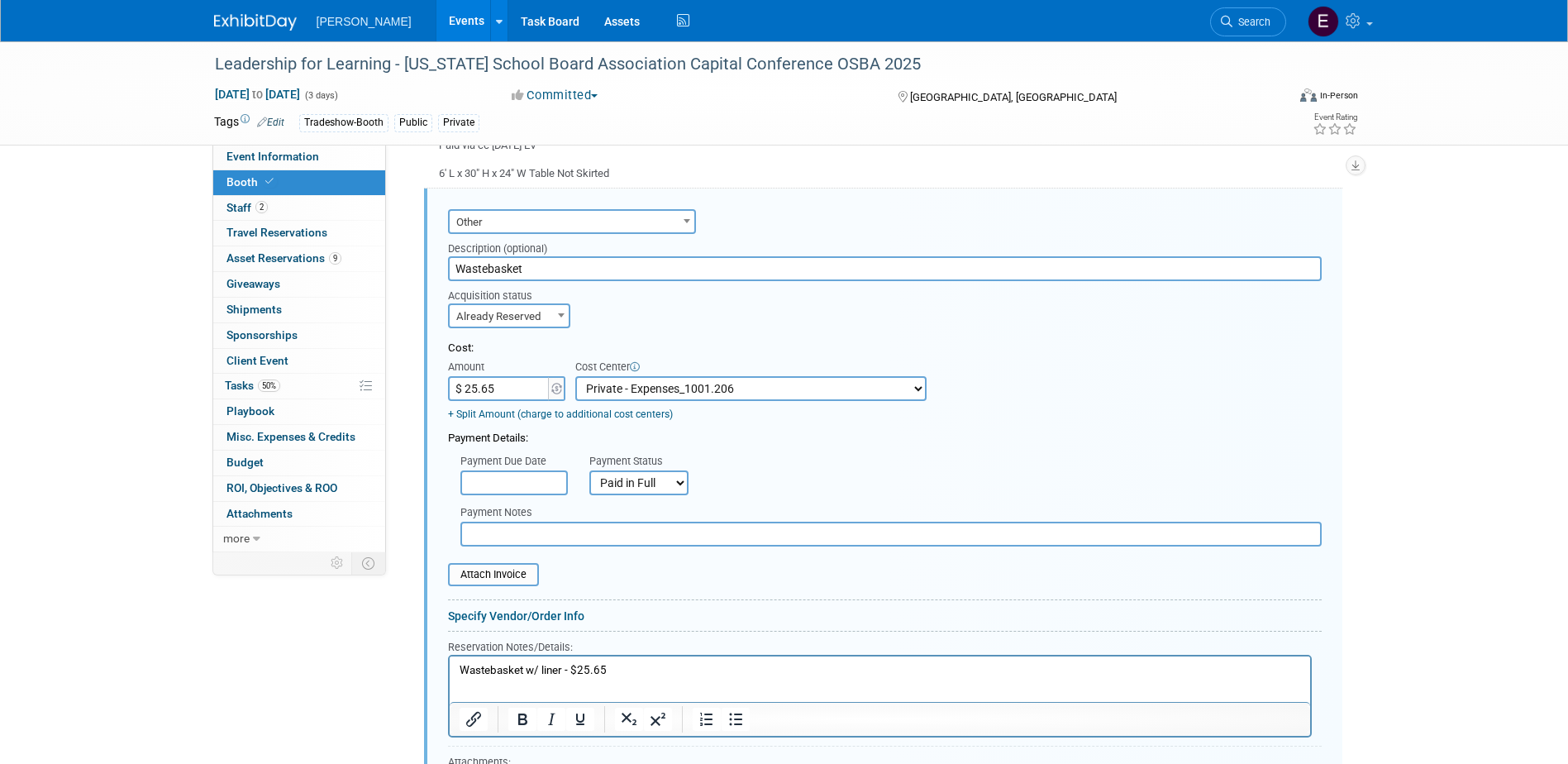
click at [589, 471] on select "Not Paid Yet Partially Paid Paid in Full" at bounding box center [638, 483] width 99 height 25
click at [601, 530] on input "text" at bounding box center [891, 534] width 861 height 25
type input "Paid via cc [DATE] EV"
click at [604, 675] on p "Wastebasket w/ liner - $25.65" at bounding box center [880, 670] width 841 height 16
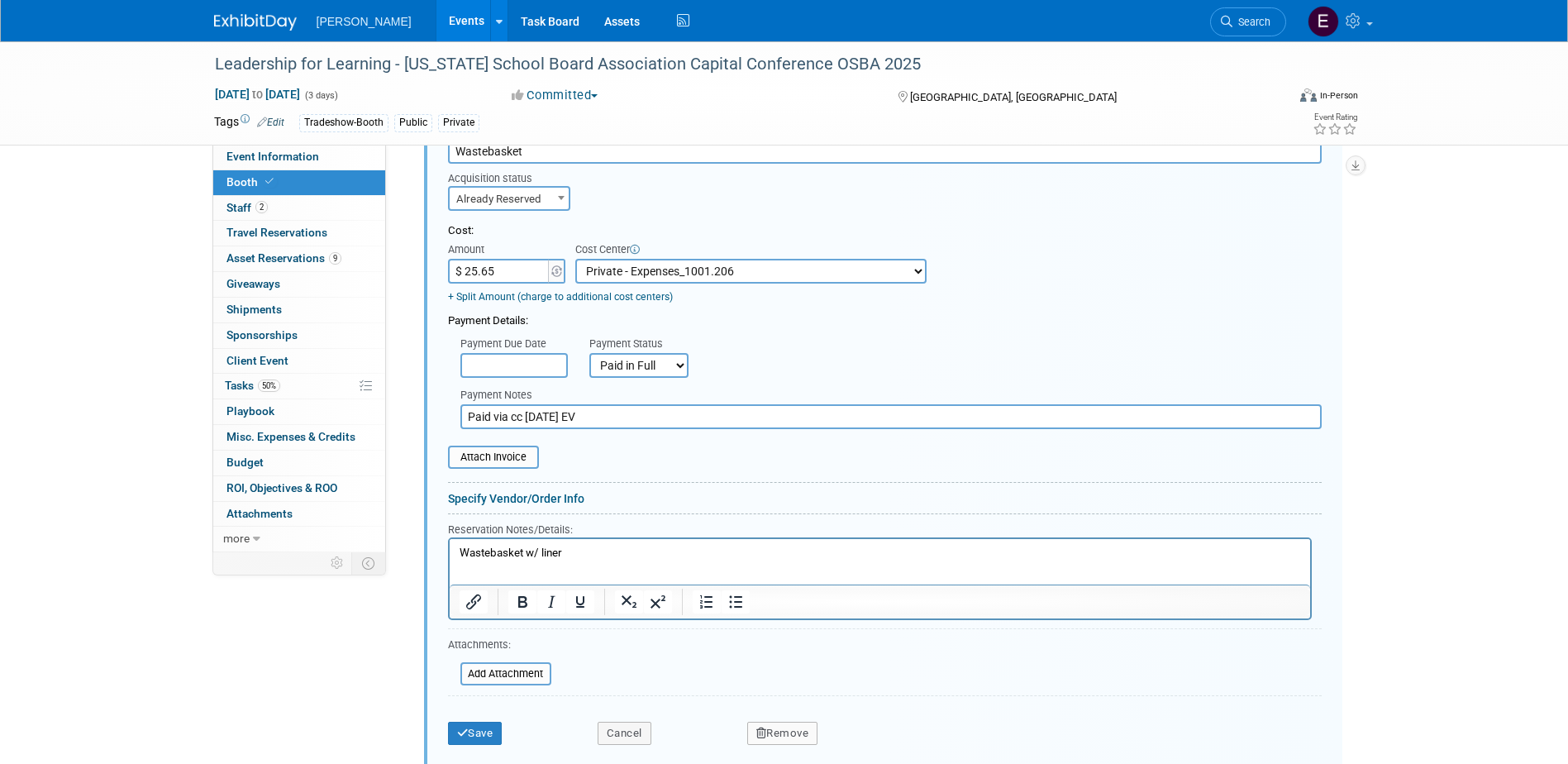
scroll to position [1082, 0]
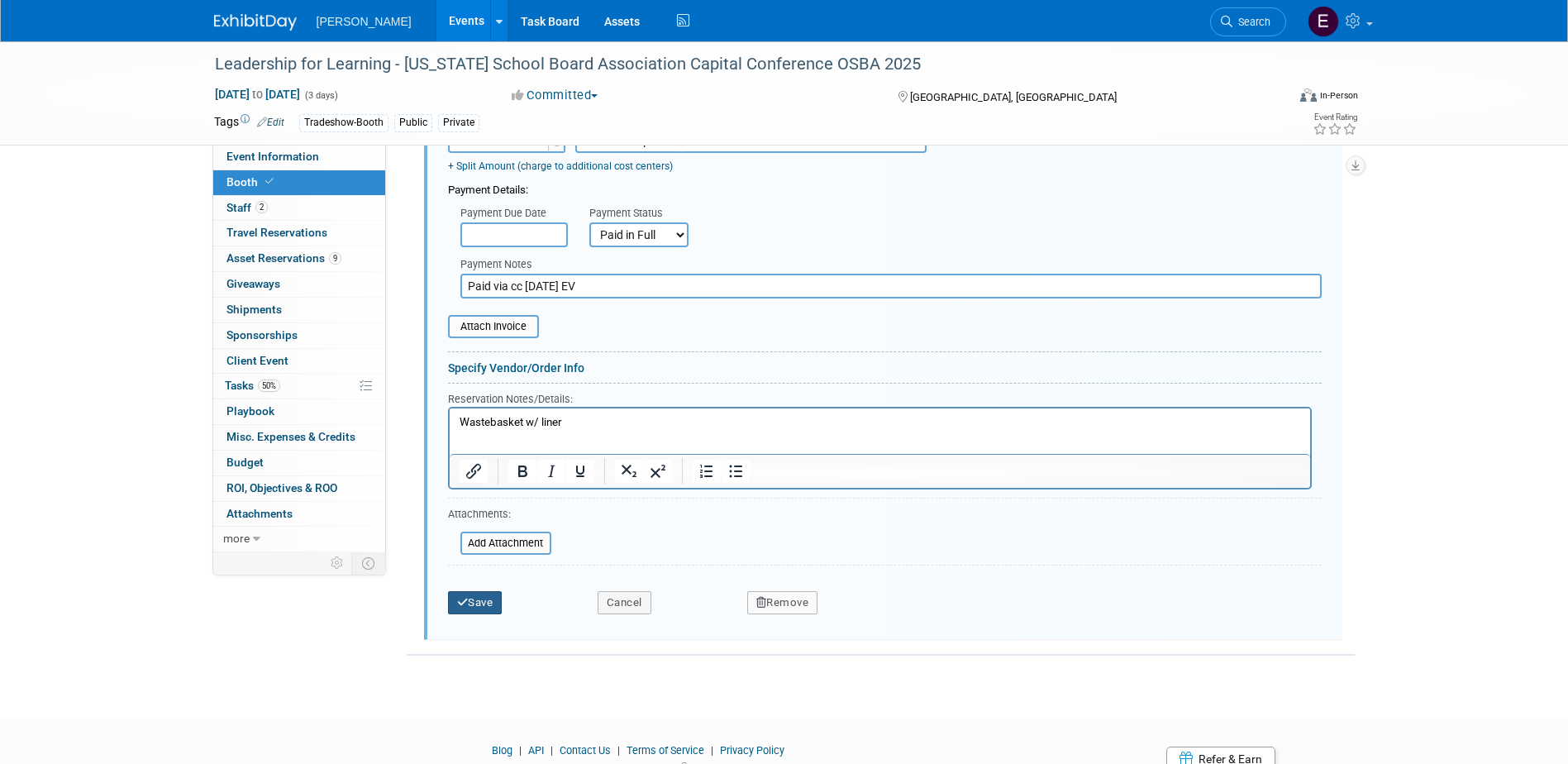
click at [484, 599] on button "Save" at bounding box center [475, 603] width 54 height 23
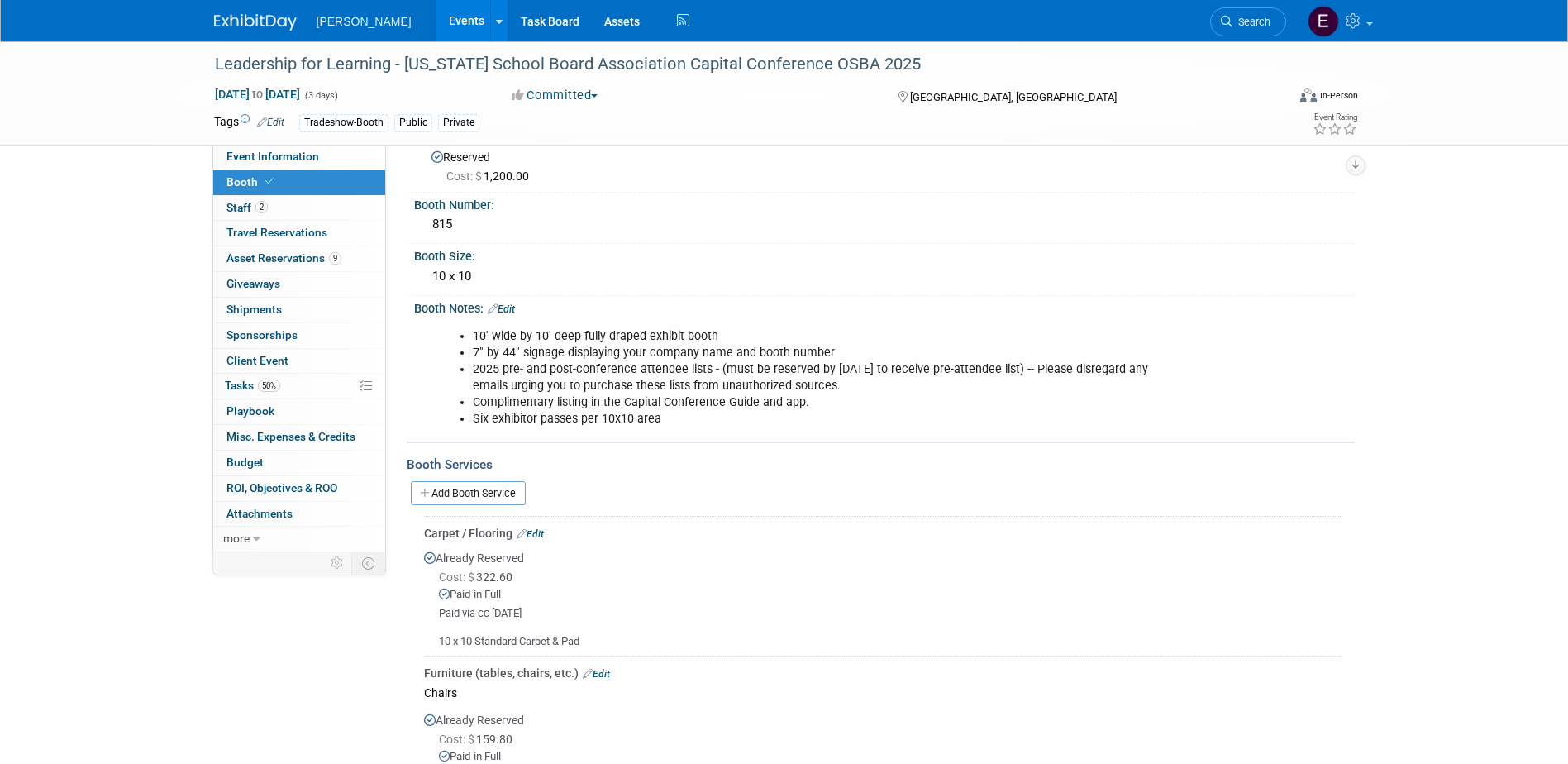
scroll to position [0, 0]
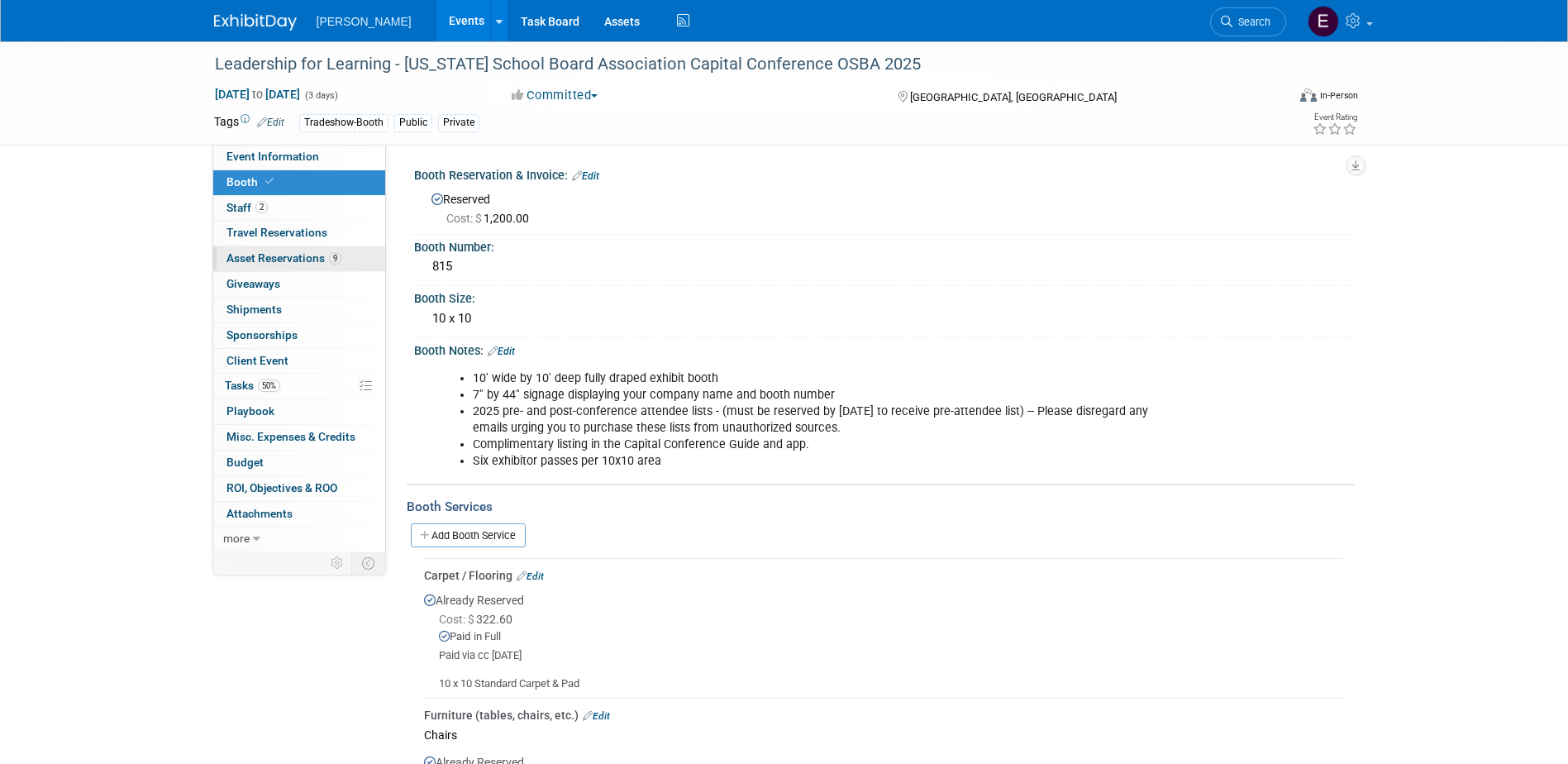
click at [263, 254] on span "Asset Reservations 9" at bounding box center [284, 258] width 115 height 13
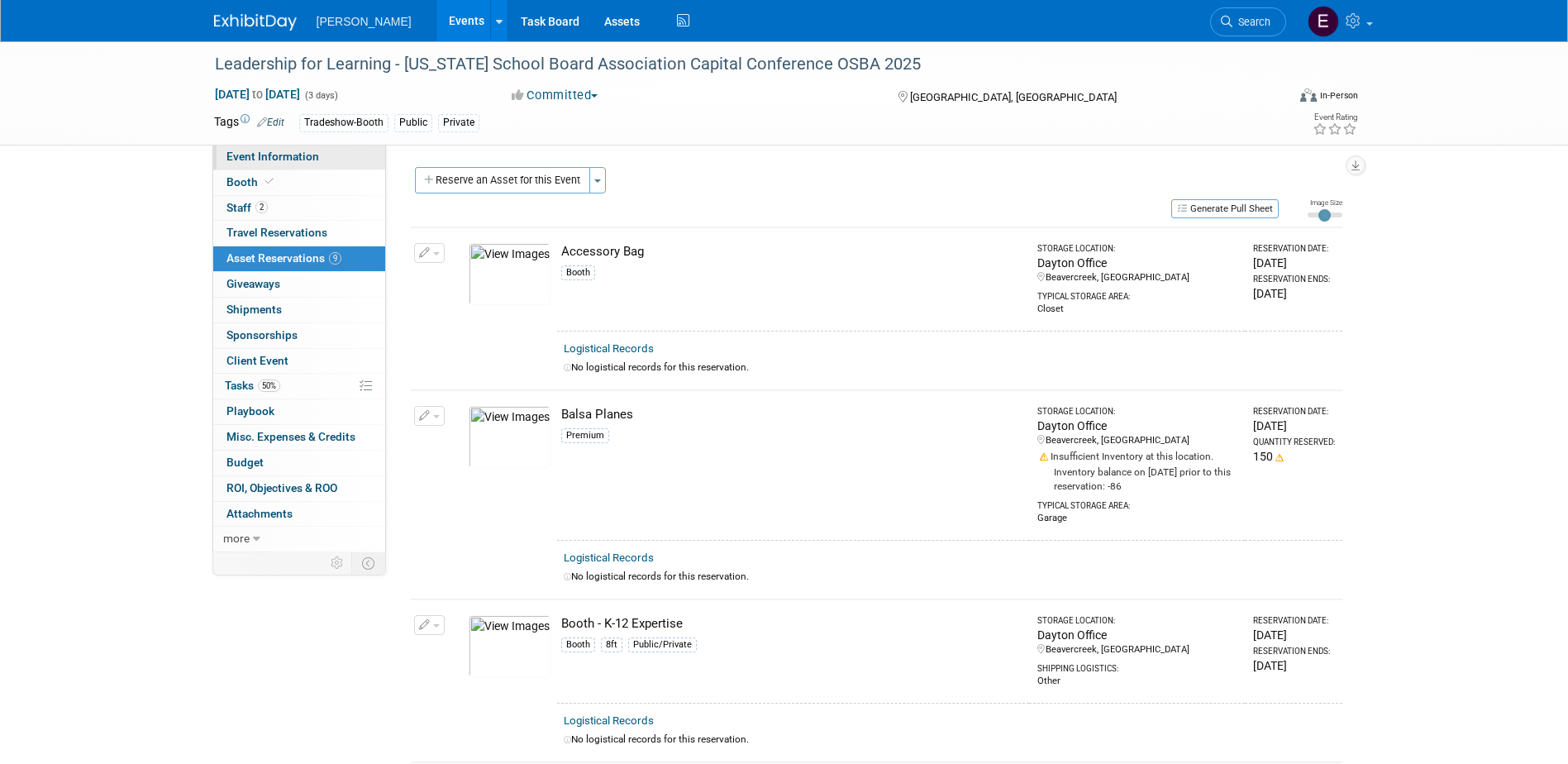
click at [293, 157] on span "Event Information" at bounding box center [272, 156] width 93 height 13
